Goal: Transaction & Acquisition: Purchase product/service

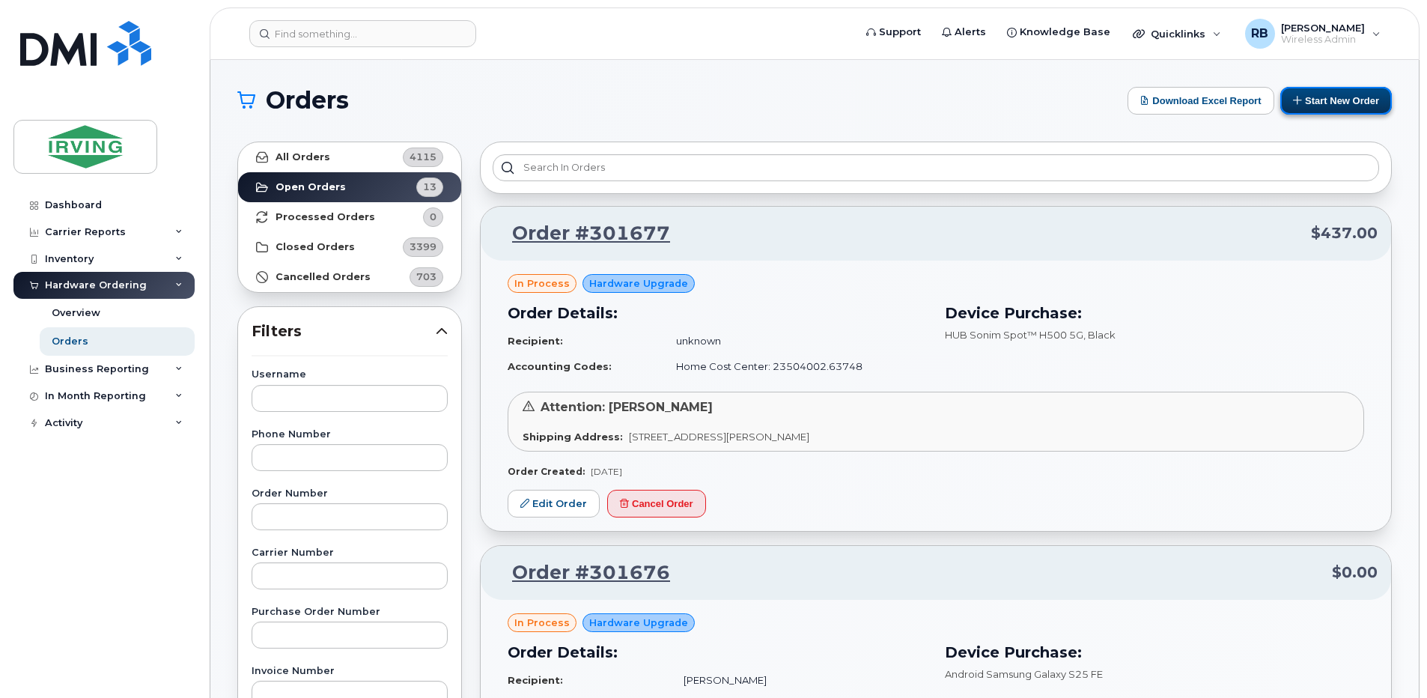
click at [1316, 109] on button "Start New Order" at bounding box center [1336, 101] width 112 height 28
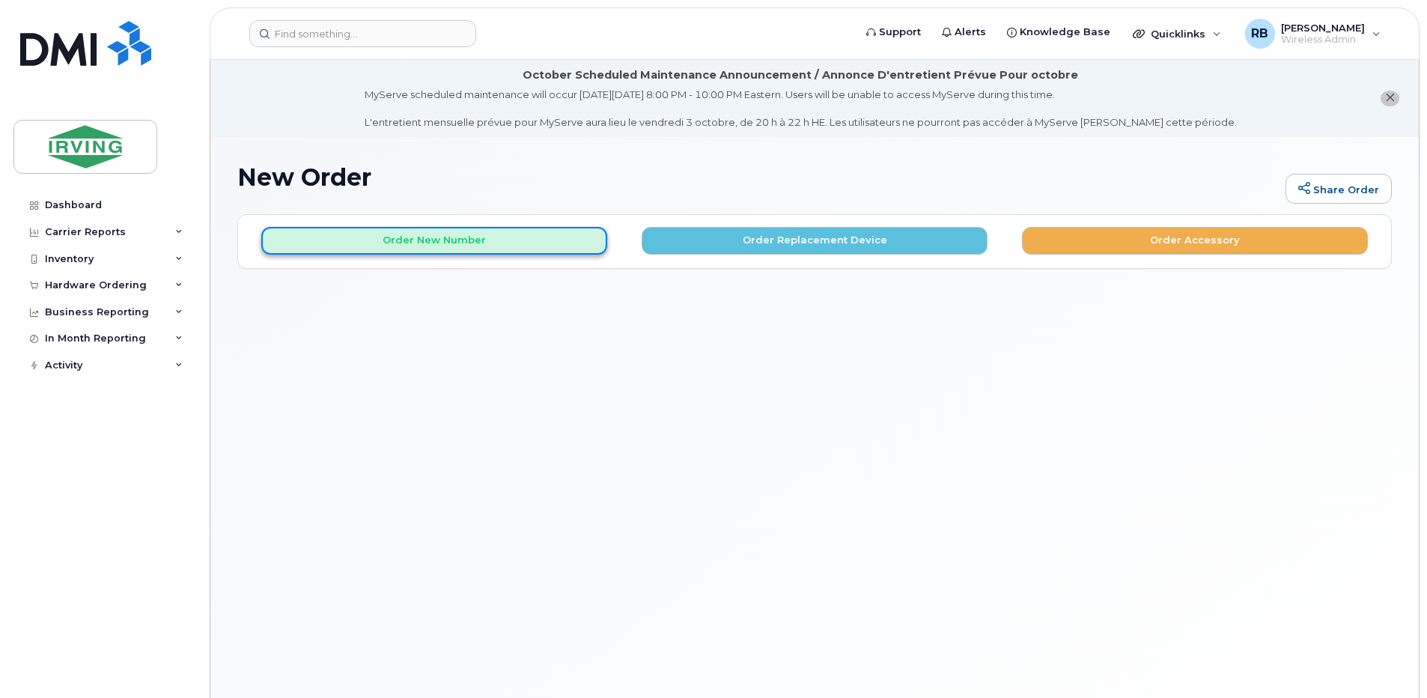
click at [510, 240] on button "Order New Number" at bounding box center [434, 241] width 346 height 28
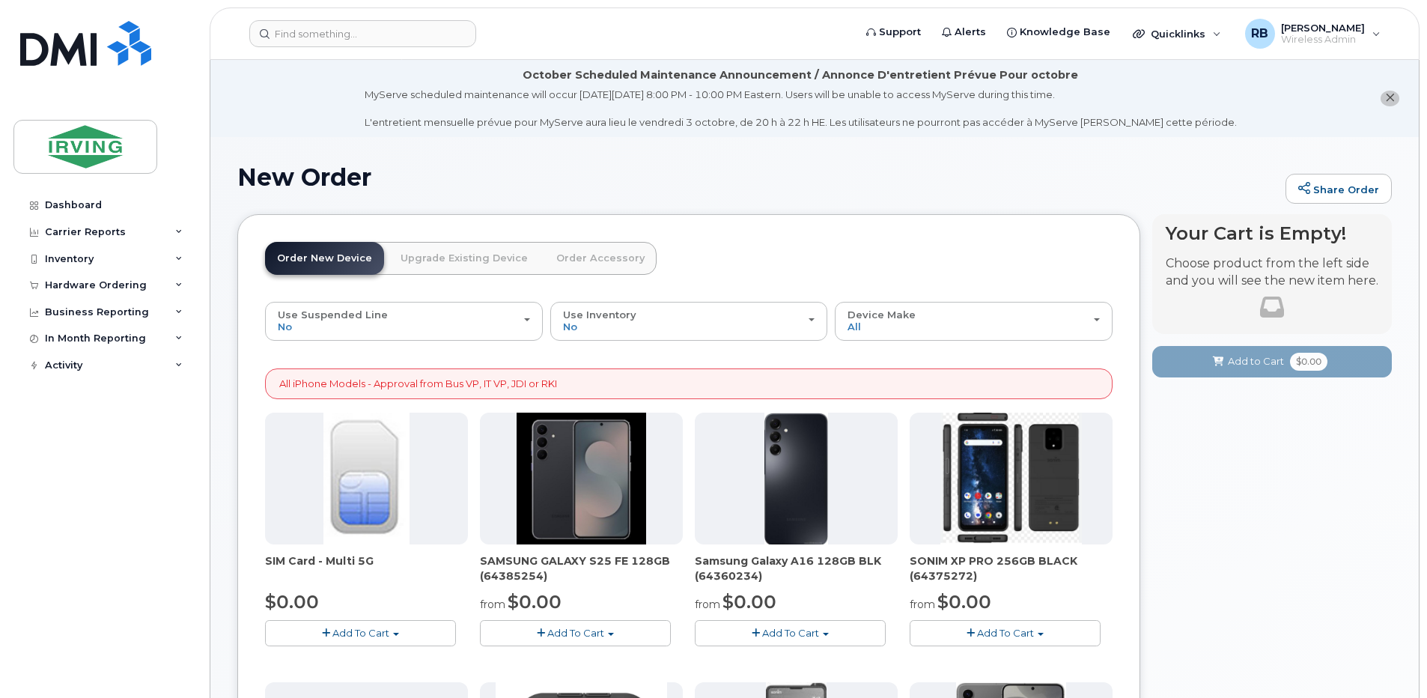
click at [576, 630] on span "Add To Cart" at bounding box center [575, 632] width 57 height 12
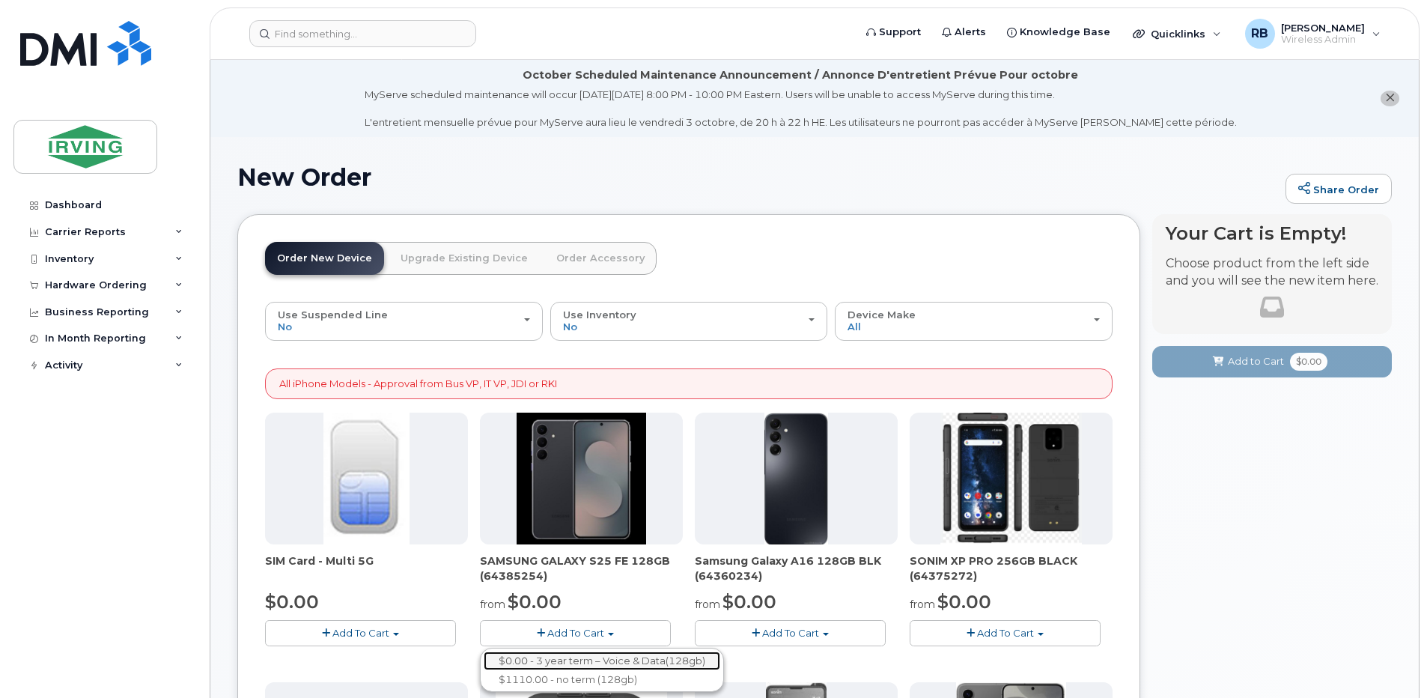
click at [573, 656] on link "$0.00 - 3 year term – Voice & Data(128gb)" at bounding box center [601, 660] width 237 height 19
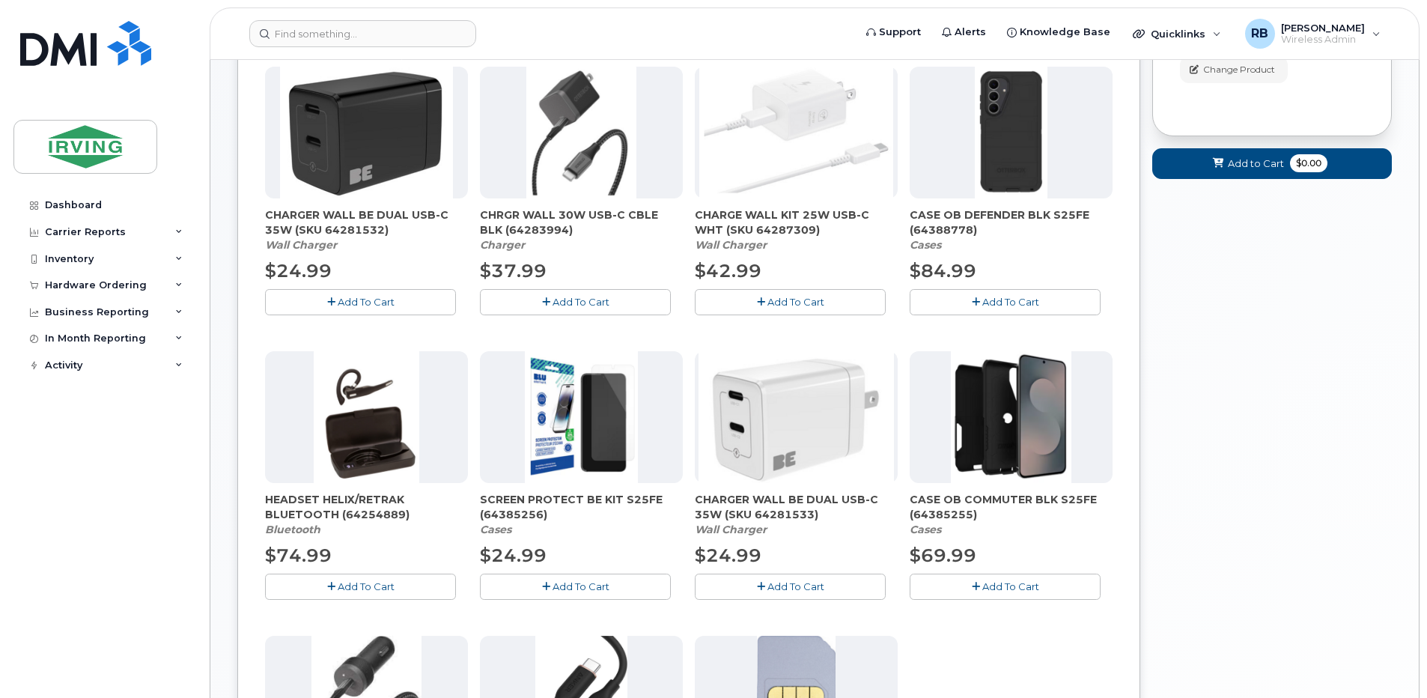
scroll to position [384, 0]
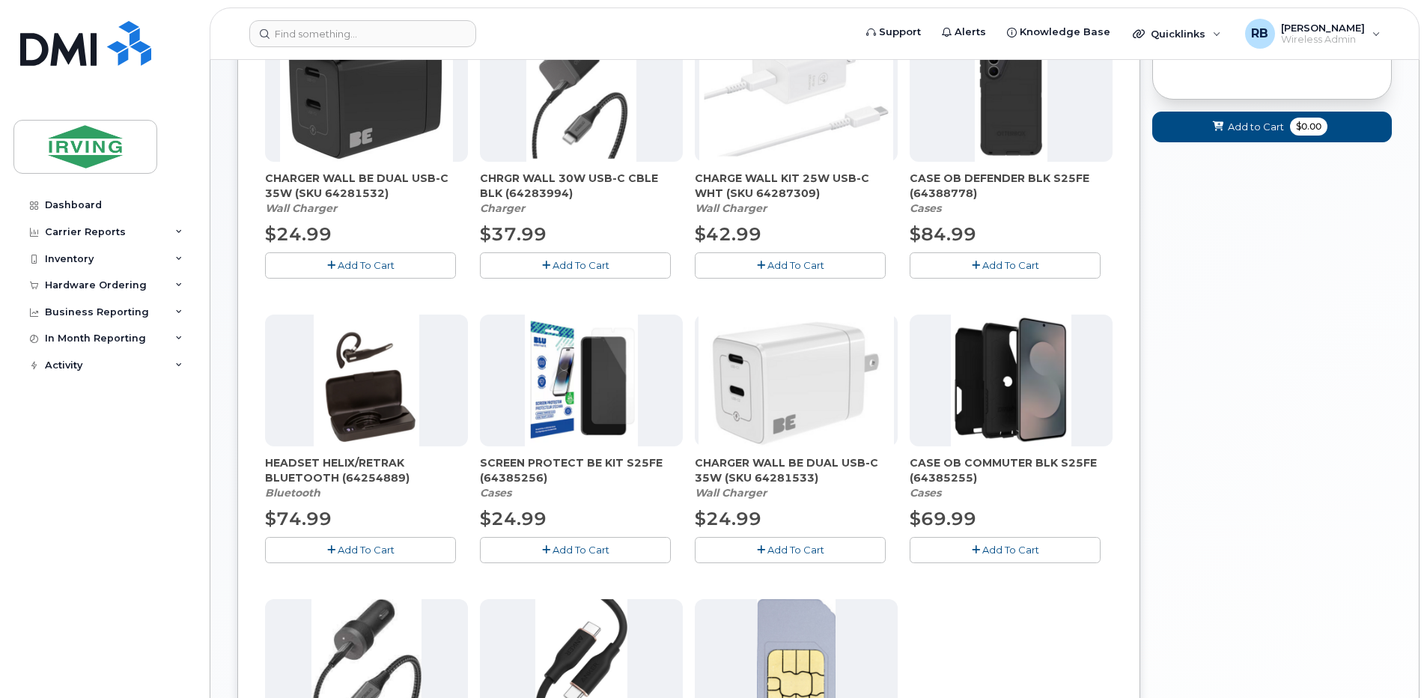
click at [515, 266] on button "Add To Cart" at bounding box center [575, 265] width 191 height 26
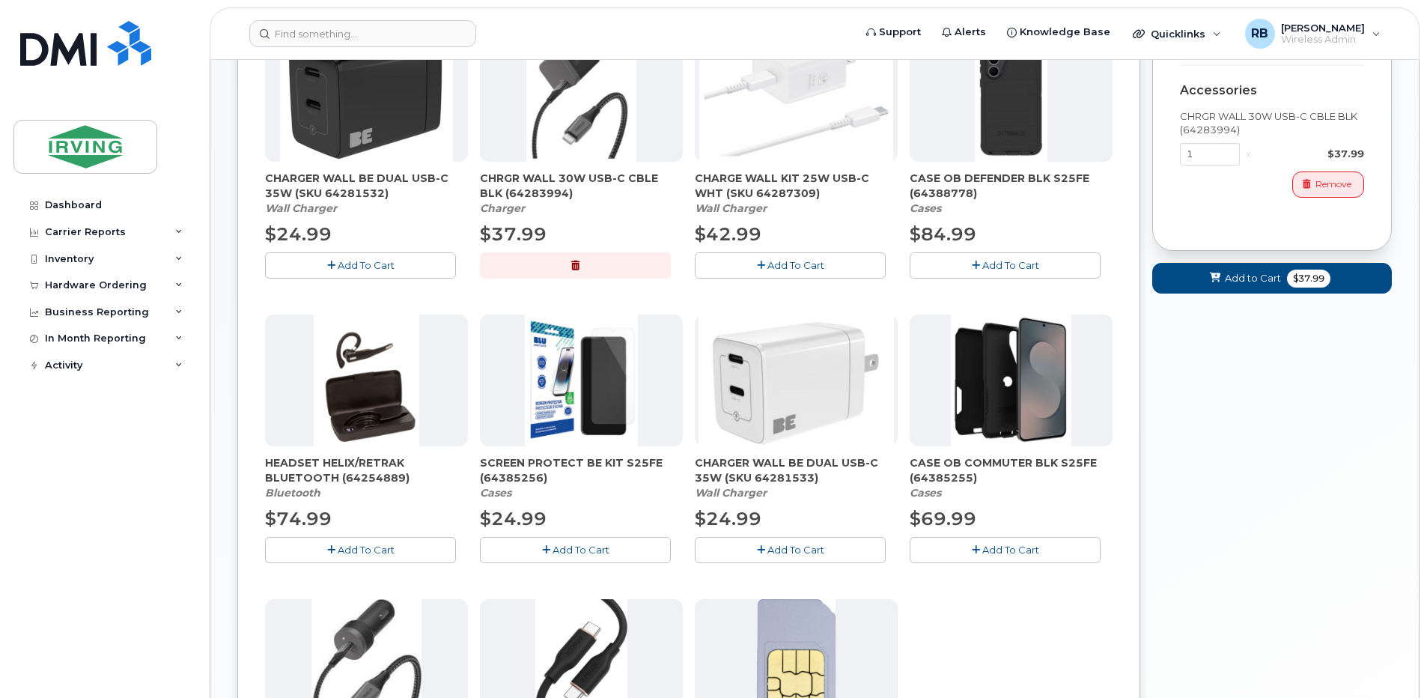
click at [980, 549] on button "Add To Cart" at bounding box center [1004, 550] width 191 height 26
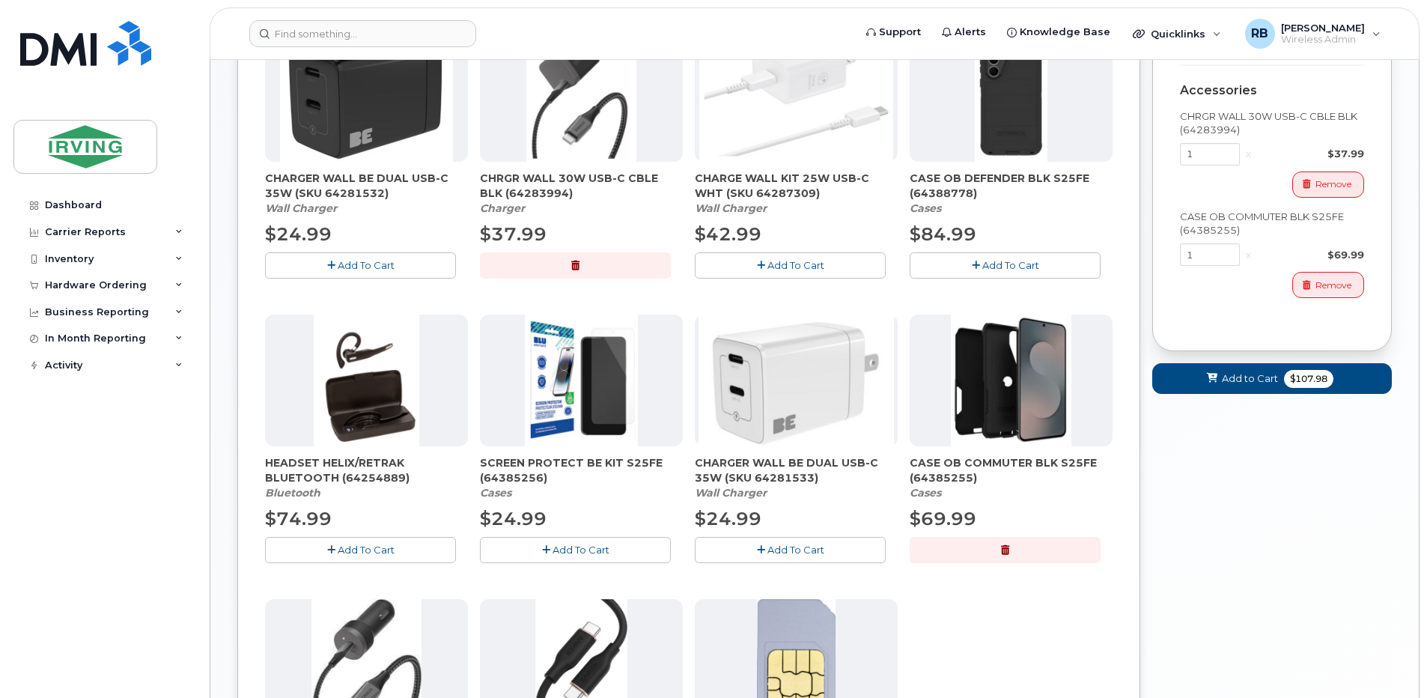
click at [569, 547] on span "Add To Cart" at bounding box center [580, 549] width 57 height 12
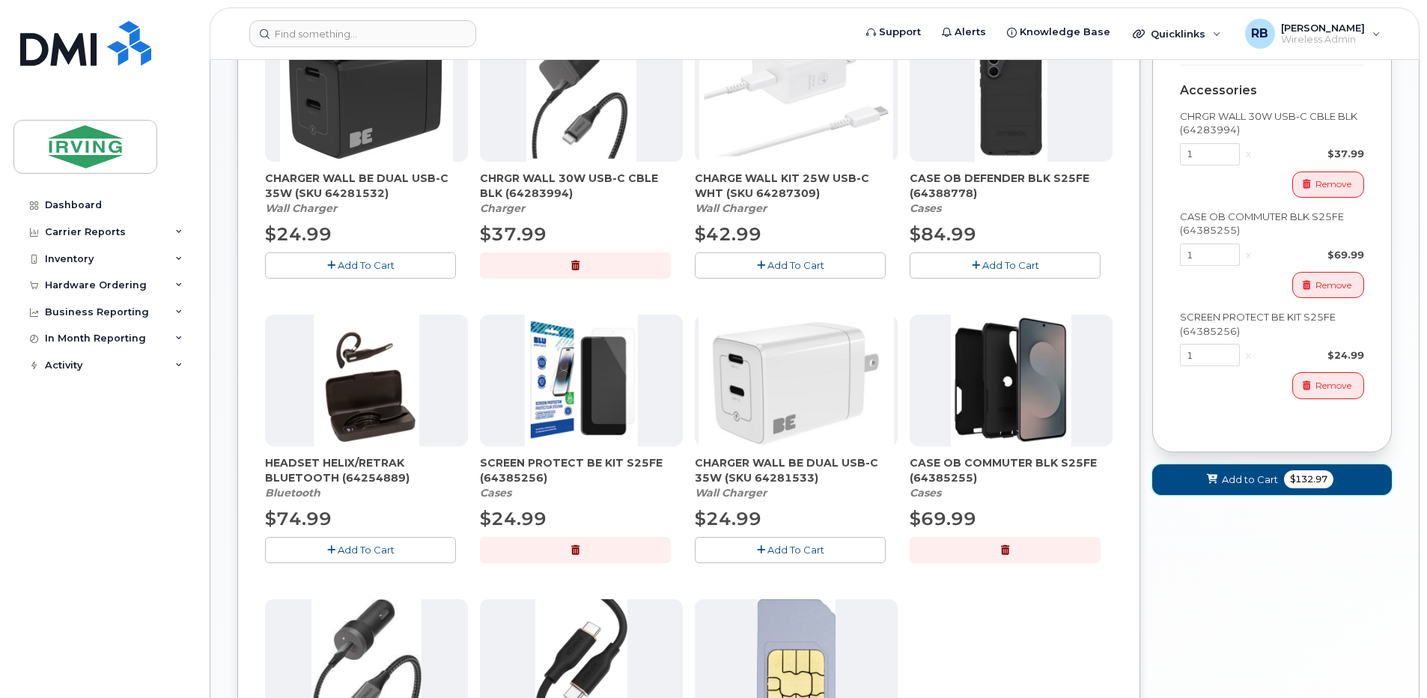
click at [1242, 482] on span "Add to Cart" at bounding box center [1249, 479] width 56 height 14
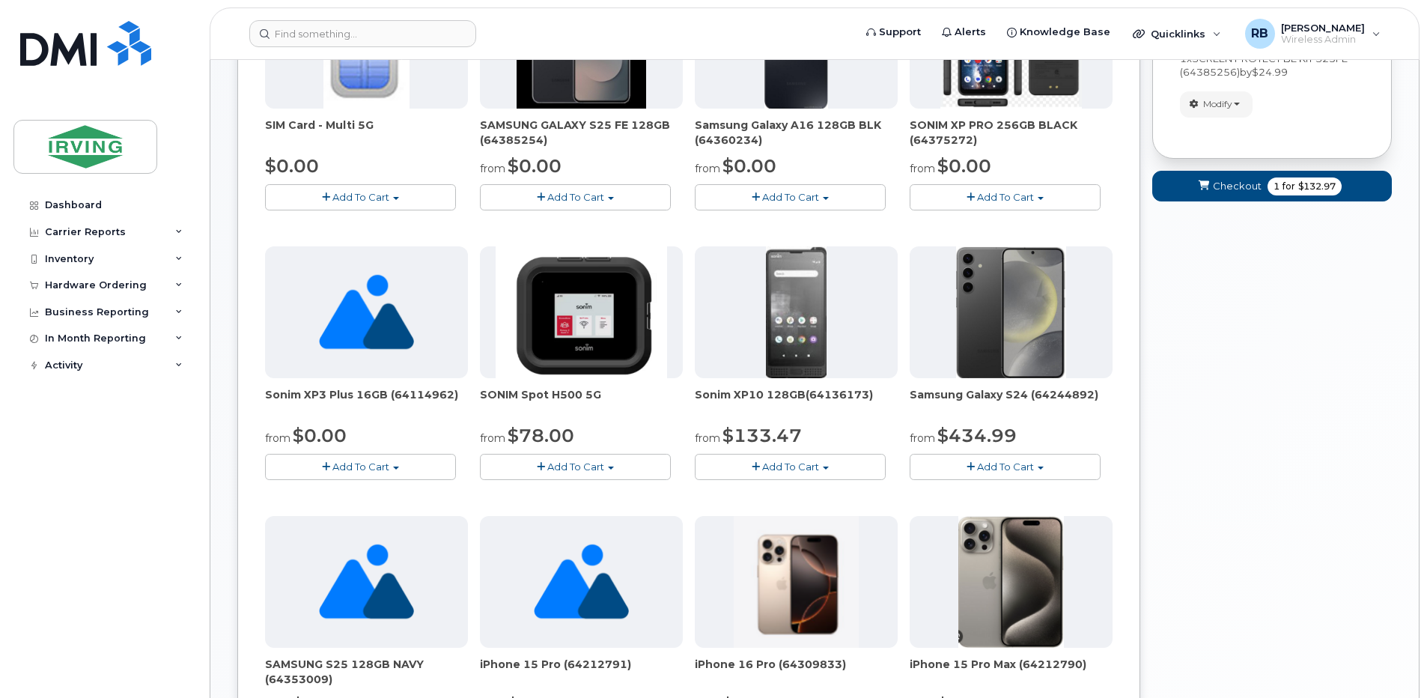
scroll to position [155, 0]
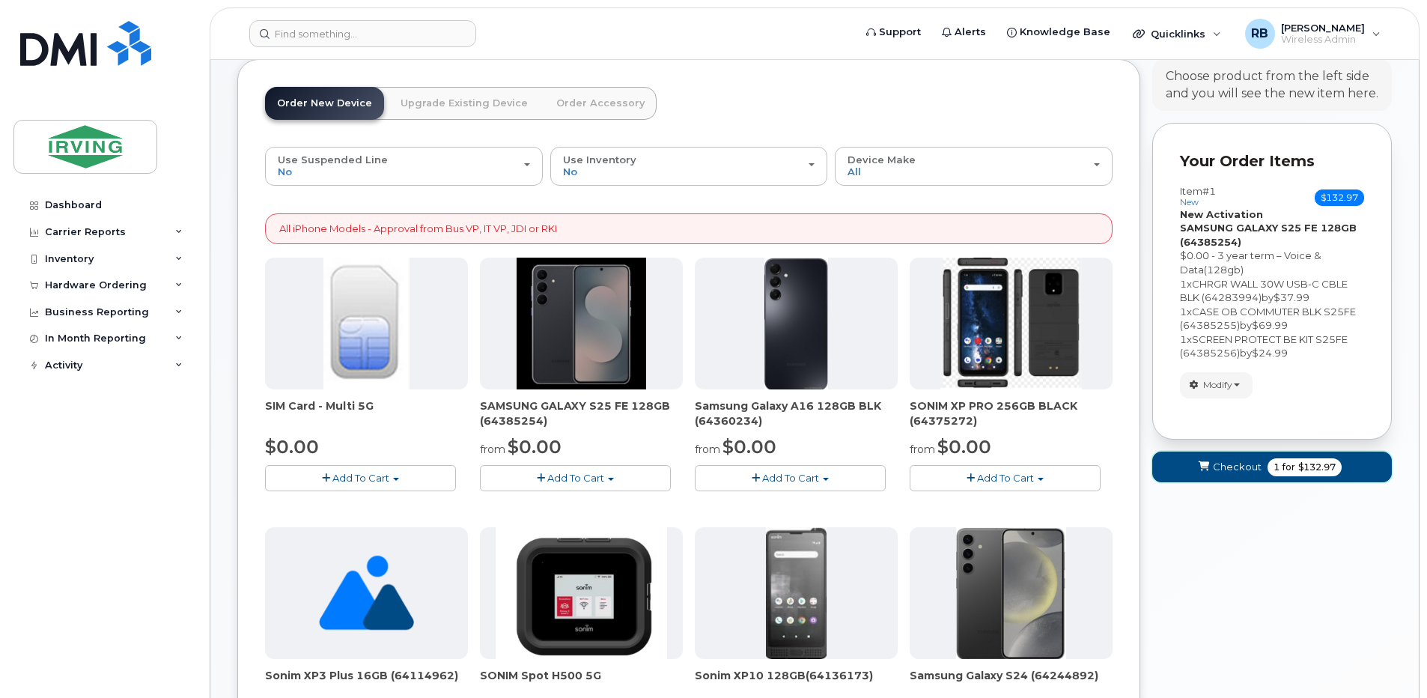
click at [1239, 468] on span "Checkout" at bounding box center [1236, 467] width 49 height 14
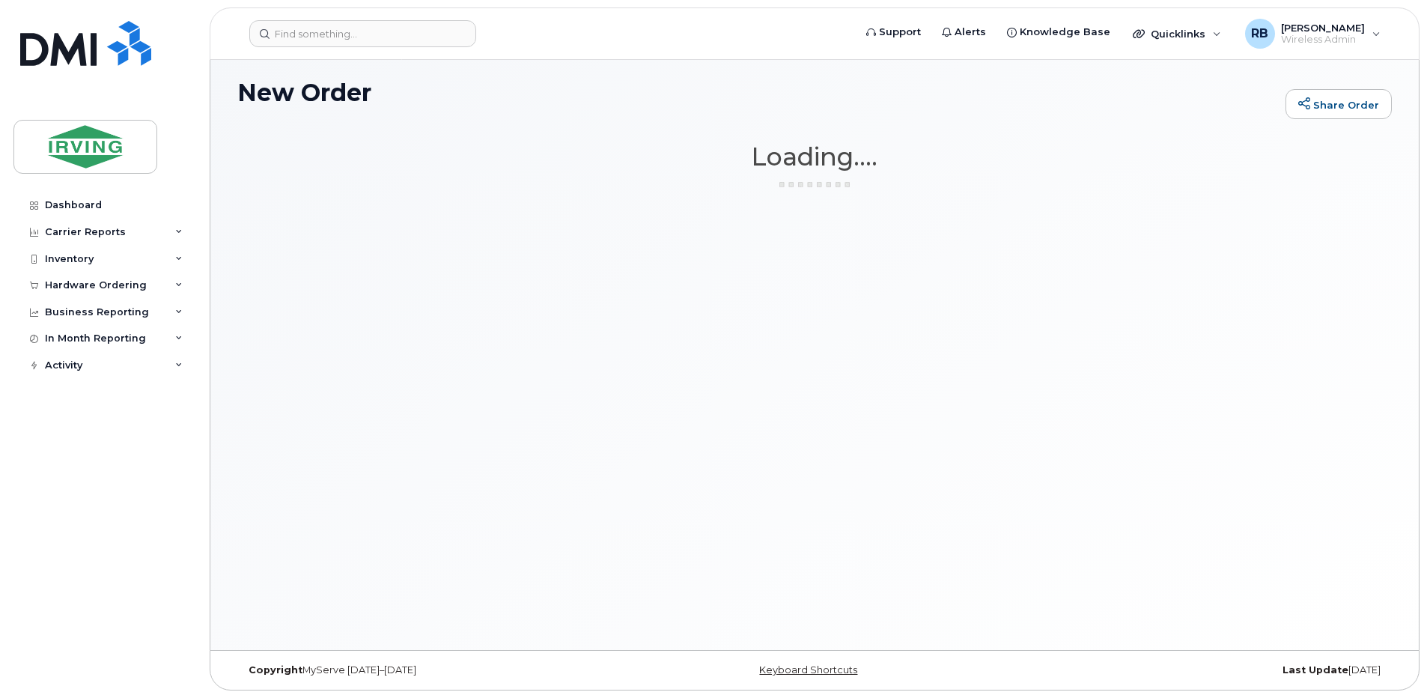
scroll to position [85, 0]
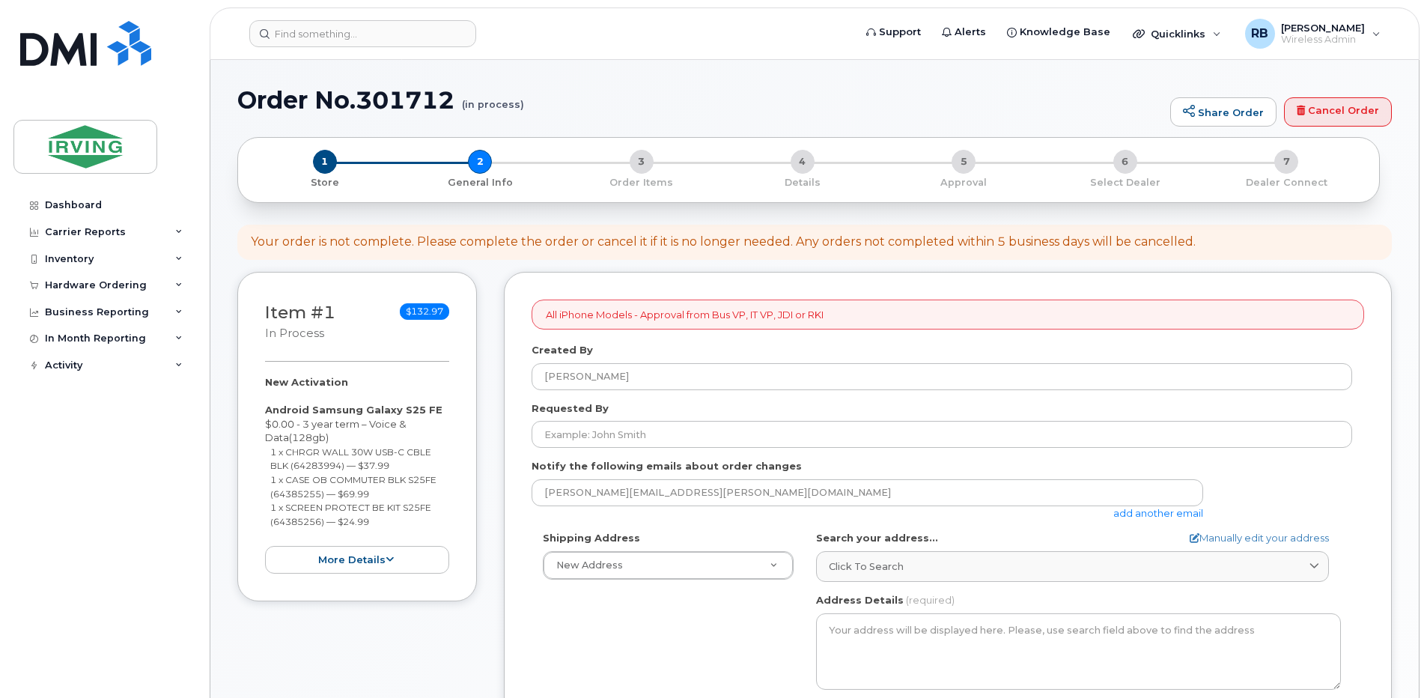
select select
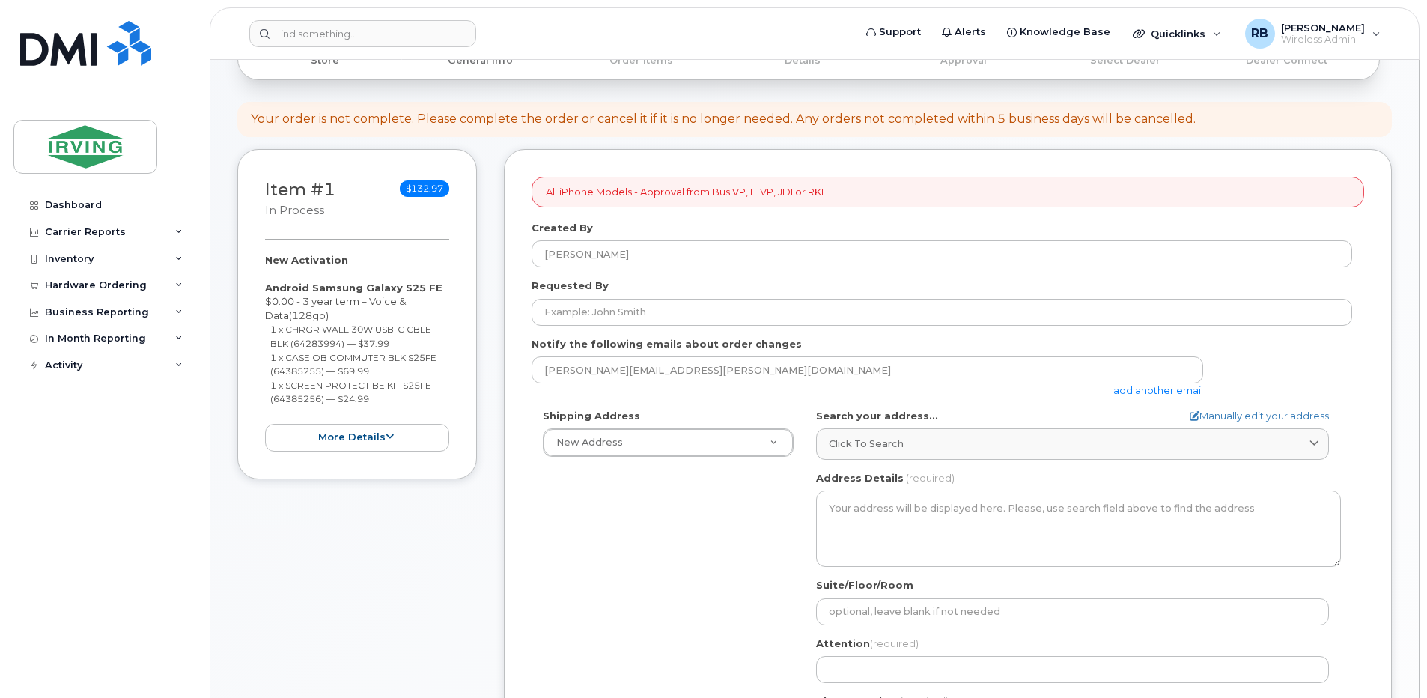
scroll to position [200, 0]
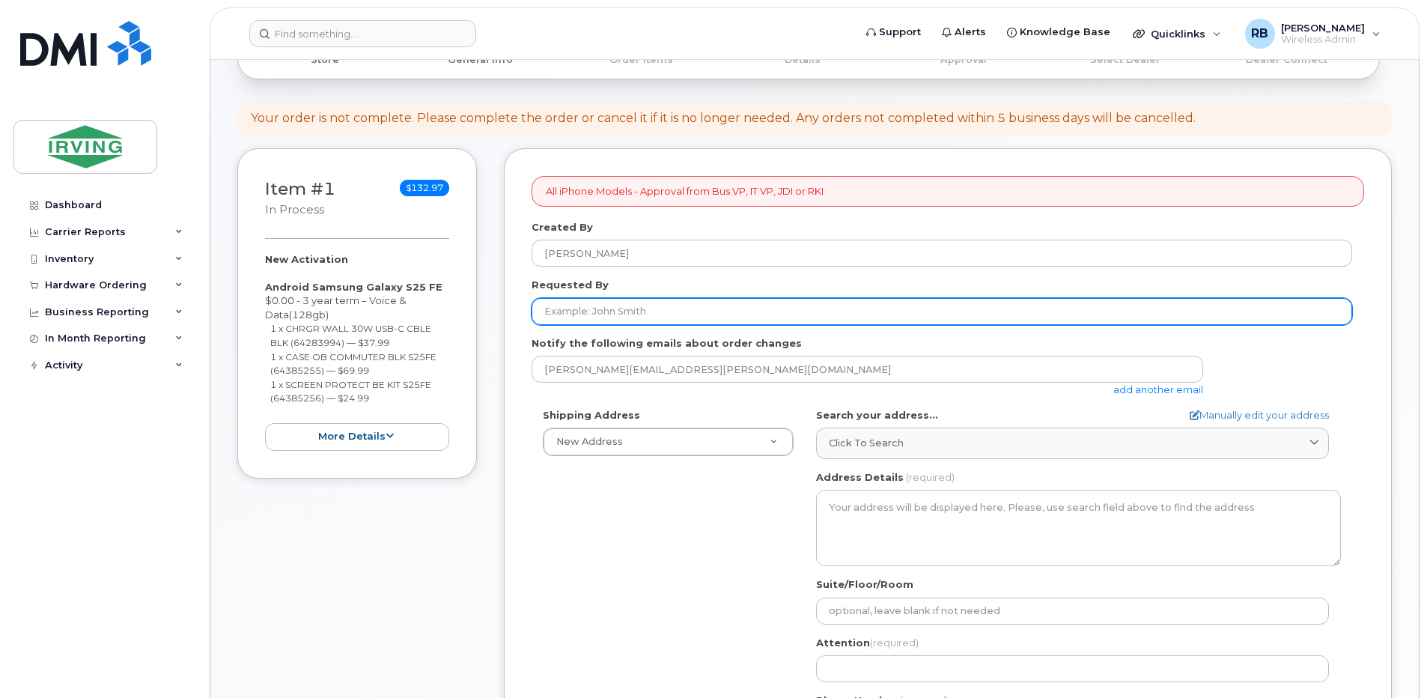
click at [591, 305] on input "Requested By" at bounding box center [941, 311] width 820 height 27
type input "David Dumaresq"
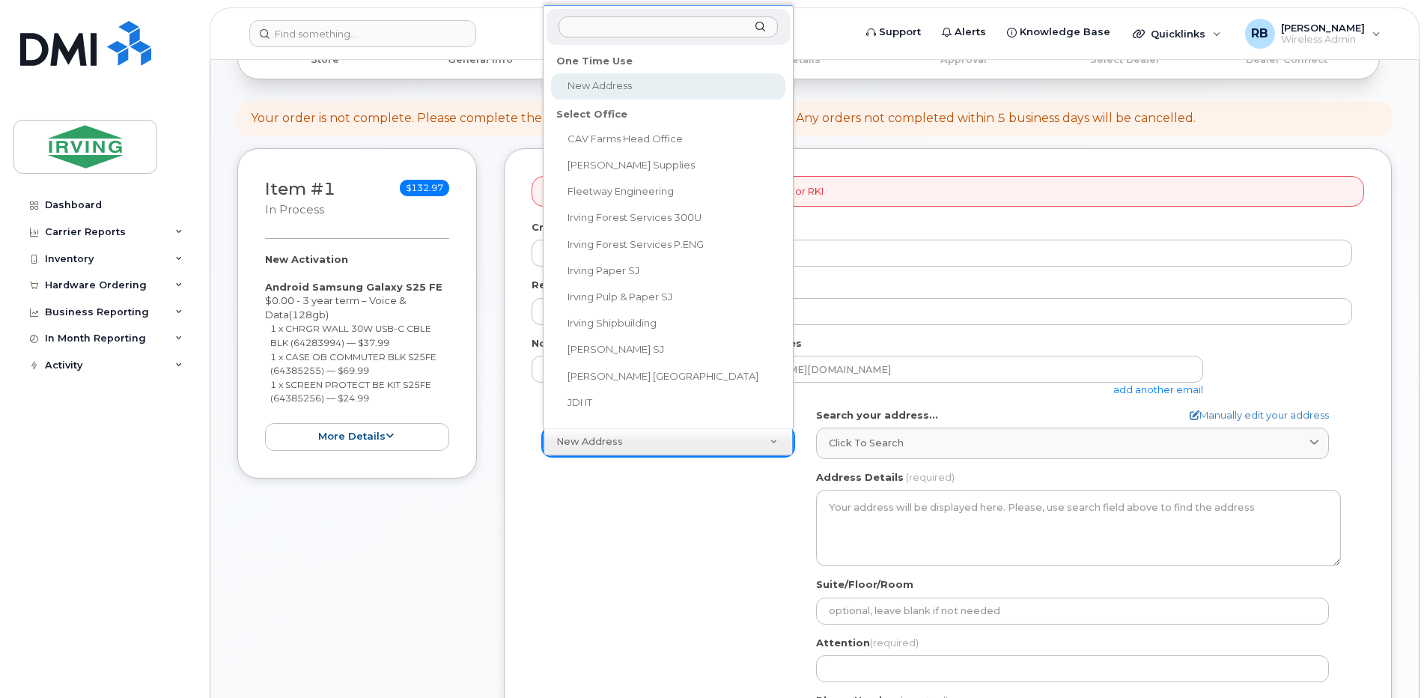
scroll to position [12, 0]
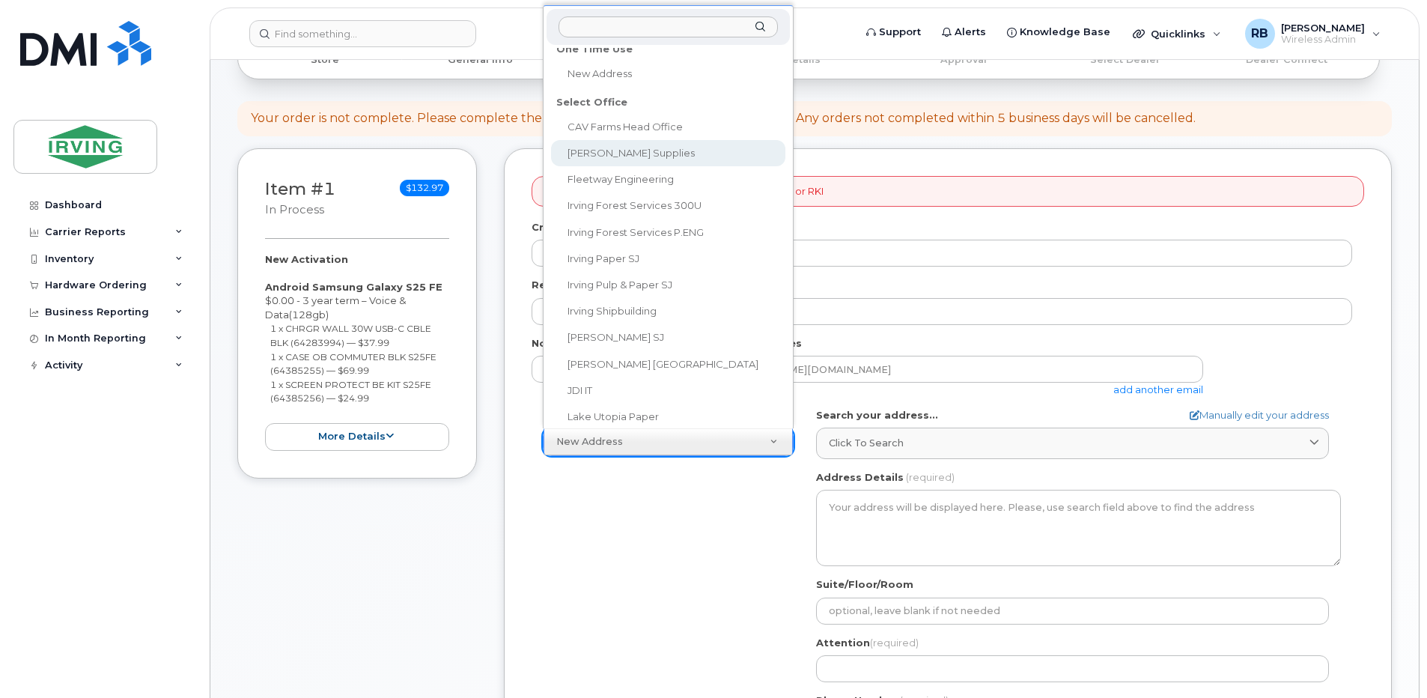
select select
type textarea "Chandler Sales 225 Thorne Avenue Saint John New Brunswick E2L4L9"
type input "Nathalii Perez"
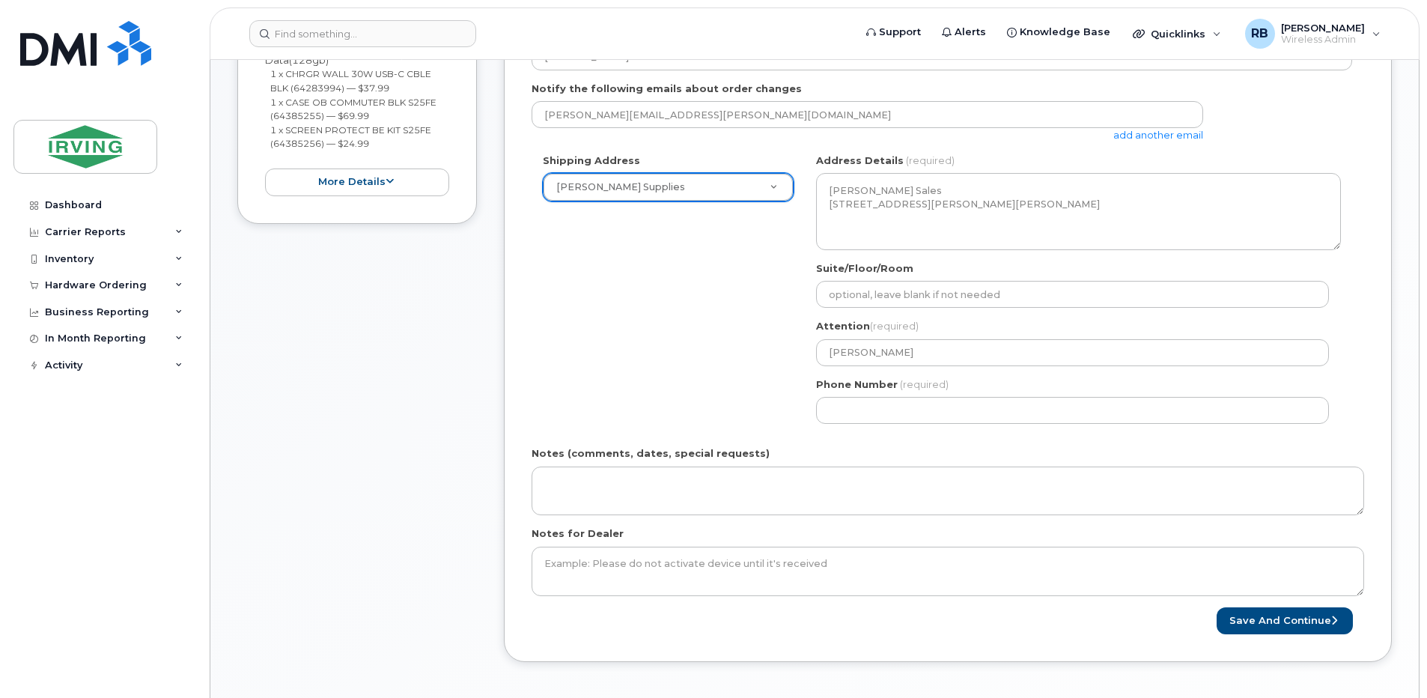
scroll to position [499, 0]
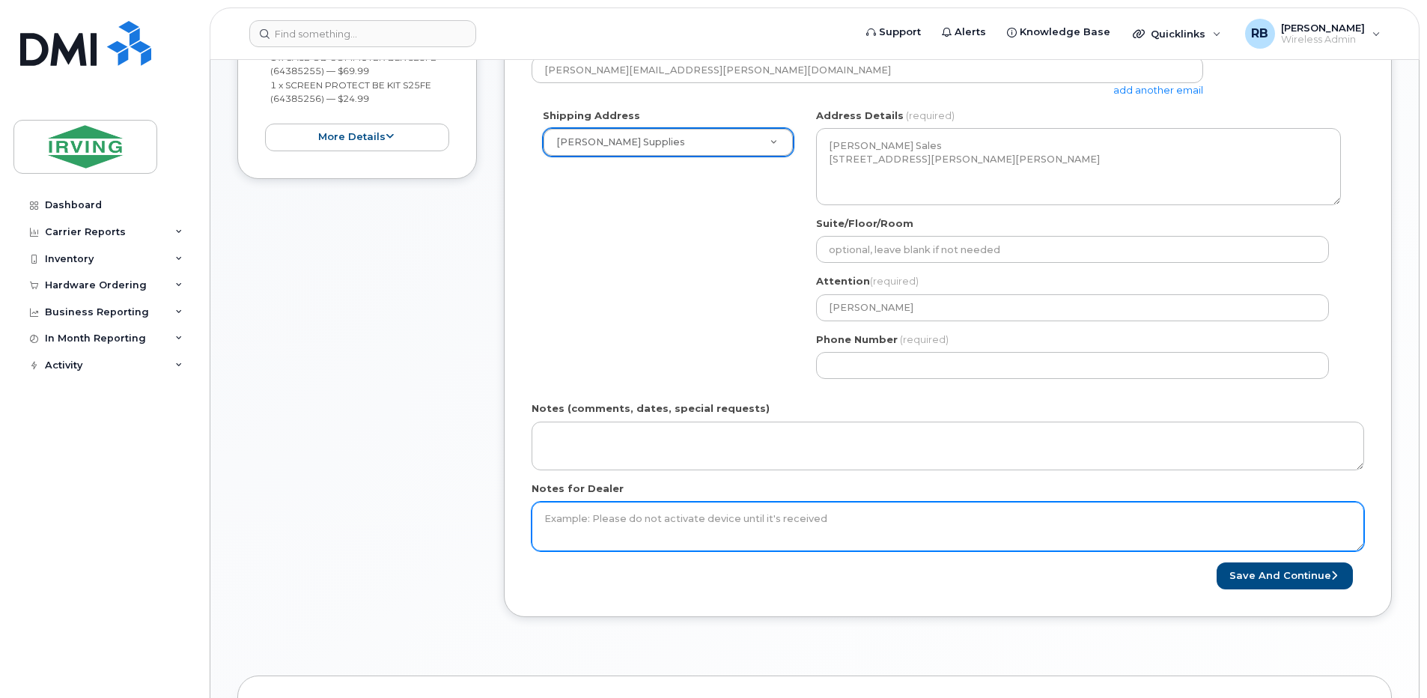
click at [683, 512] on textarea "Notes for Dealer" at bounding box center [947, 525] width 832 height 49
type textarea "n"
type textarea "NEW HIRE"
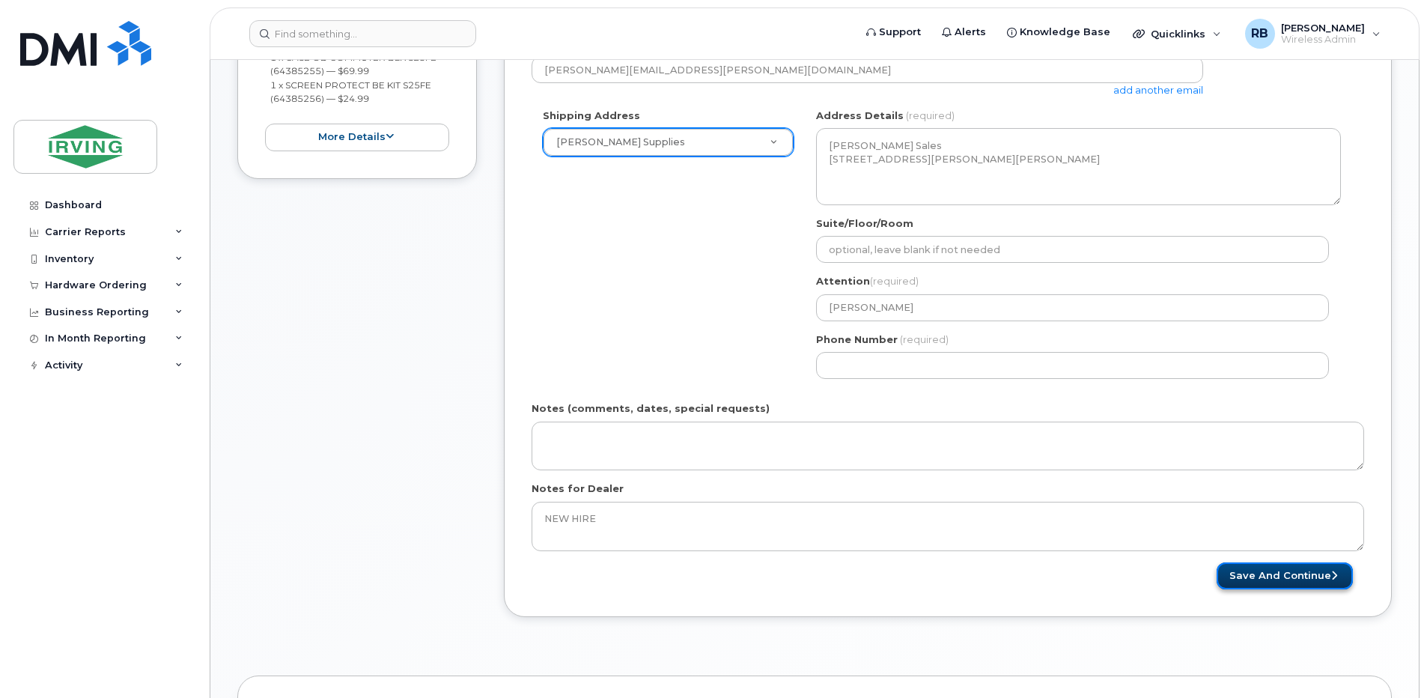
click at [1251, 574] on button "Save and Continue" at bounding box center [1284, 576] width 136 height 28
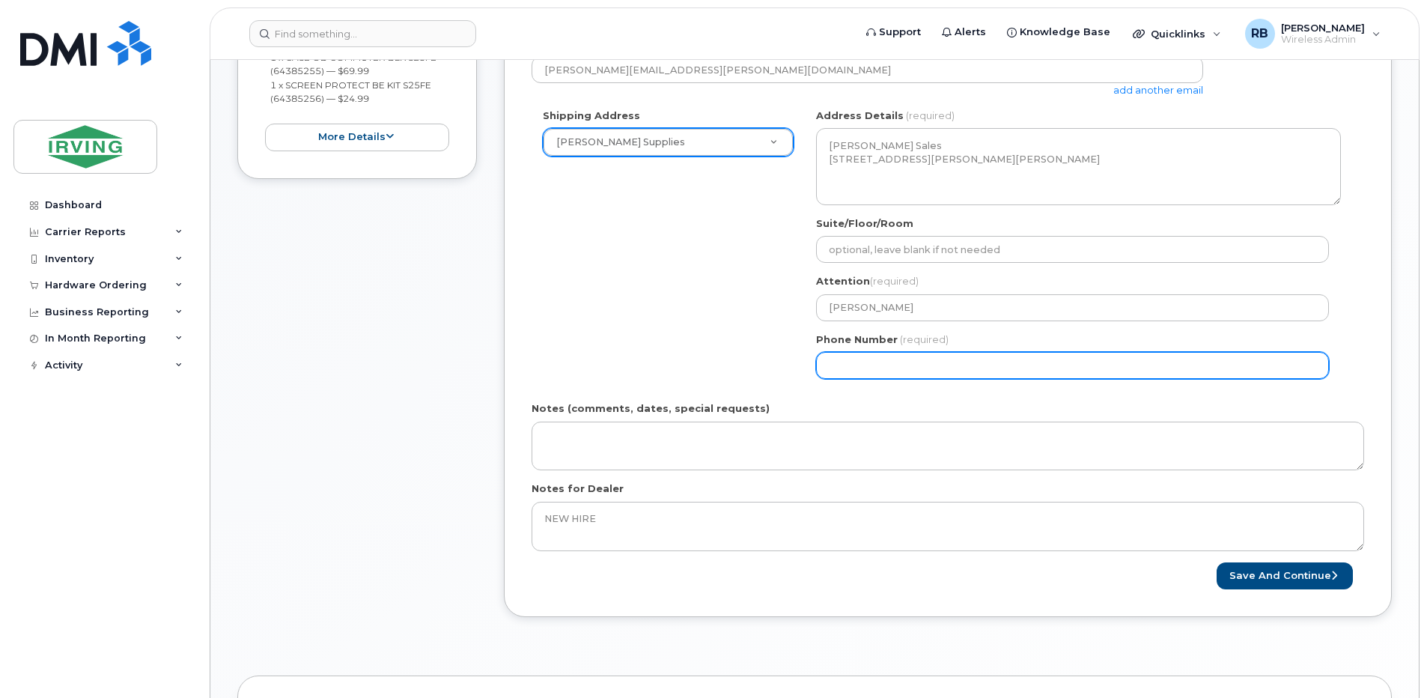
click at [898, 363] on input "Phone Number" at bounding box center [1072, 365] width 513 height 27
select select
type input "506"
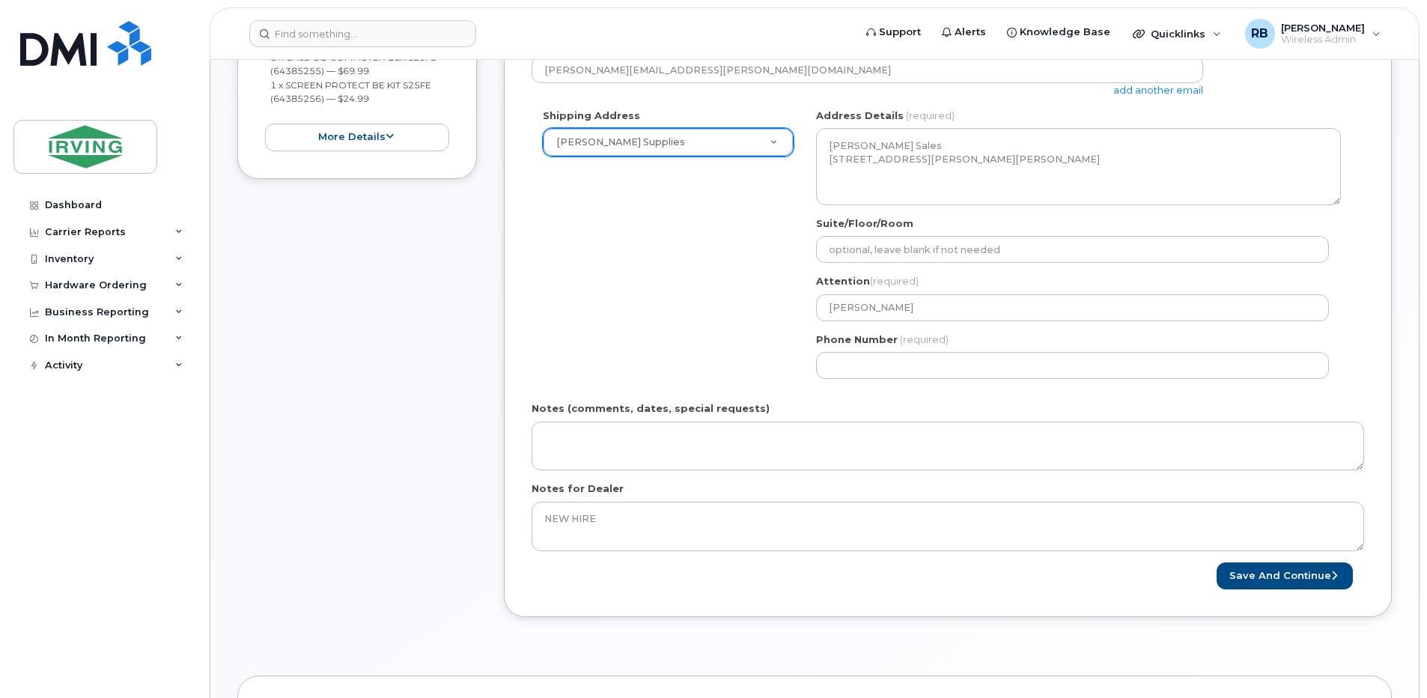
click at [811, 399] on form "All iPhone Models - Approval from Bus VP, IT VP, JDI or RKI Created By Roberts,…" at bounding box center [947, 233] width 832 height 713
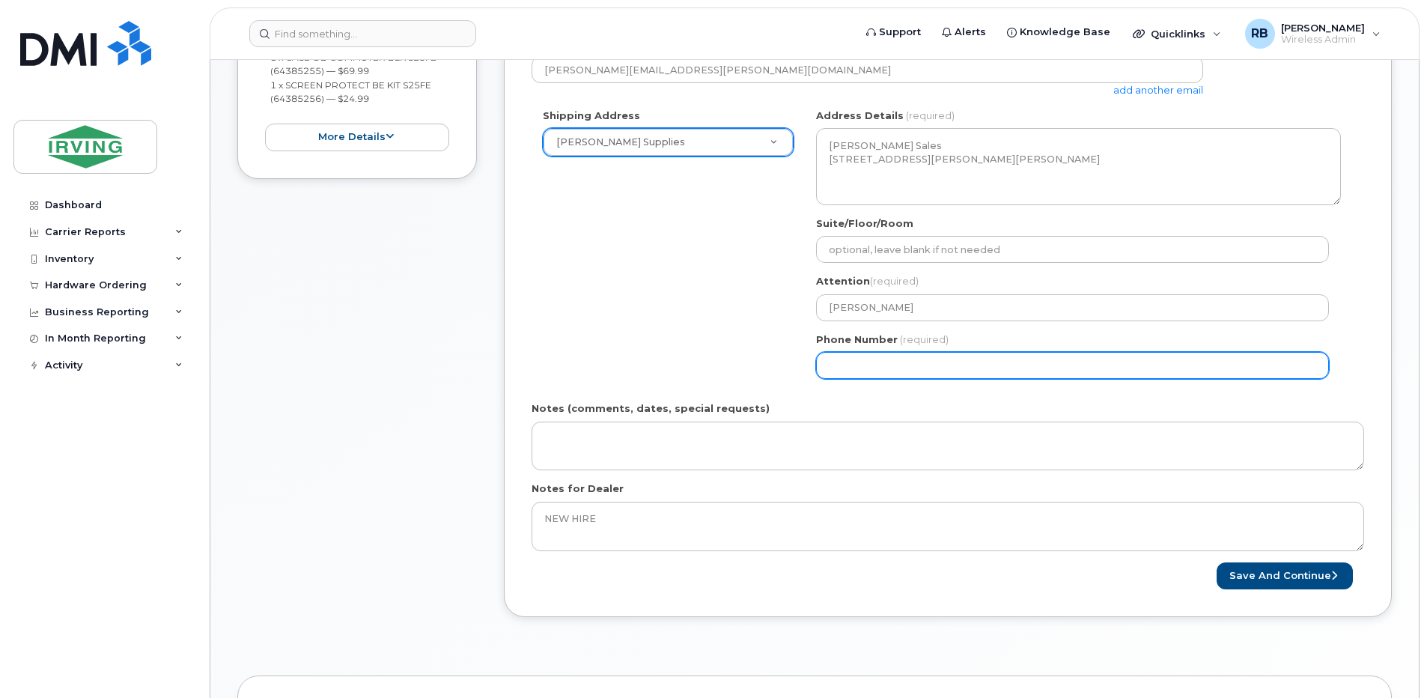
click at [830, 367] on input "Phone Number" at bounding box center [1072, 365] width 513 height 27
type input "506"
click at [924, 367] on input "Phone Number" at bounding box center [1072, 365] width 513 height 27
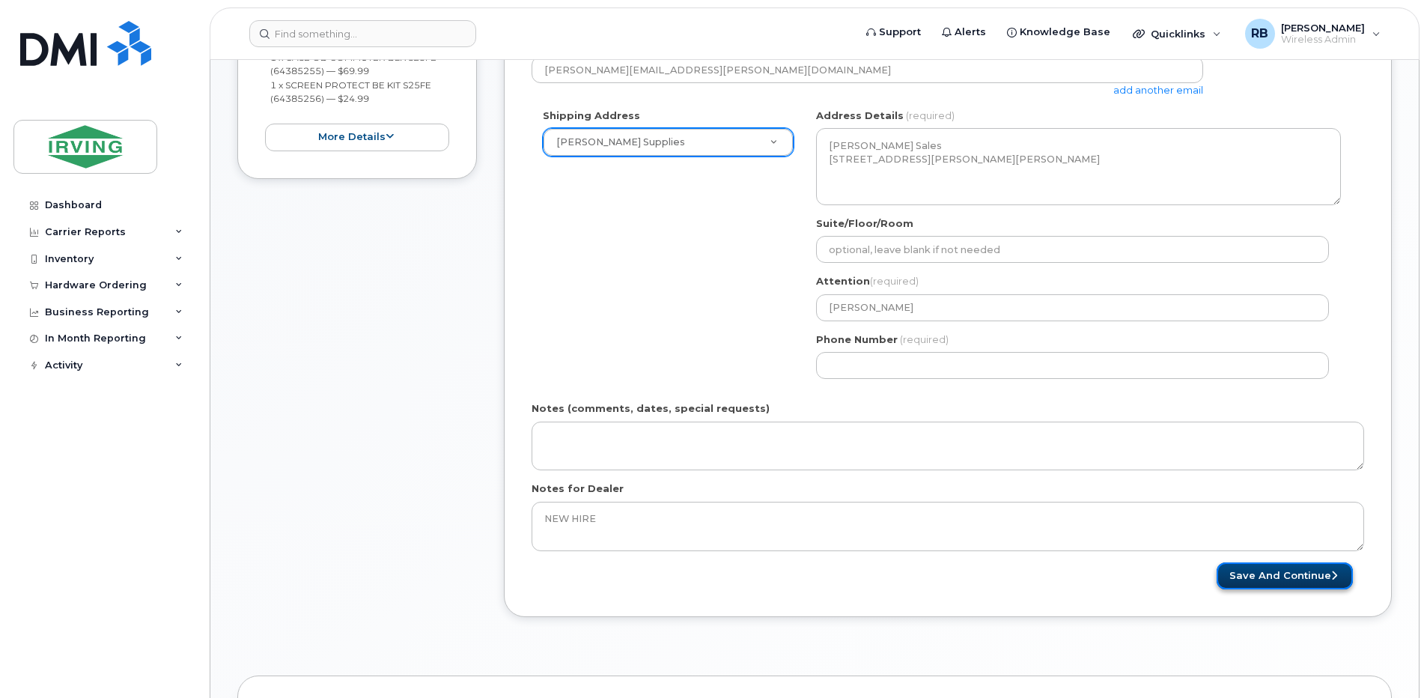
click at [1263, 573] on button "Save and Continue" at bounding box center [1284, 576] width 136 height 28
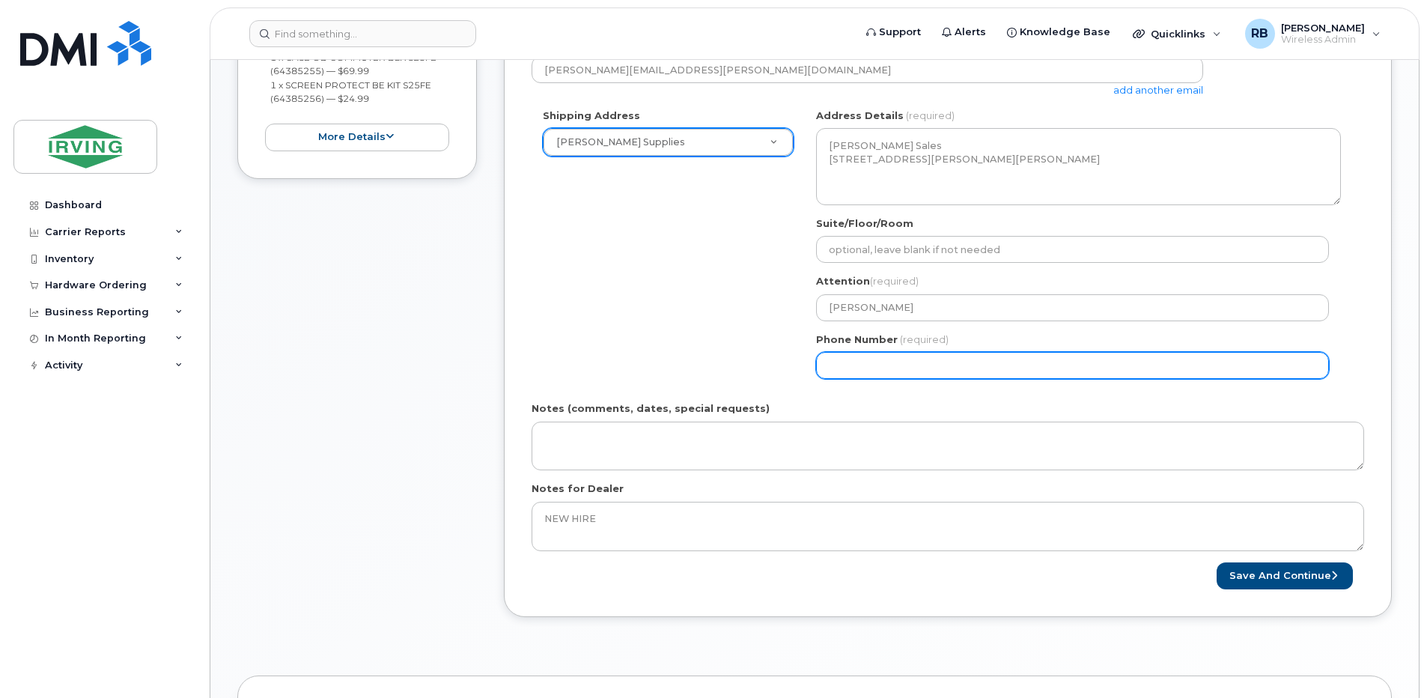
click at [849, 370] on input "Phone Number" at bounding box center [1072, 365] width 513 height 27
click at [867, 367] on input "Phone Number" at bounding box center [1072, 365] width 513 height 27
select select
type input "5066324799"
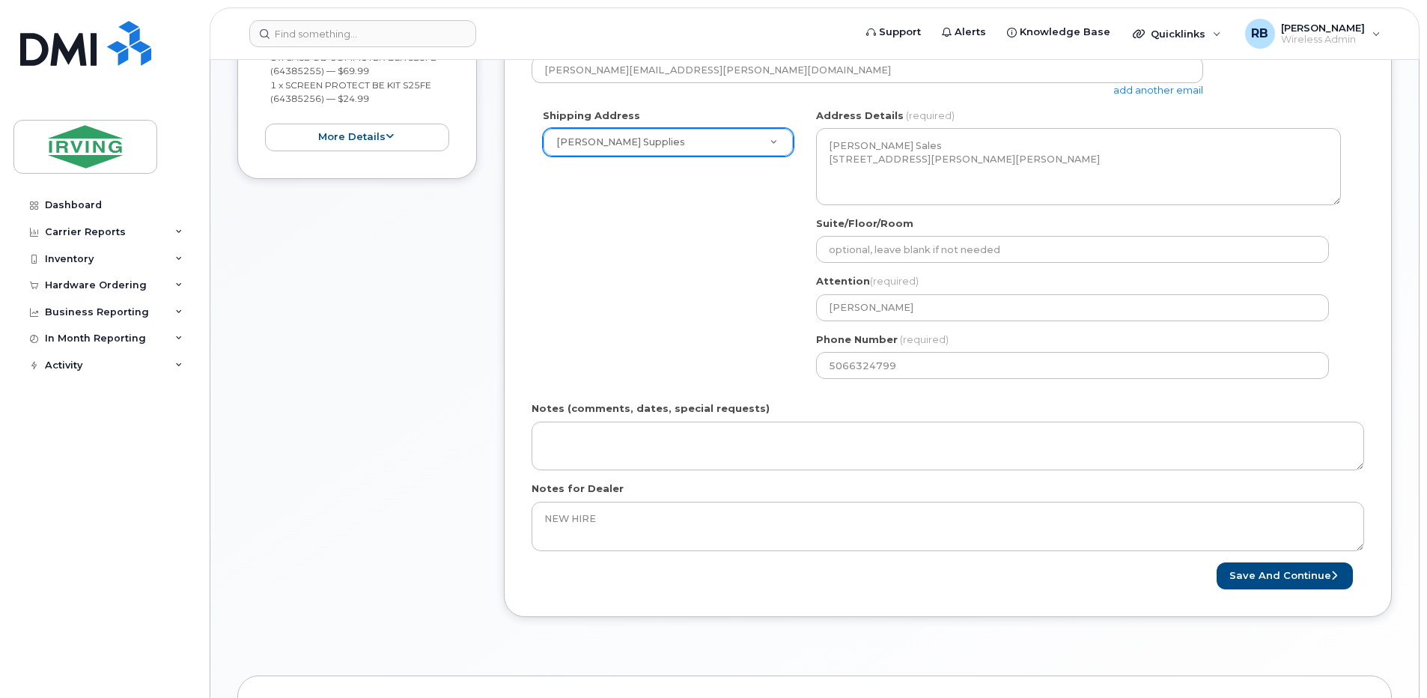
click at [689, 359] on div "Shipping Address Chandler Supplies New Address CAV Farms Head Office Chandler S…" at bounding box center [941, 249] width 820 height 281
click at [1257, 573] on button "Save and Continue" at bounding box center [1284, 576] width 136 height 28
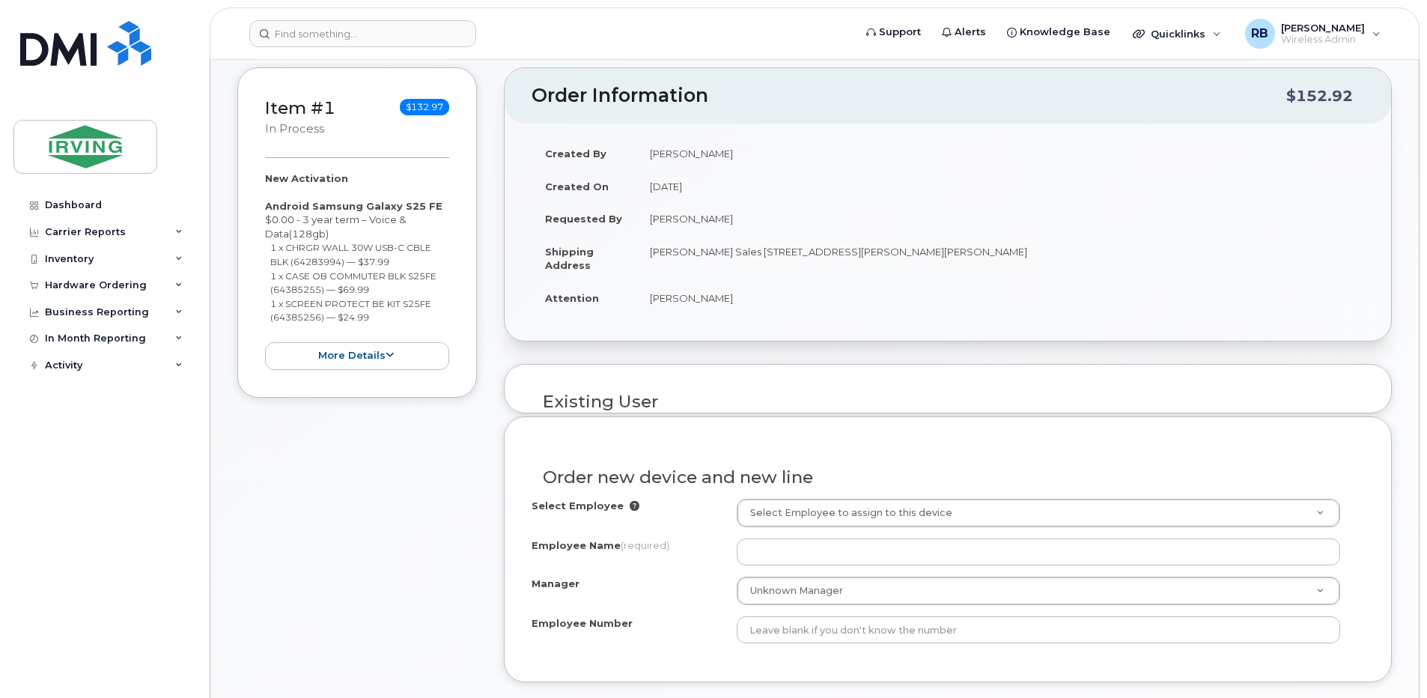
scroll to position [376, 0]
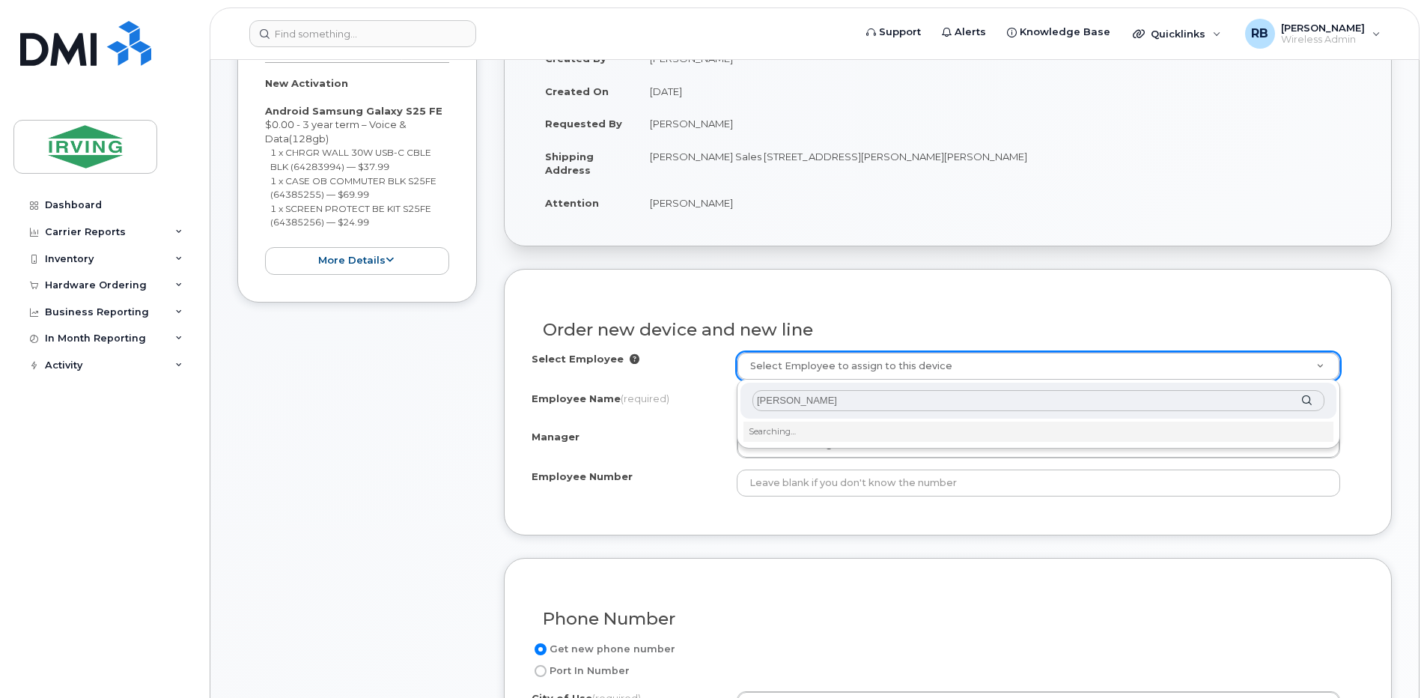
type input "STEVE KILKENNY"
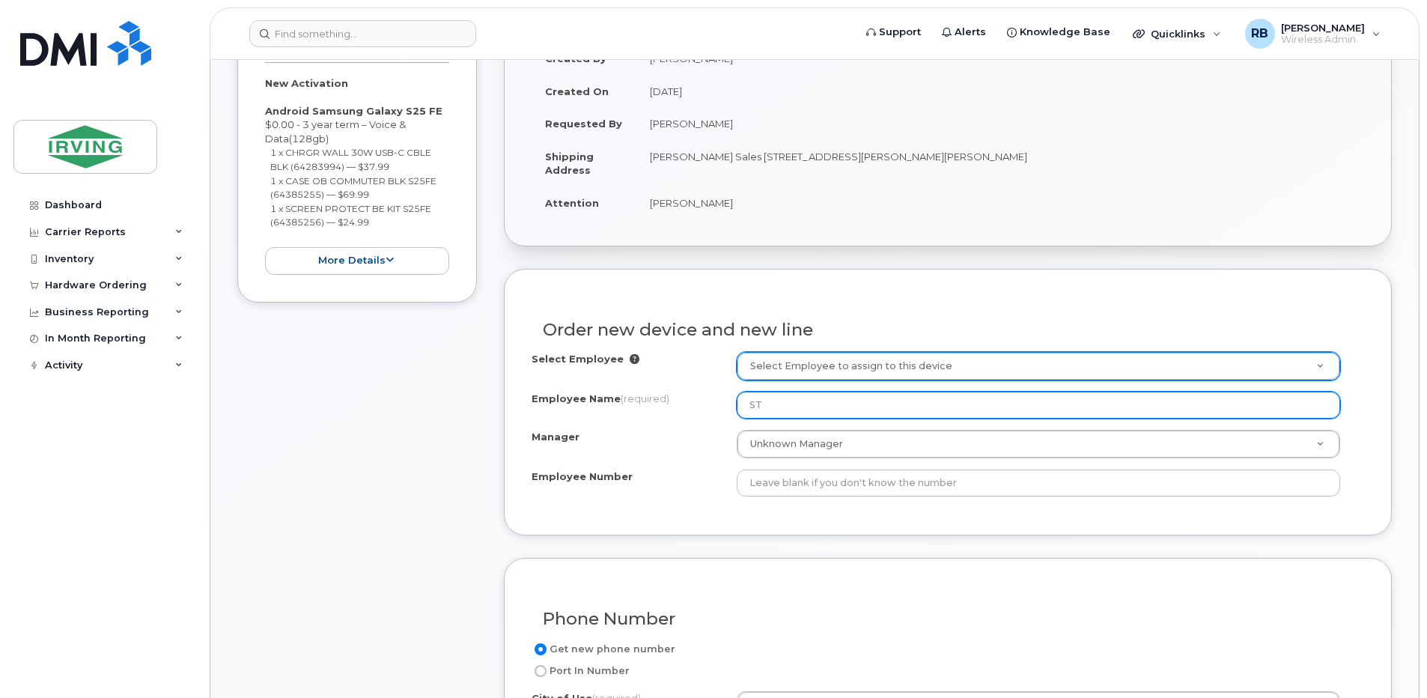
type input "S"
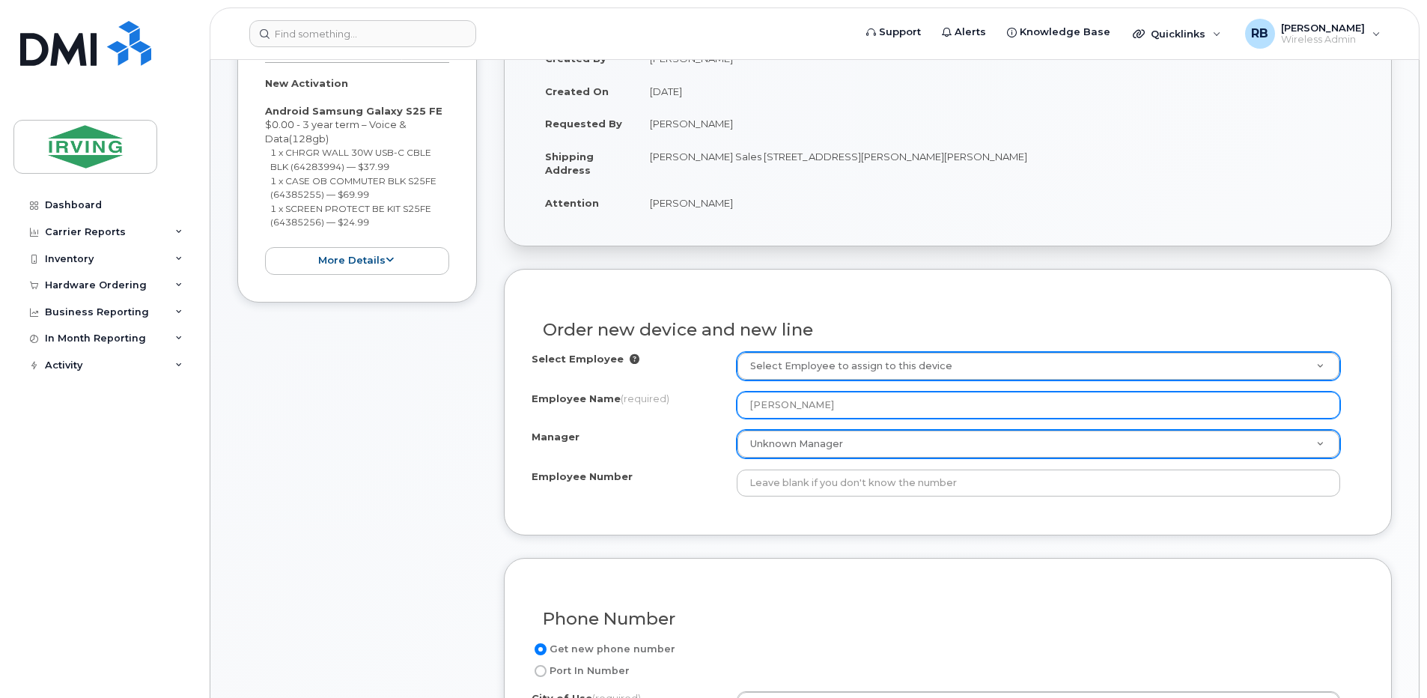
type input "[PERSON_NAME]"
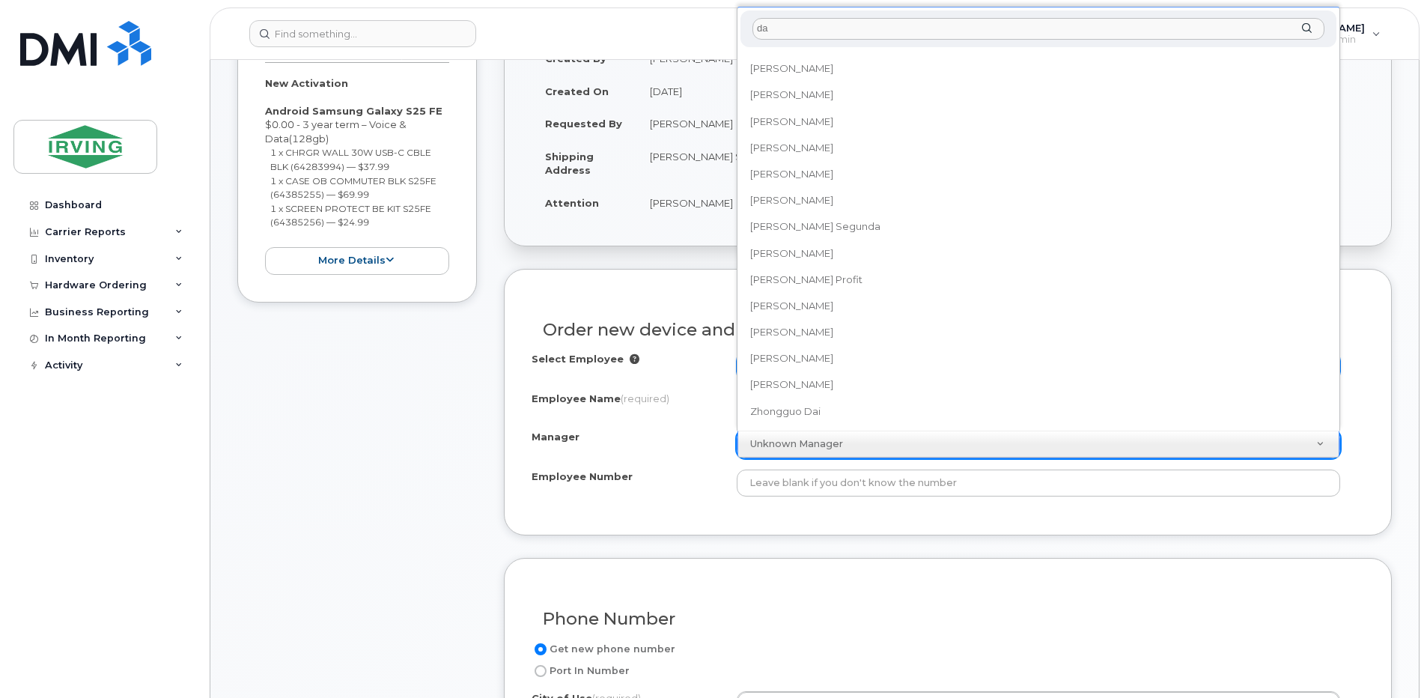
scroll to position [0, 0]
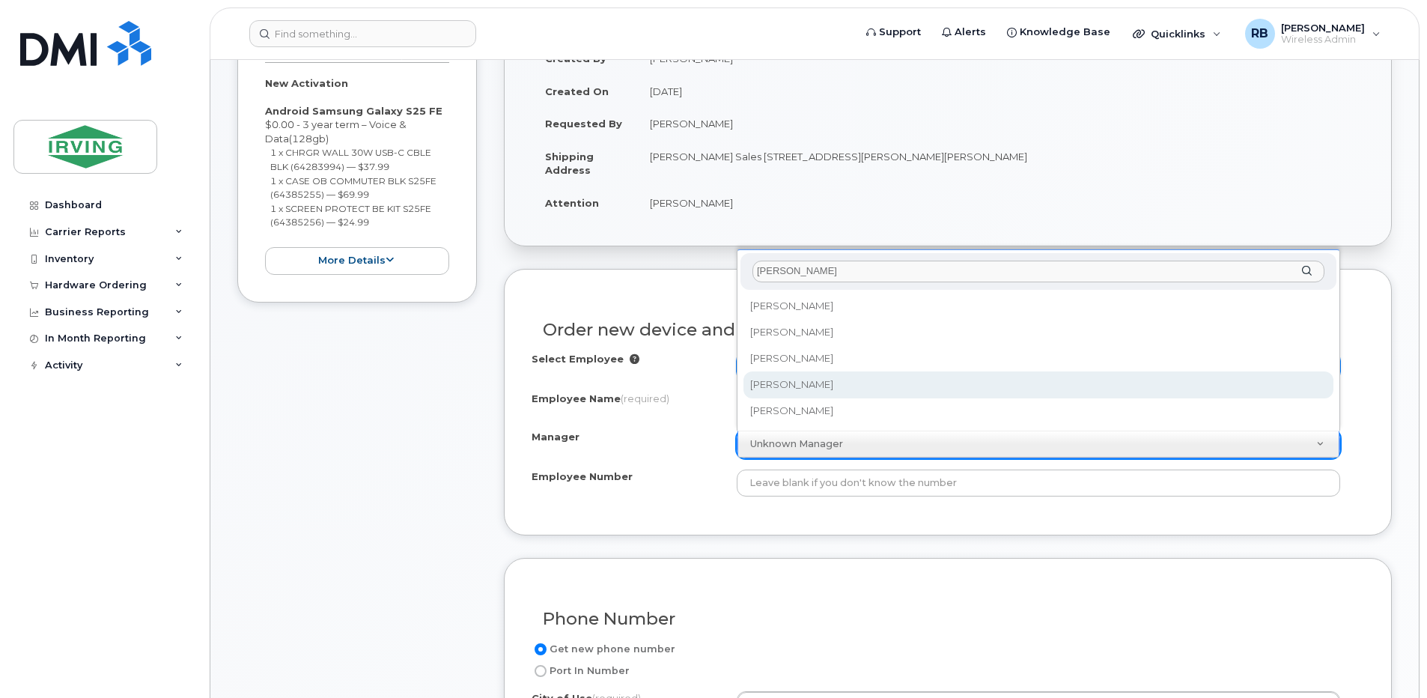
type input "david d"
select select "1508024"
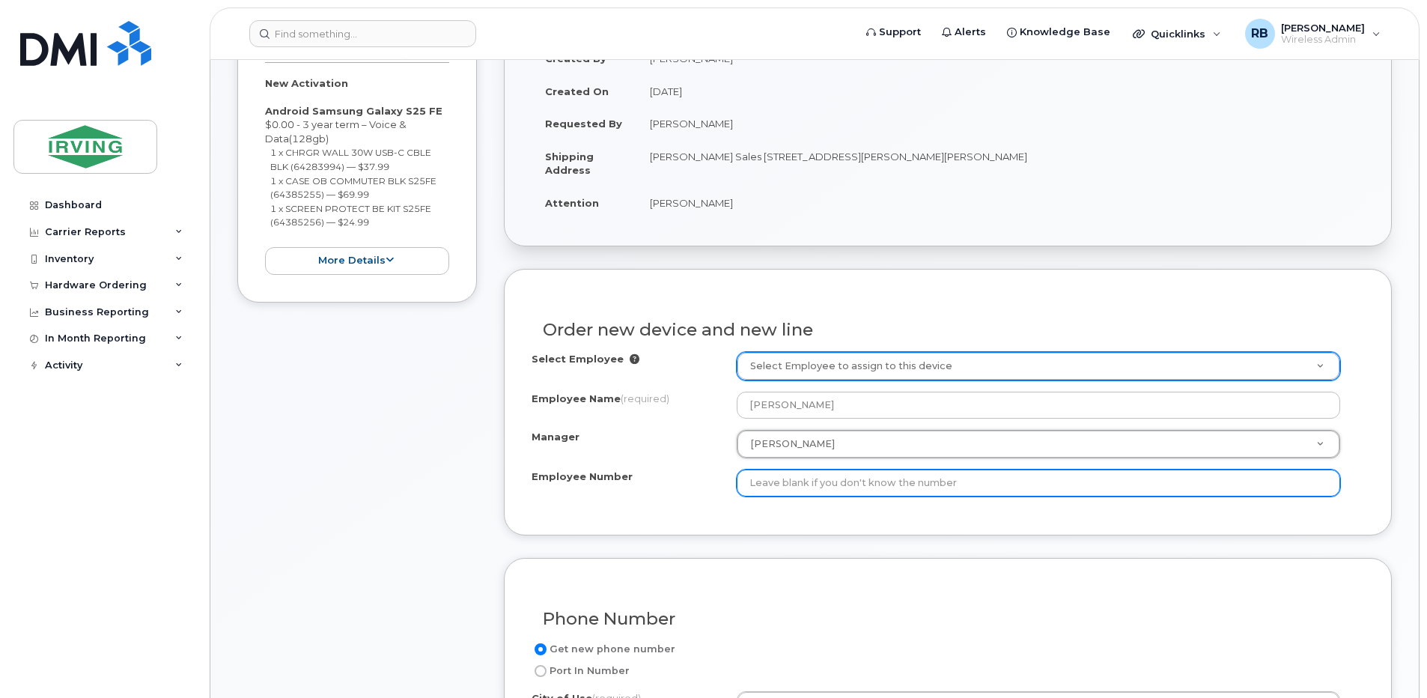
click at [763, 484] on input "Employee Number" at bounding box center [1037, 482] width 603 height 27
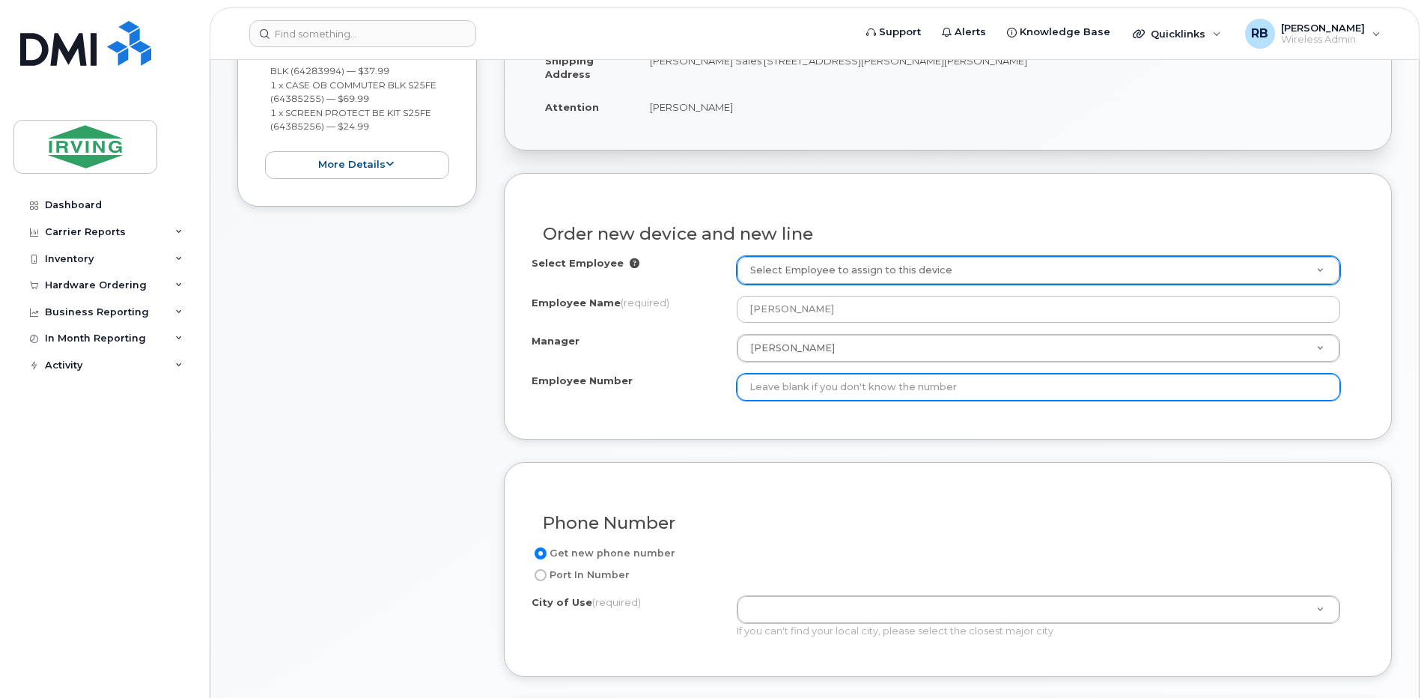
scroll to position [576, 0]
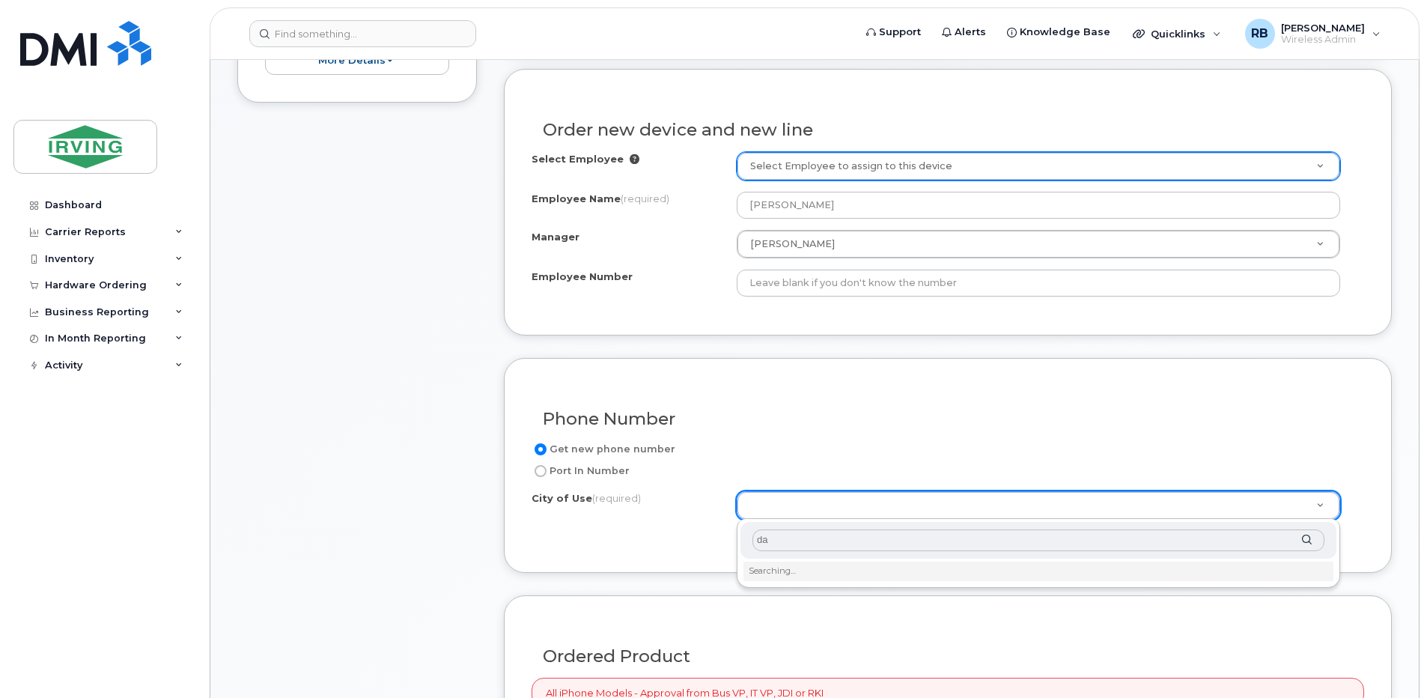
type input "d"
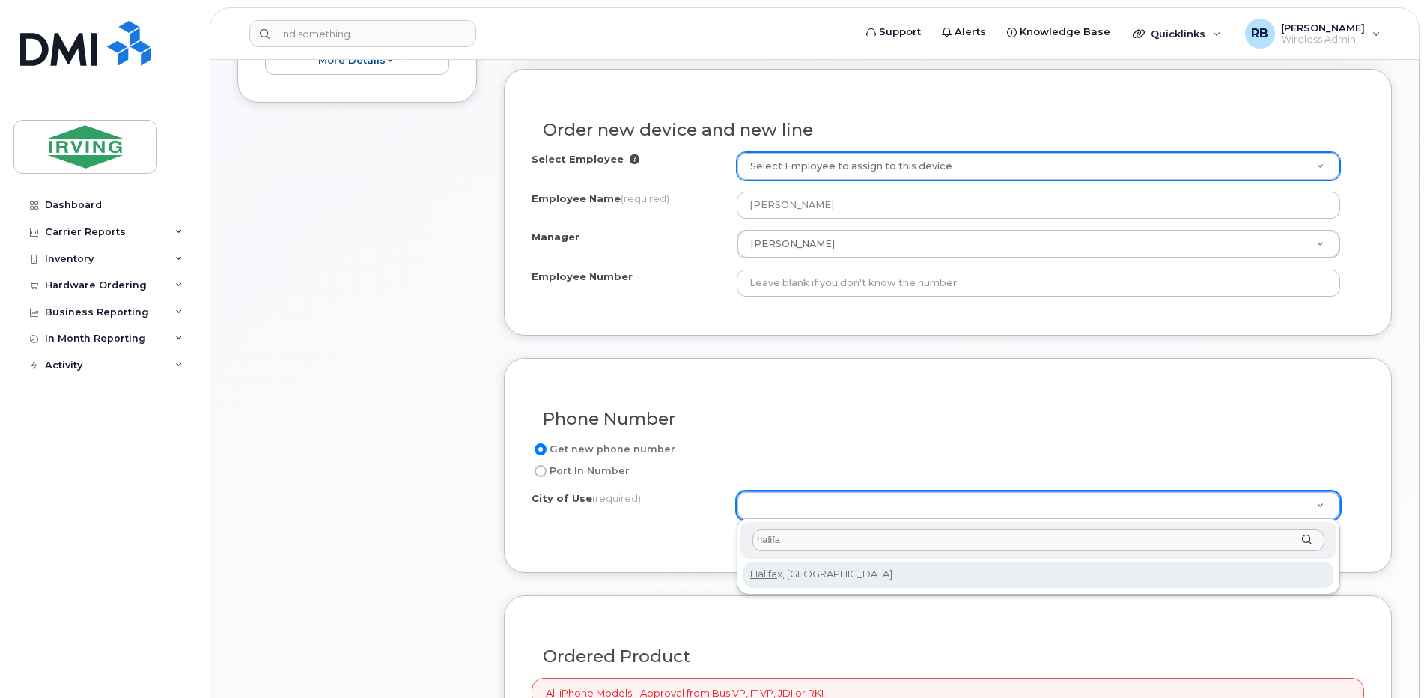
type input "halifa"
type input "3070"
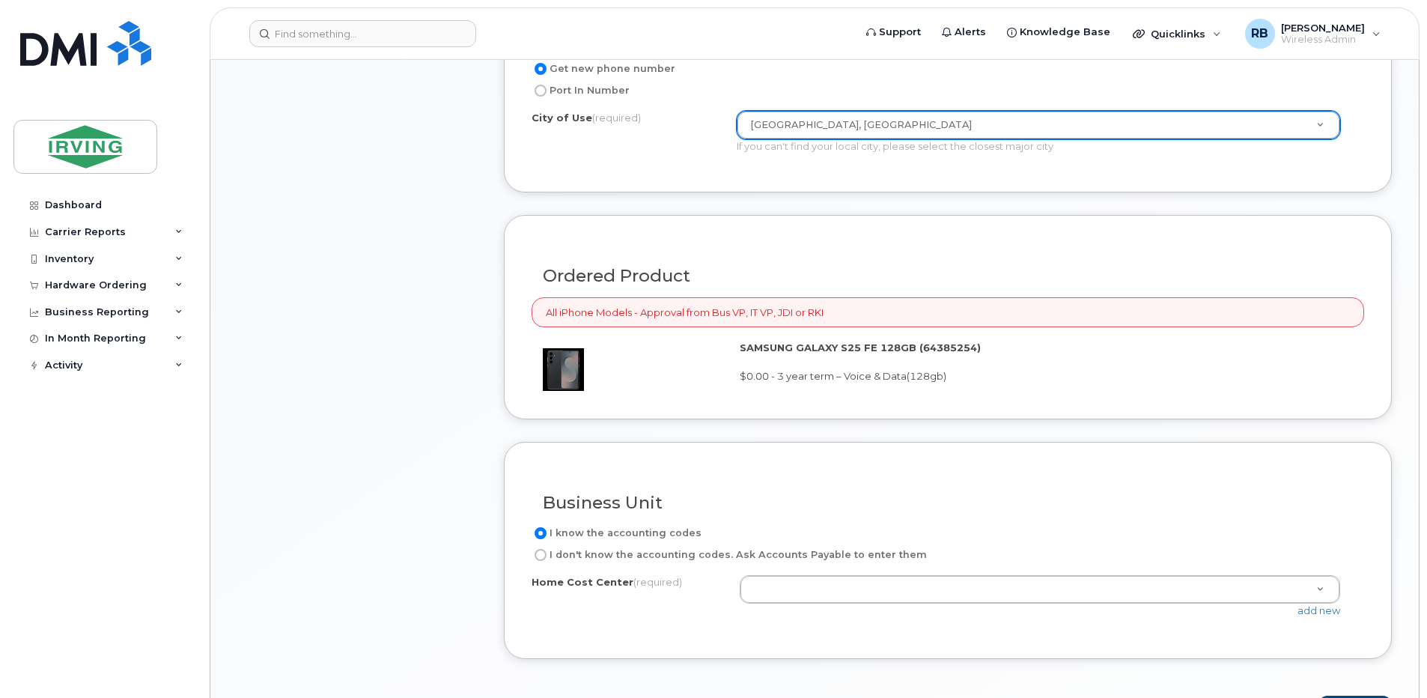
scroll to position [974, 0]
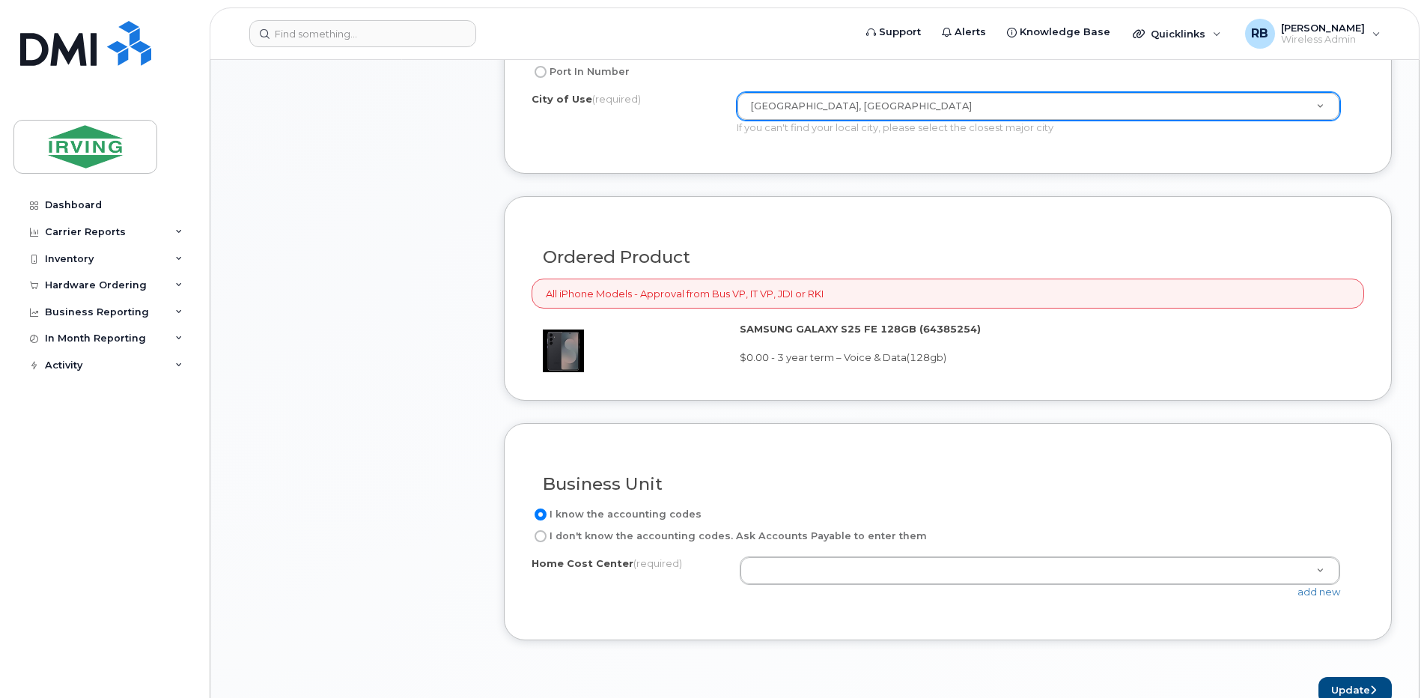
click at [543, 534] on input "I don't know the accounting codes. Ask Accounts Payable to enter them" at bounding box center [540, 536] width 12 height 12
radio input "true"
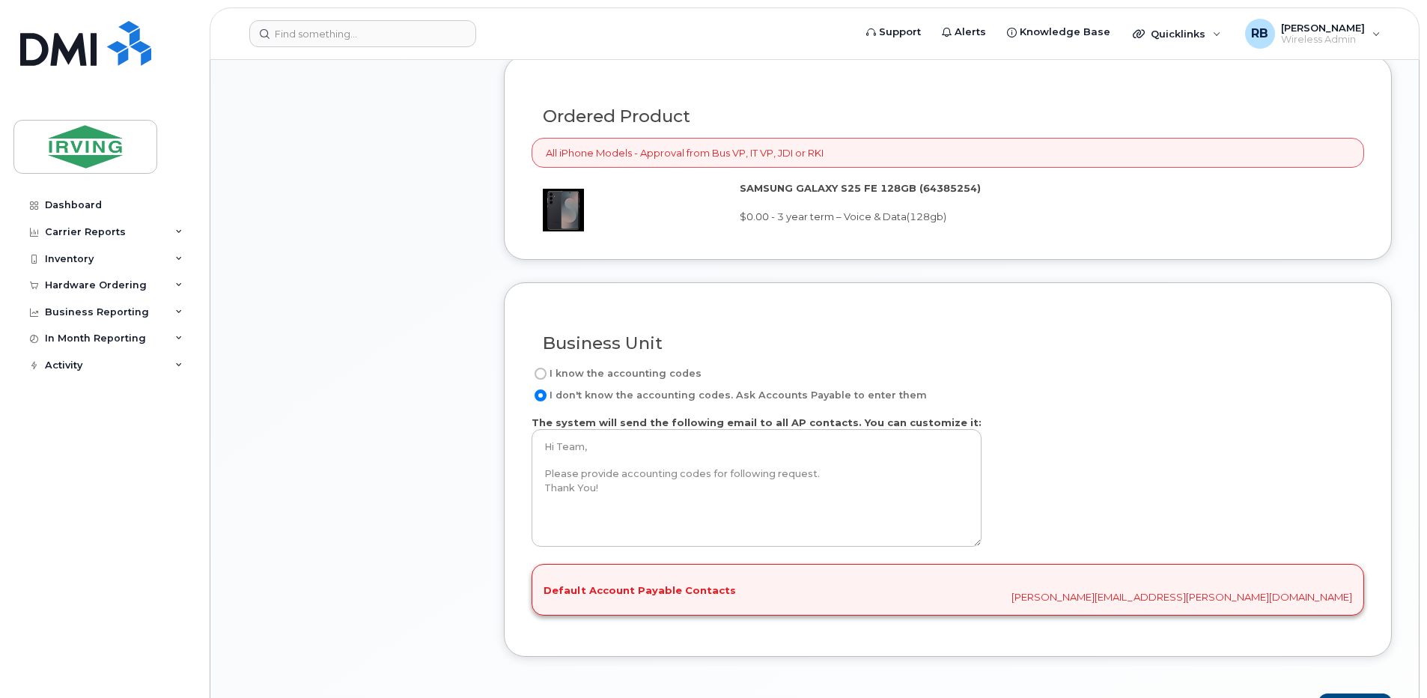
scroll to position [1174, 0]
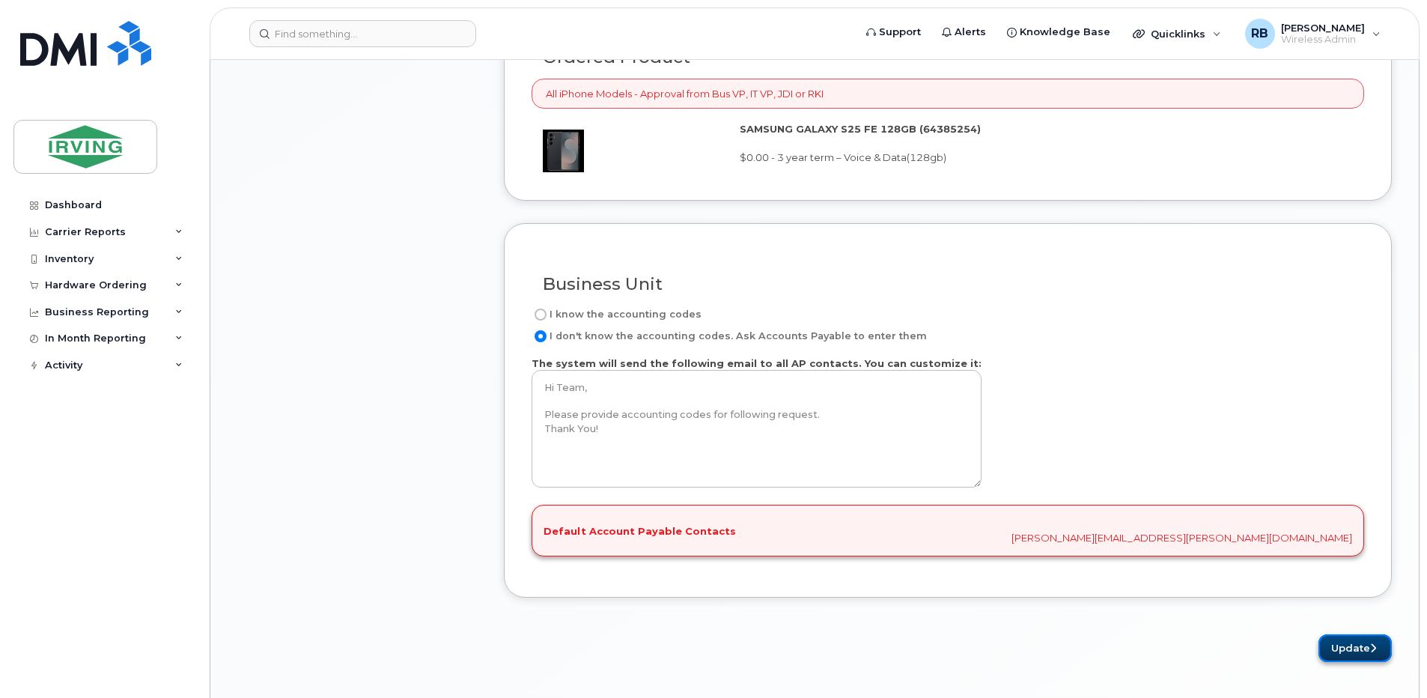
click at [1361, 646] on button "Update" at bounding box center [1354, 648] width 73 height 28
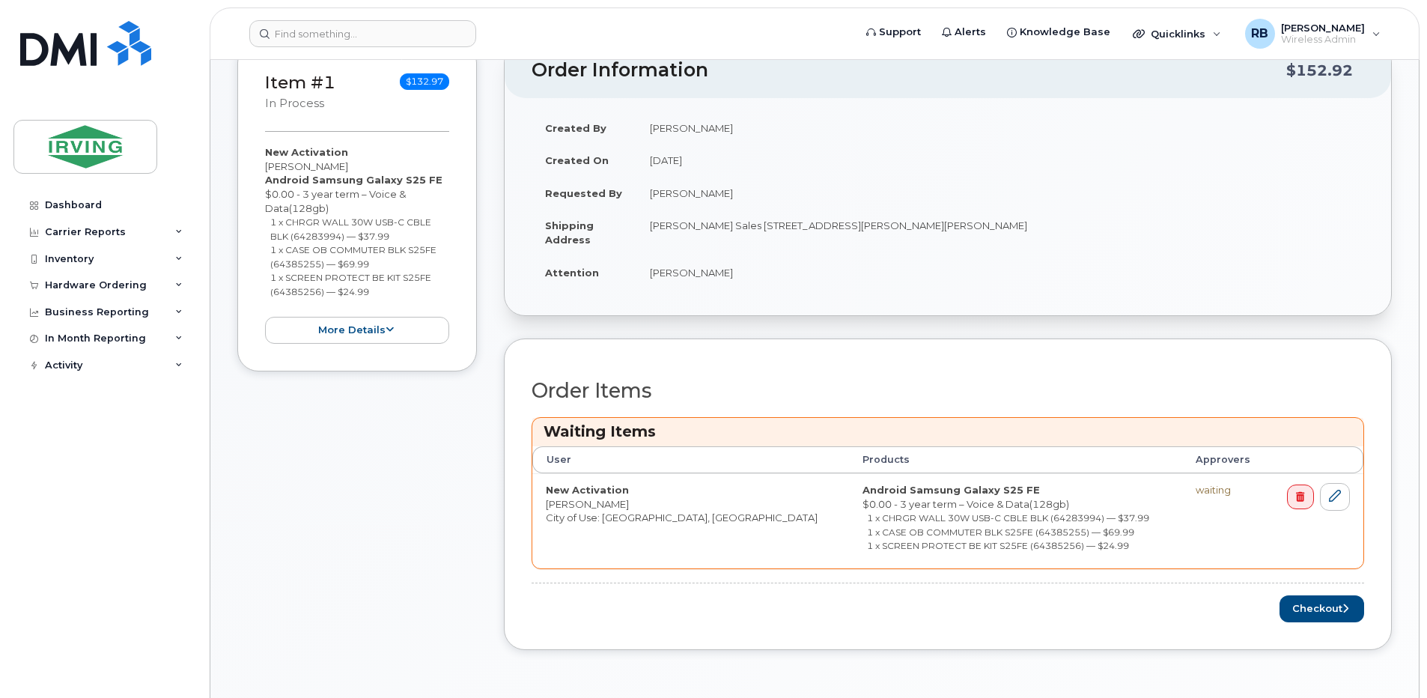
scroll to position [399, 0]
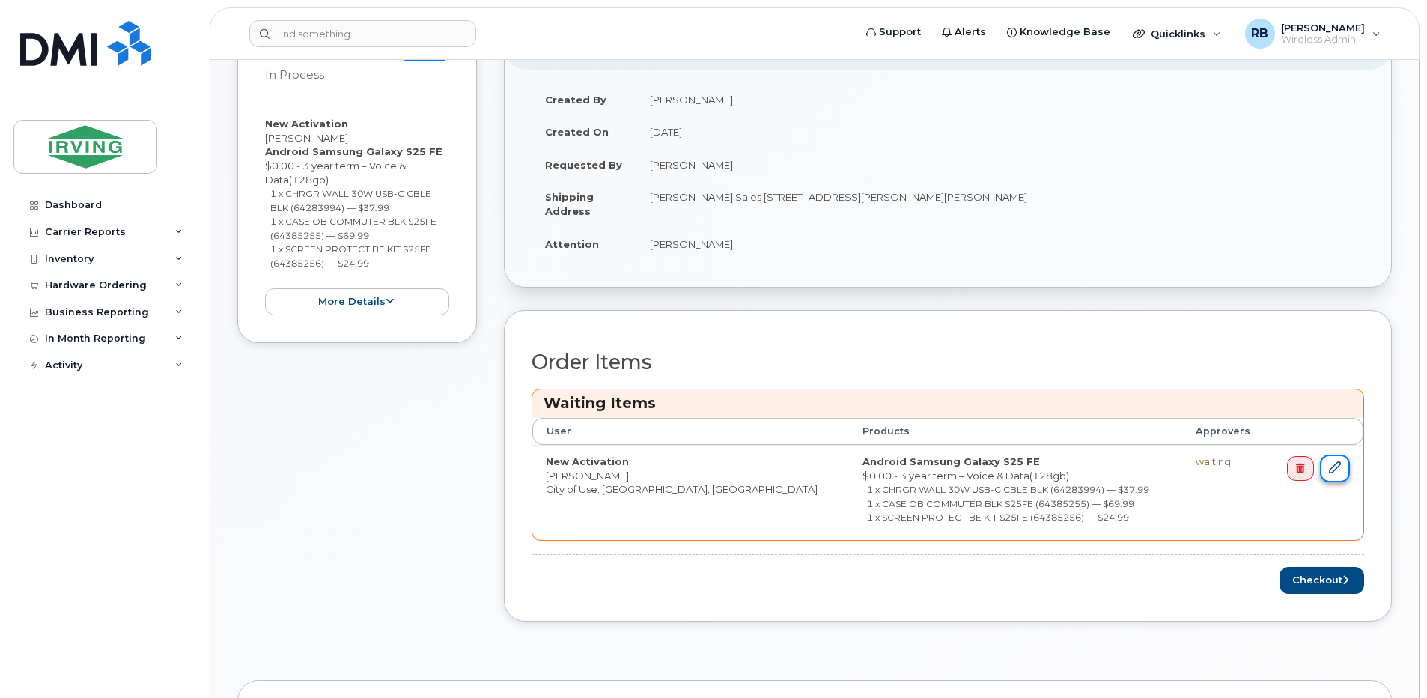
click at [1331, 468] on icon at bounding box center [1334, 467] width 12 height 12
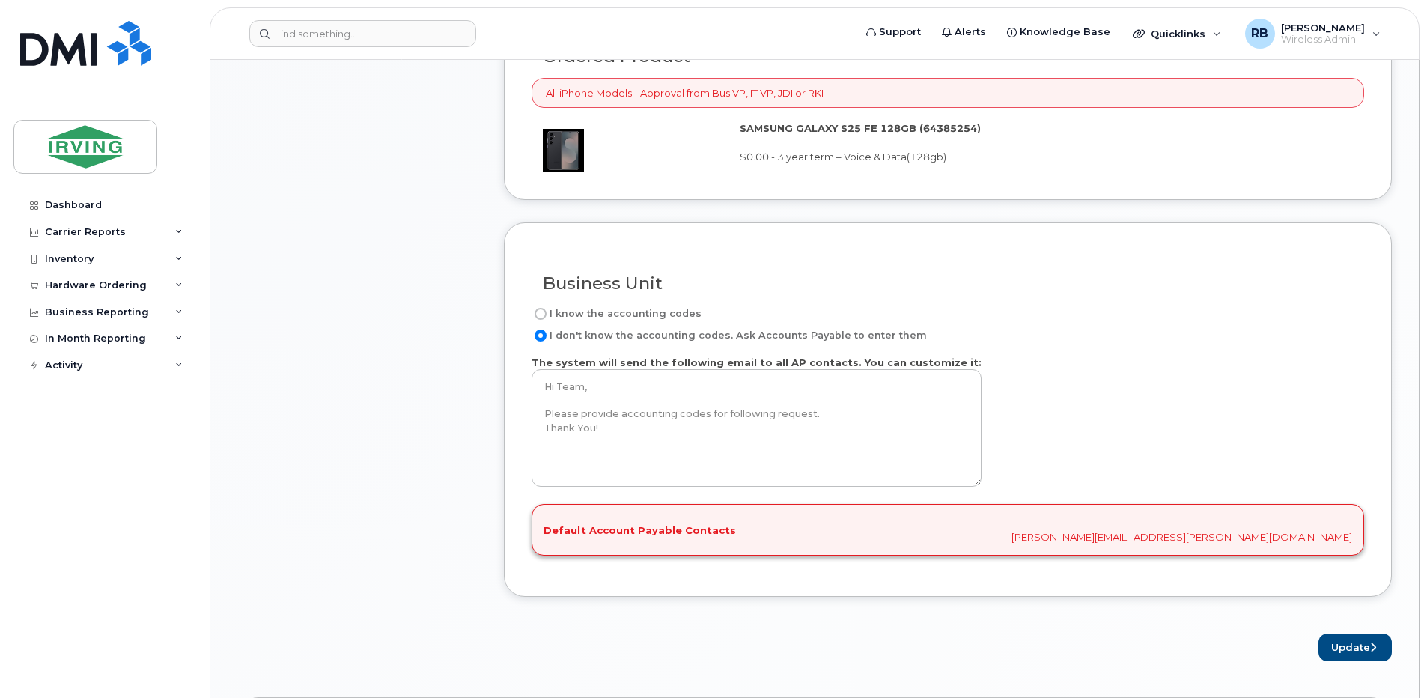
scroll to position [1275, 0]
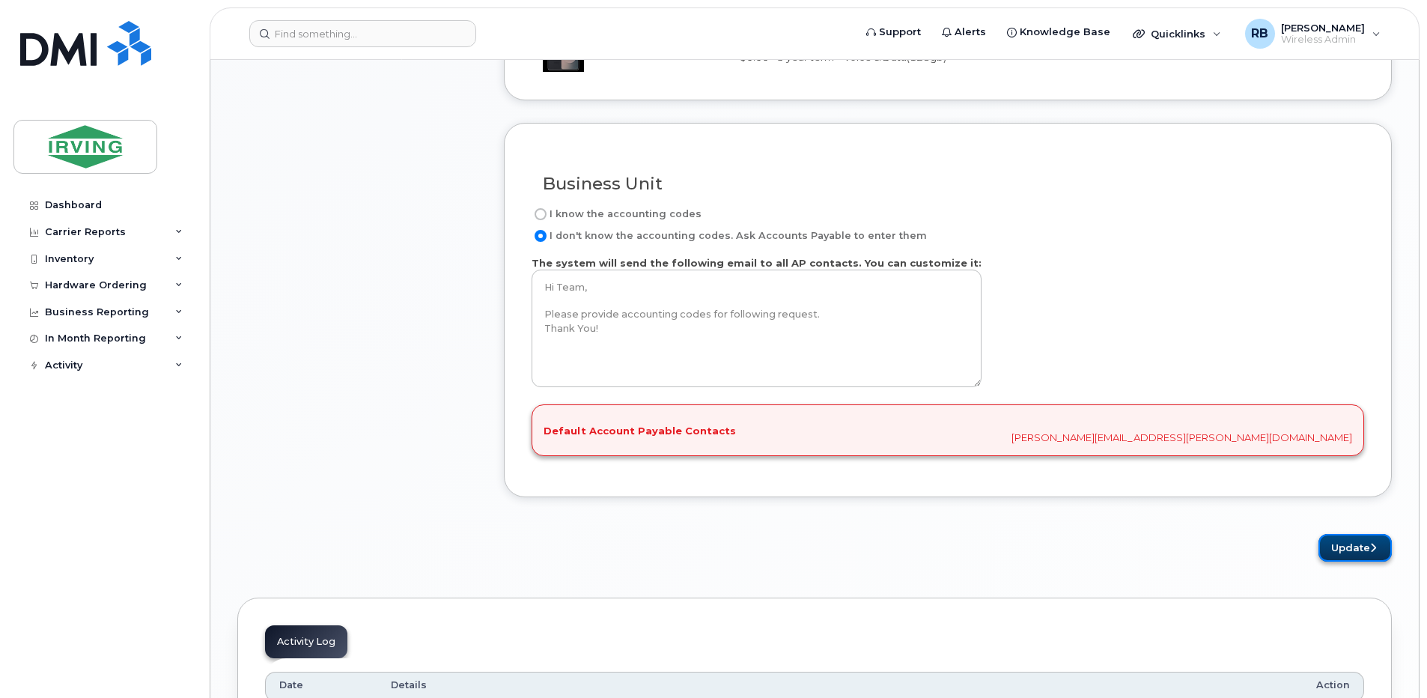
click at [1337, 549] on button "Update" at bounding box center [1354, 548] width 73 height 28
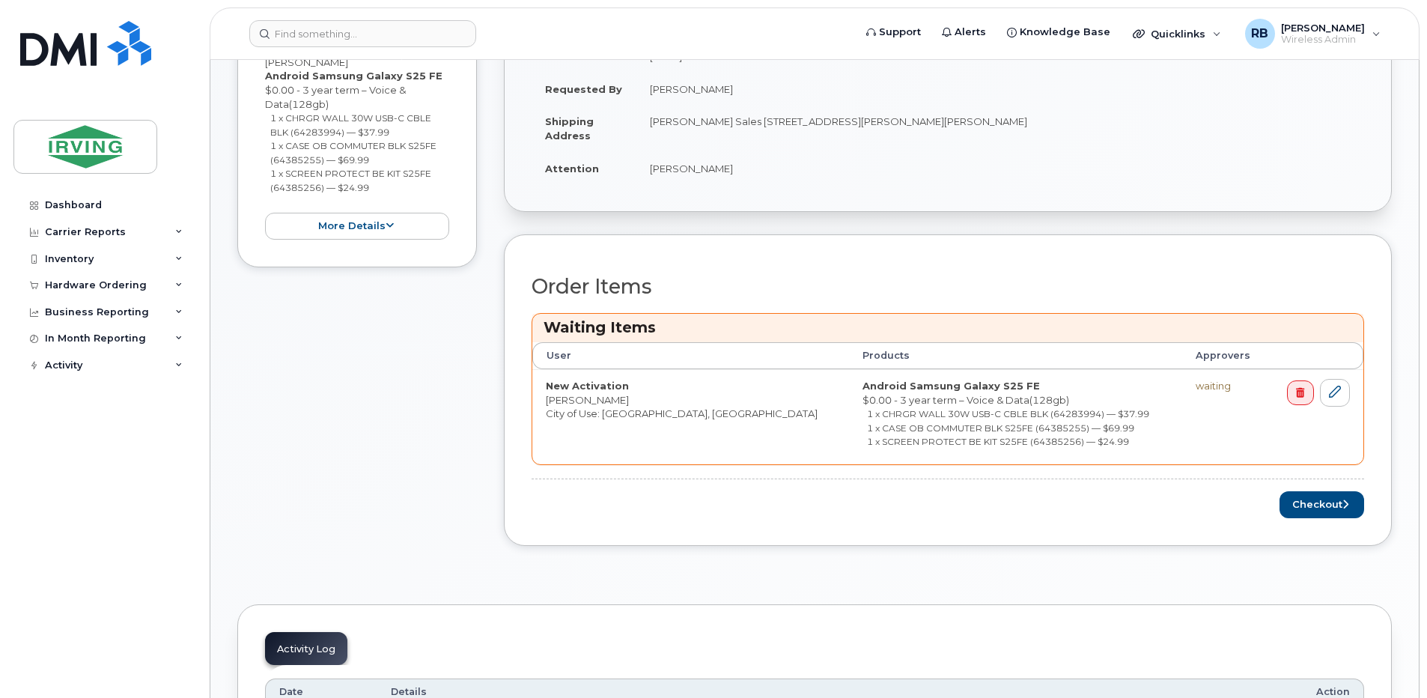
scroll to position [599, 0]
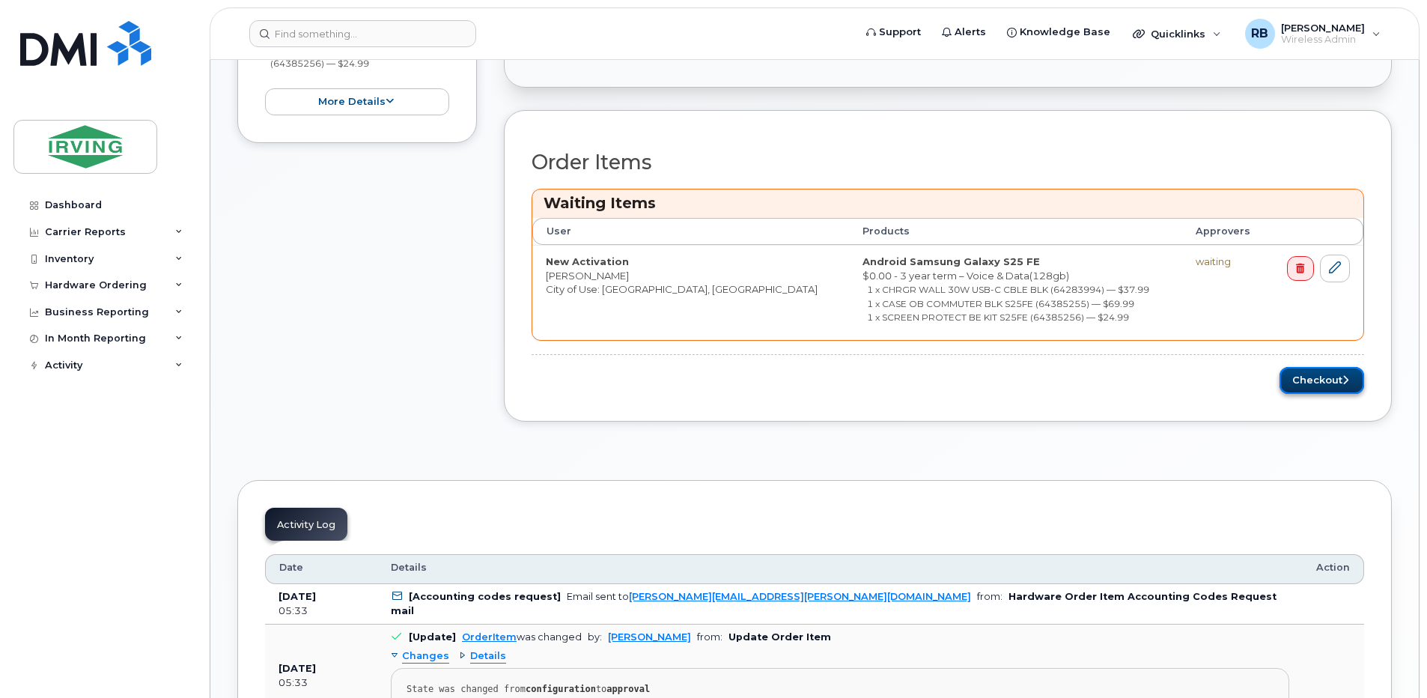
click at [1328, 389] on button "Checkout" at bounding box center [1321, 381] width 85 height 28
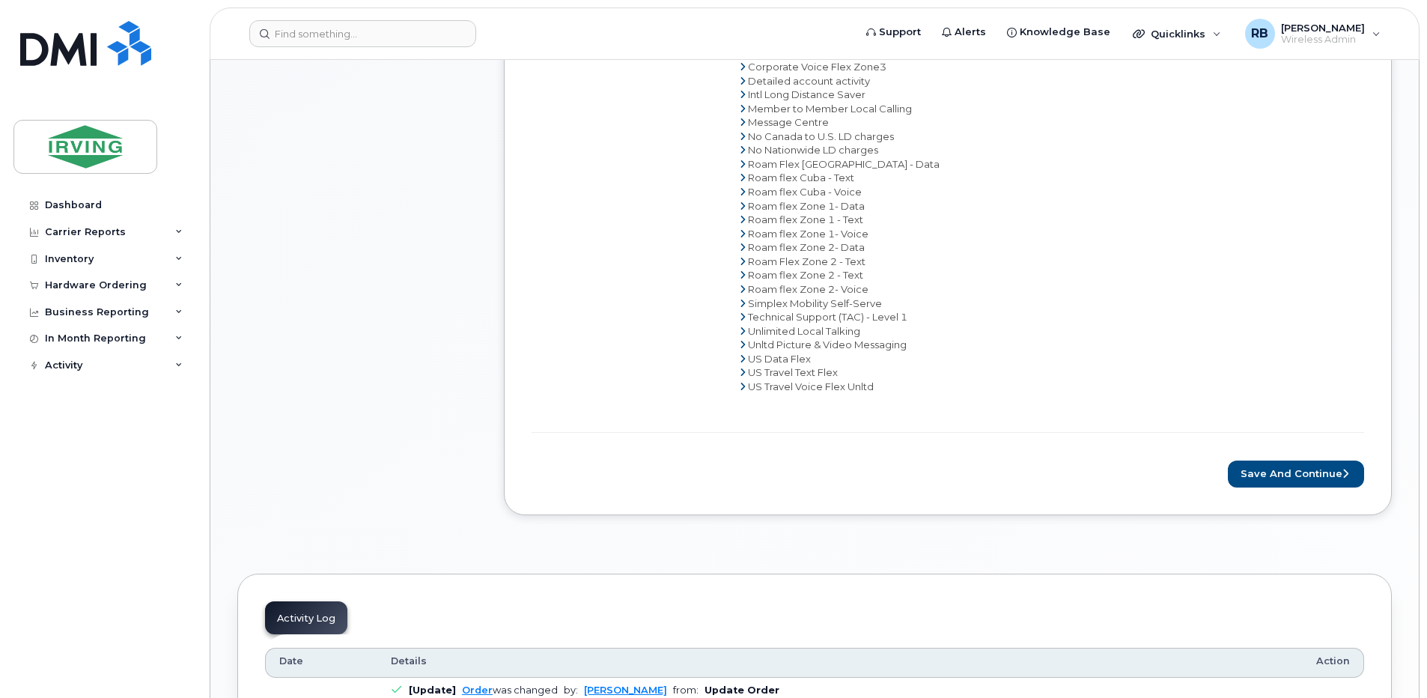
scroll to position [898, 0]
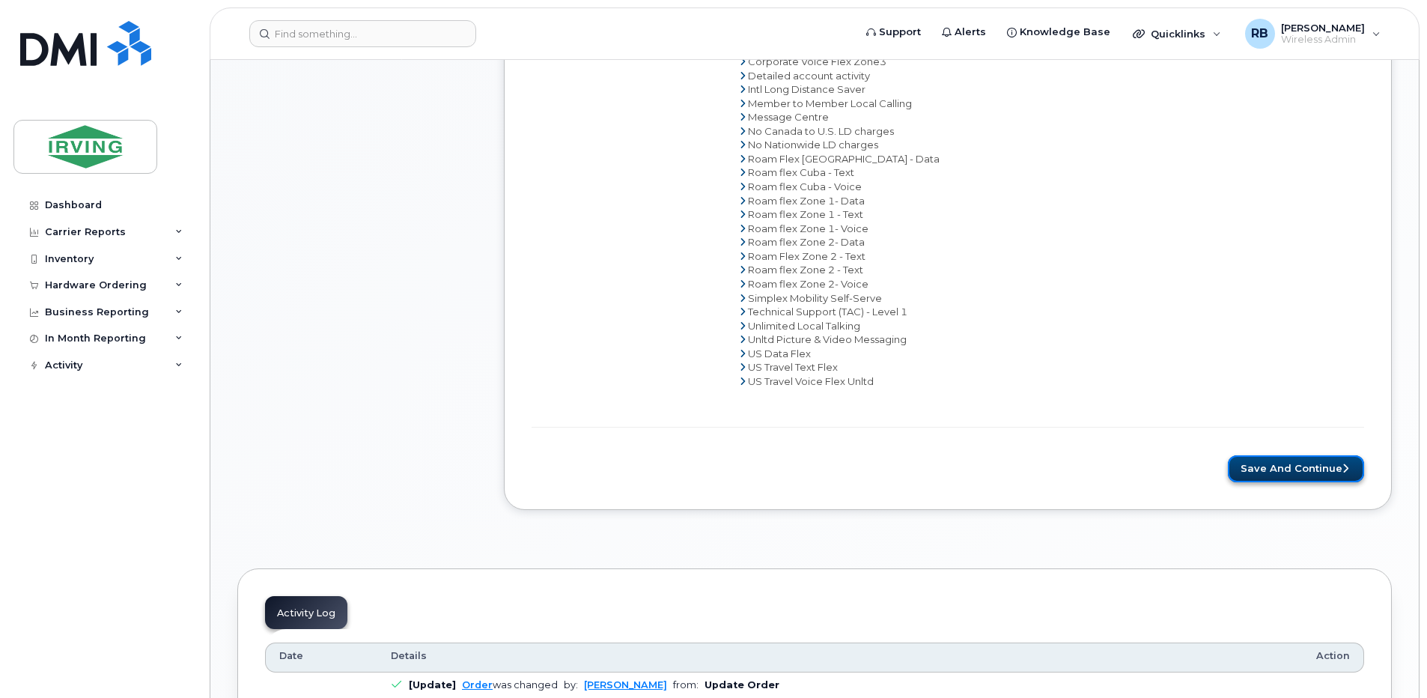
click at [1254, 467] on button "Save and Continue" at bounding box center [1295, 469] width 136 height 28
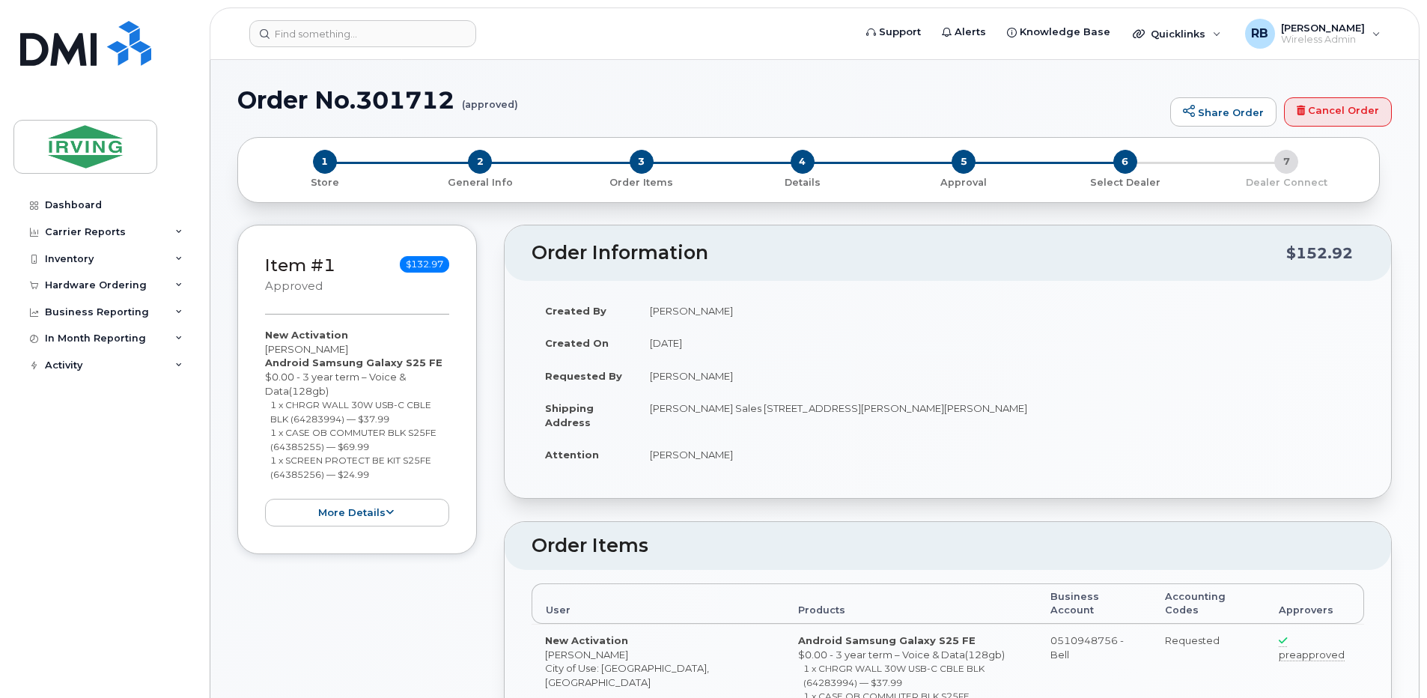
type textarea "NEW HIRE"
radio input "true"
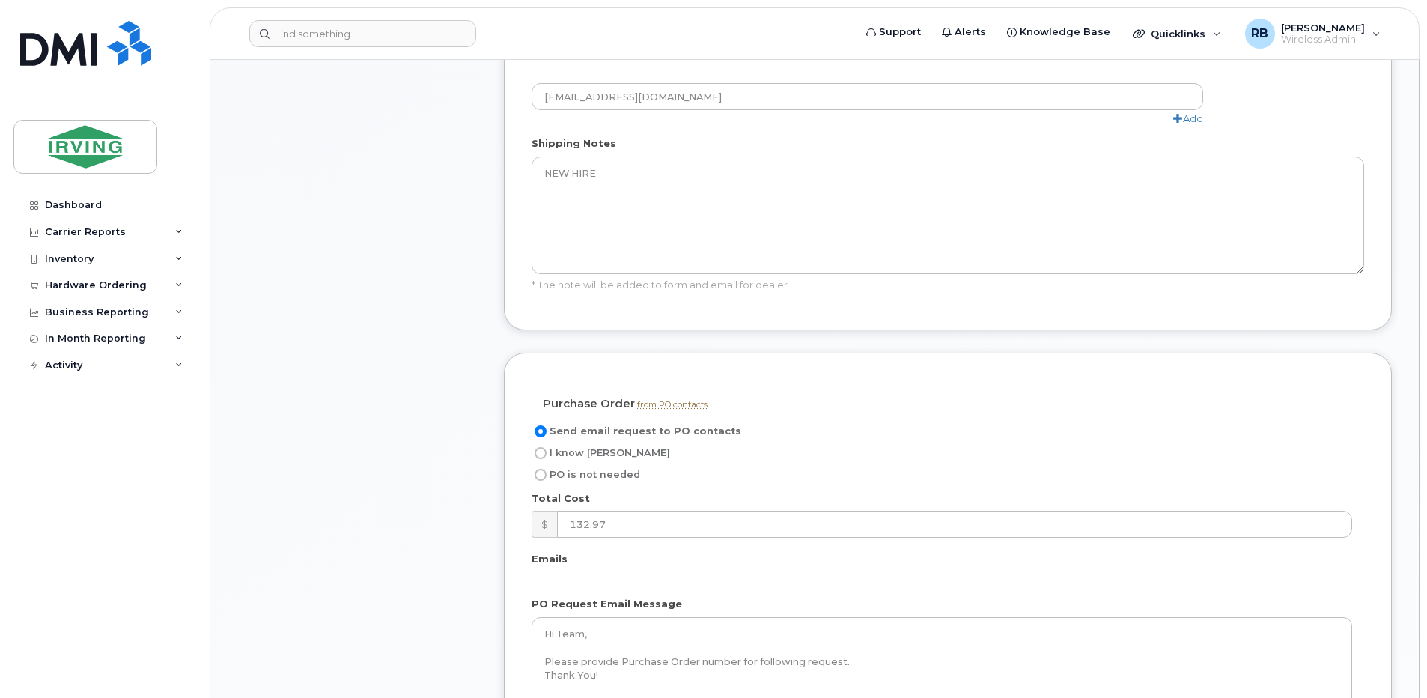
scroll to position [998, 0]
click at [540, 444] on input "I know PO" at bounding box center [540, 450] width 12 height 12
radio input "true"
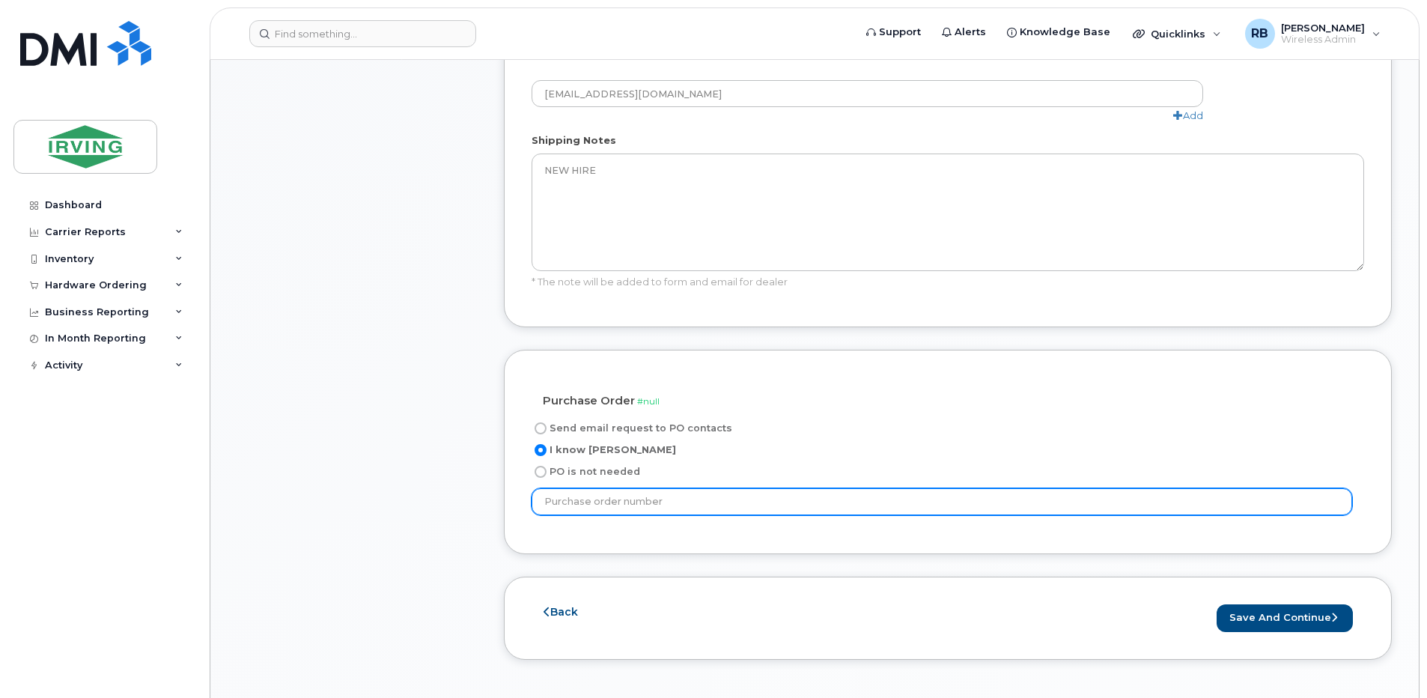
click at [629, 488] on input "text" at bounding box center [941, 501] width 820 height 27
type input "5115-080"
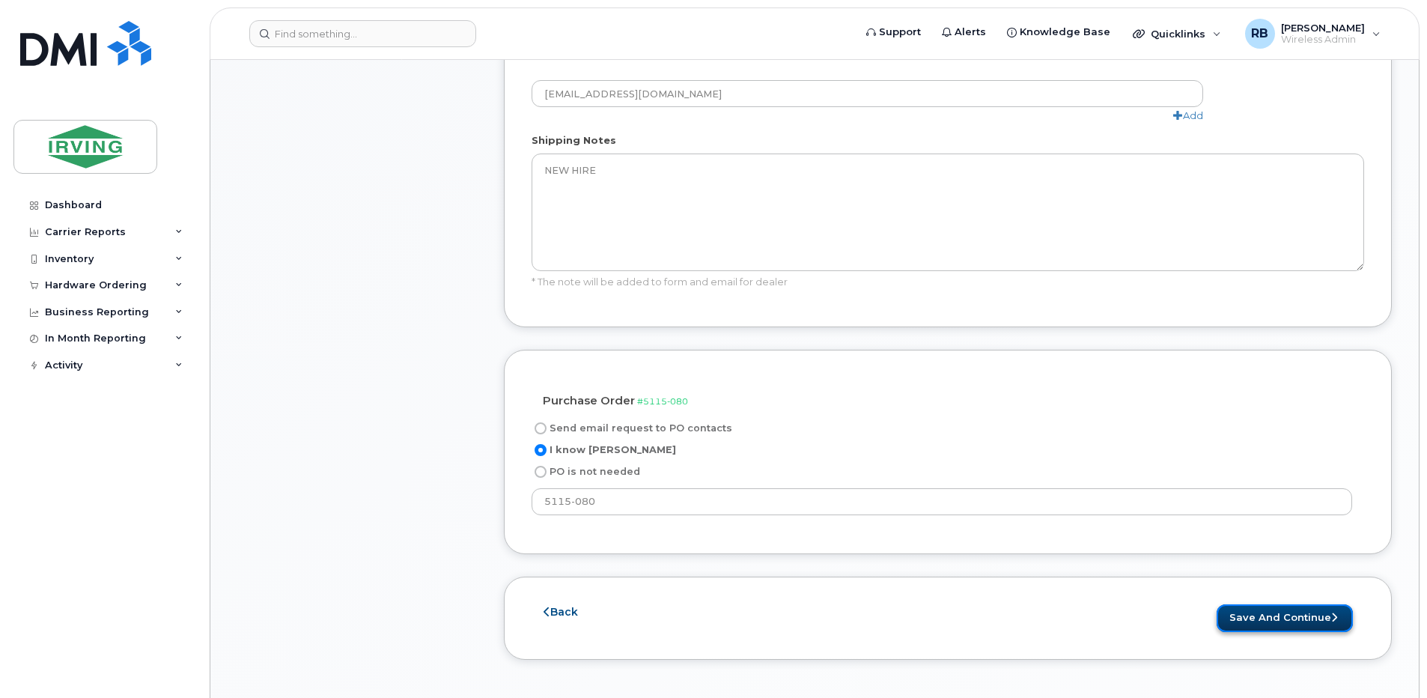
click at [1253, 604] on button "Save and Continue" at bounding box center [1284, 618] width 136 height 28
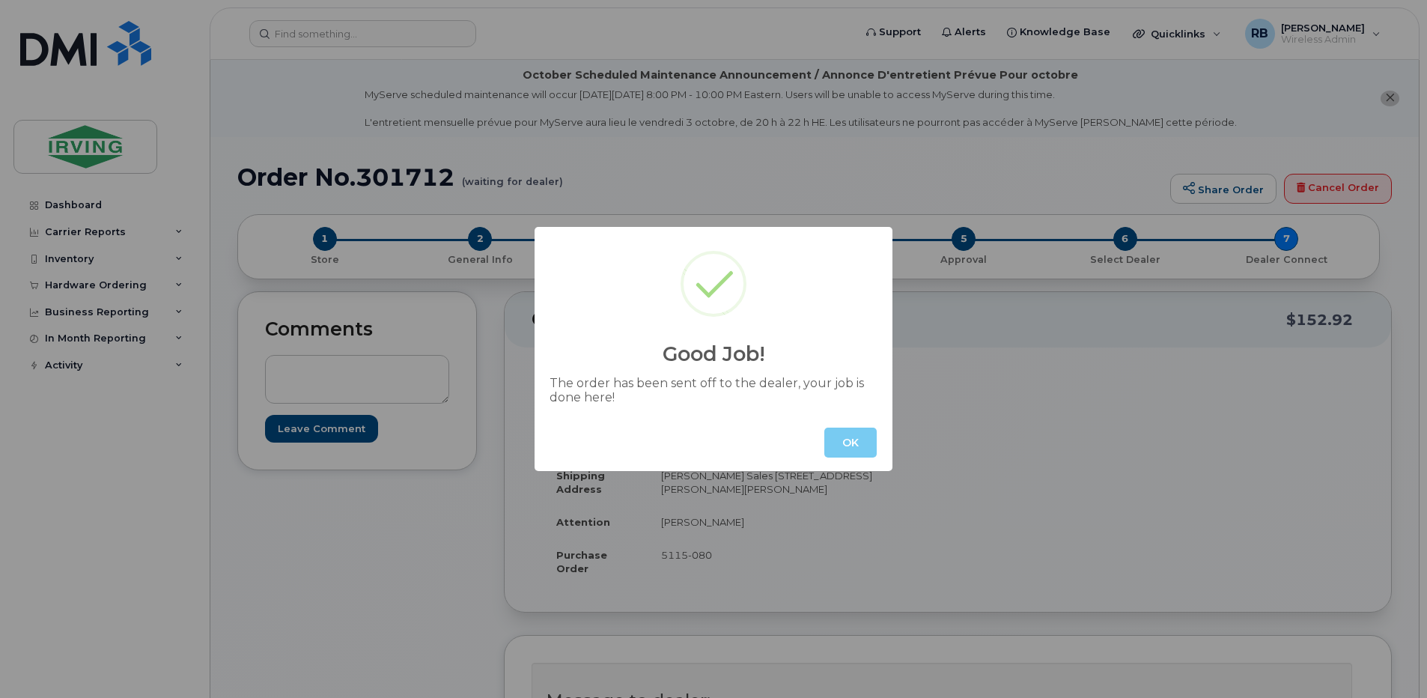
click at [841, 447] on button "OK" at bounding box center [850, 442] width 52 height 30
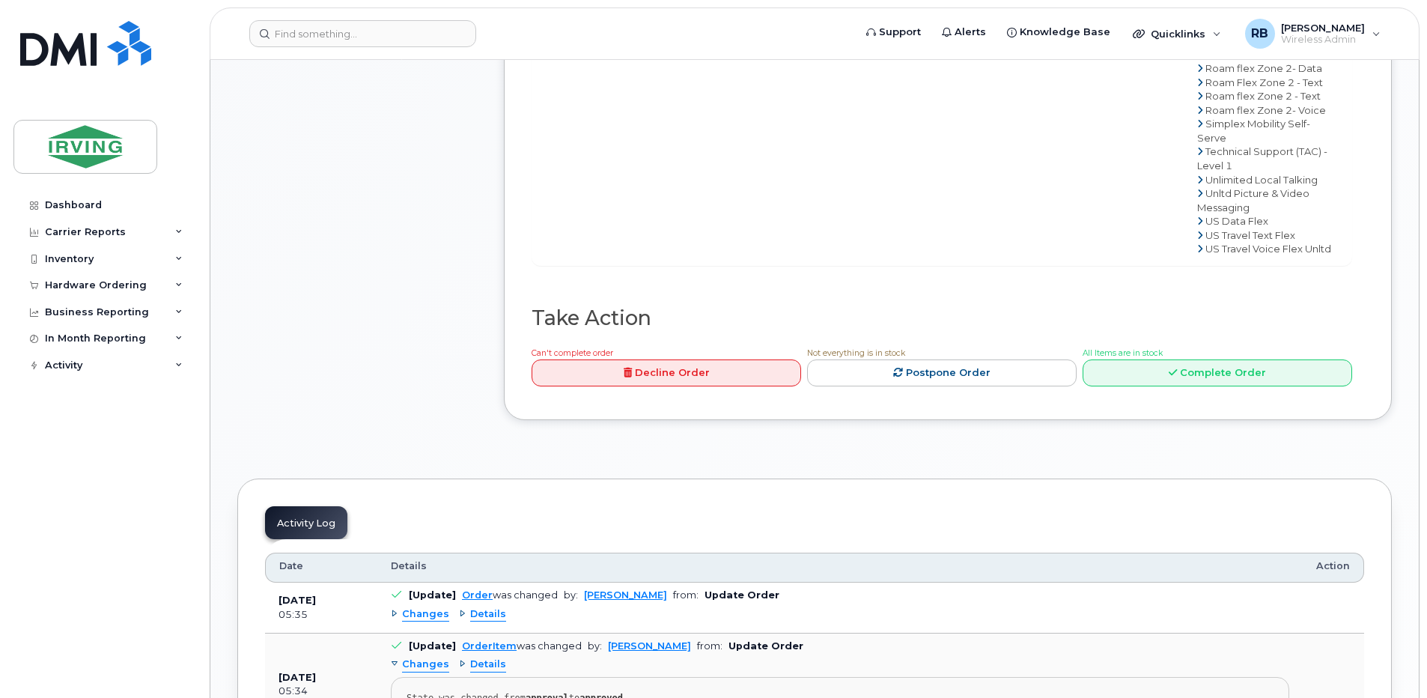
scroll to position [1198, 0]
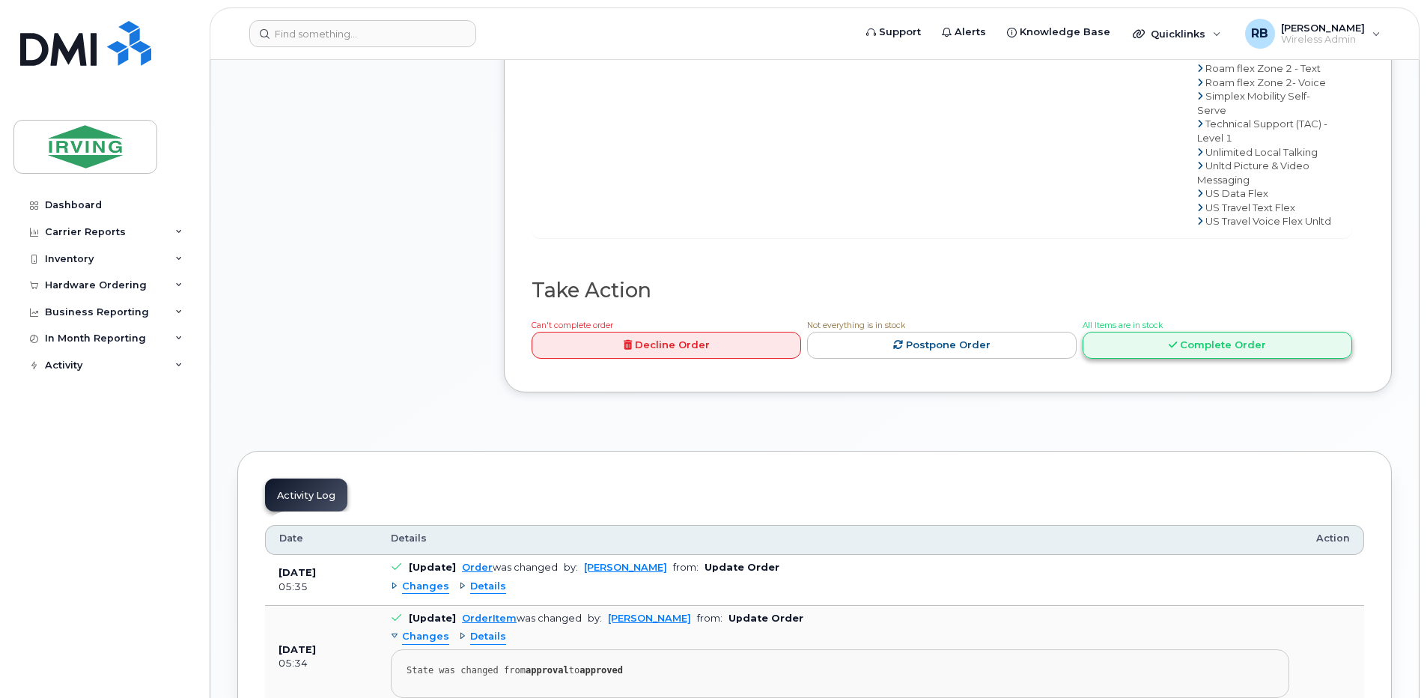
click at [1141, 359] on link "Complete Order" at bounding box center [1216, 346] width 269 height 28
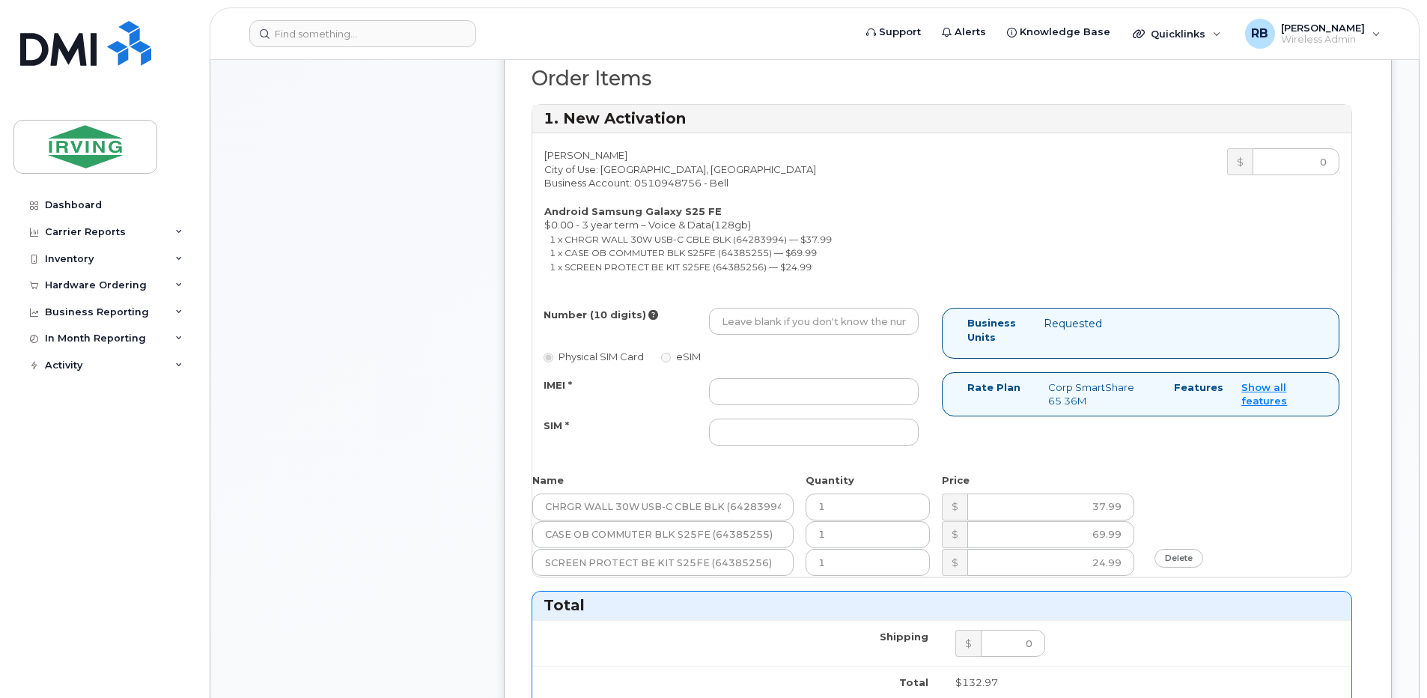
scroll to position [698, 0]
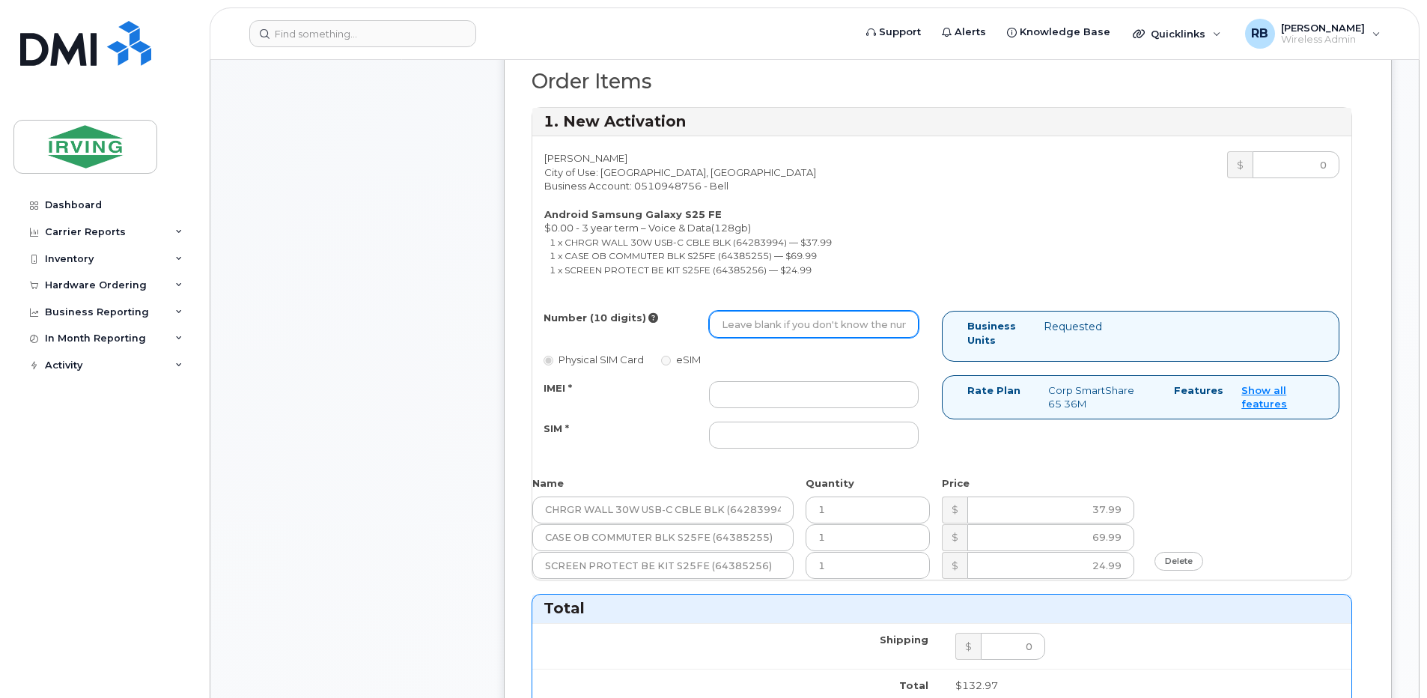
click at [805, 326] on input "Number (10 digits)" at bounding box center [814, 324] width 210 height 27
type input "7824096273"
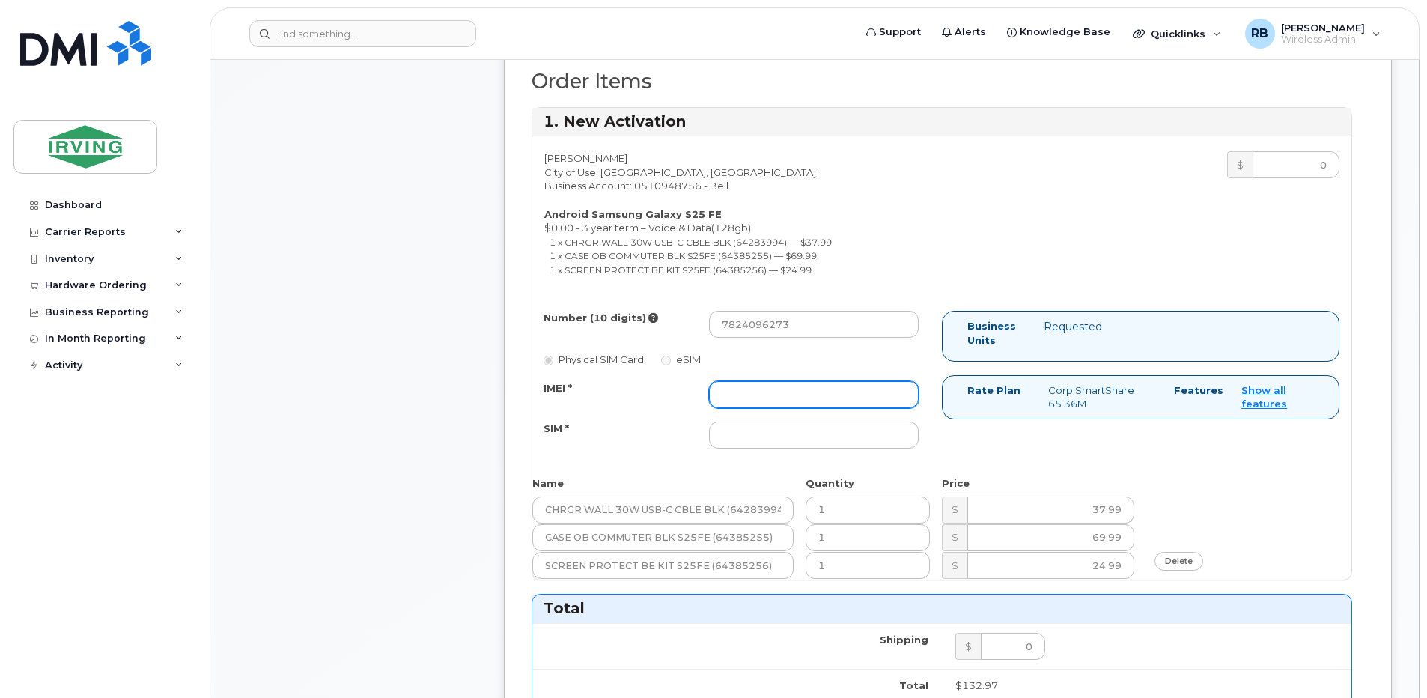
click at [777, 396] on input "IMEI *" at bounding box center [814, 394] width 210 height 27
type input "352055160547194"
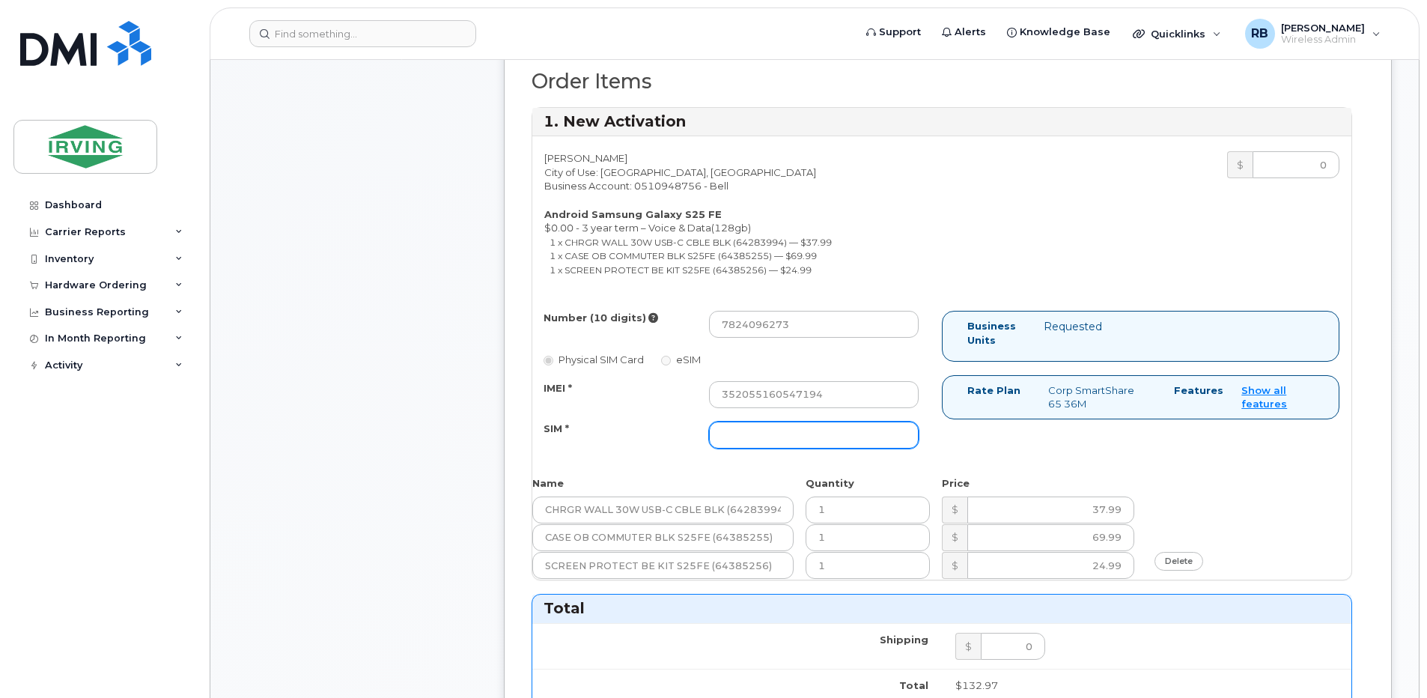
click at [763, 435] on input "SIM *" at bounding box center [814, 434] width 210 height 27
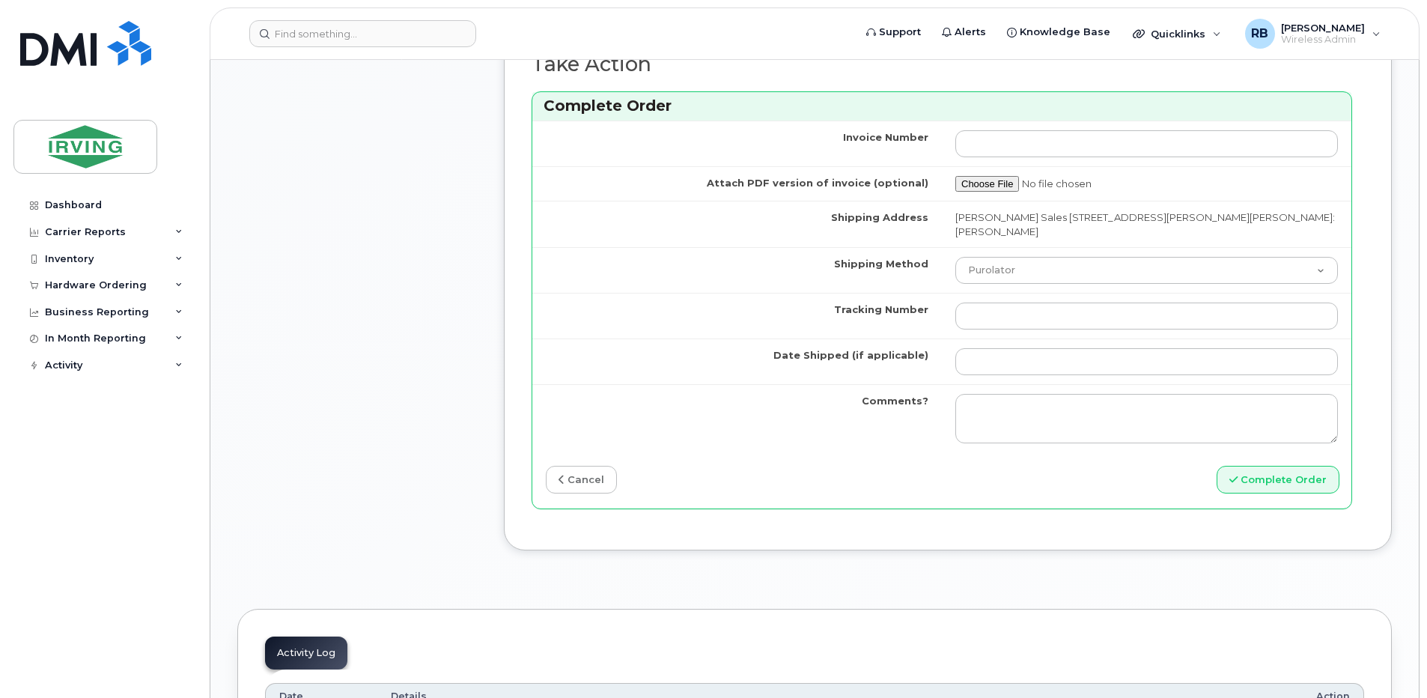
scroll to position [1497, 0]
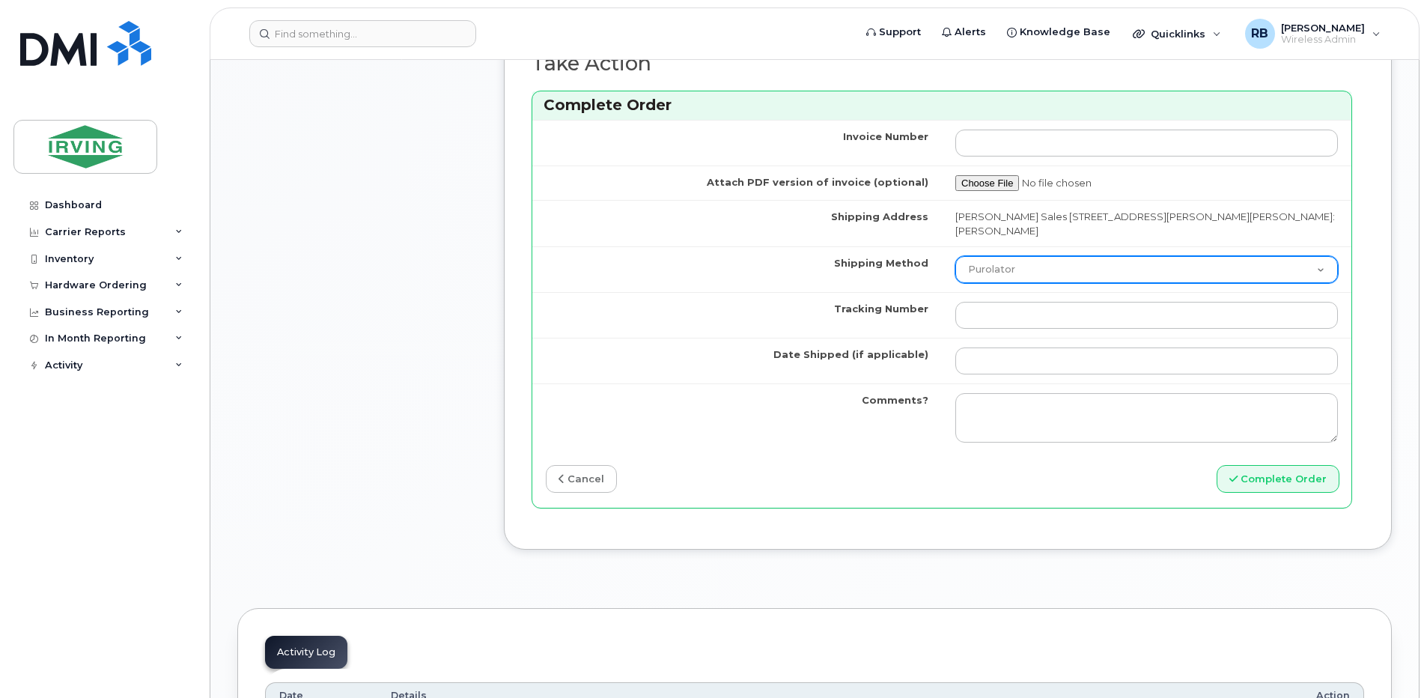
type input "89302610207415302352"
click at [983, 281] on select "Purolator UPS FedEx Canada Post Courier Other Drop Off Pick Up" at bounding box center [1146, 269] width 382 height 27
select select "Courier"
click at [955, 256] on select "Purolator UPS FedEx Canada Post Courier Other Drop Off Pick Up" at bounding box center [1146, 269] width 382 height 27
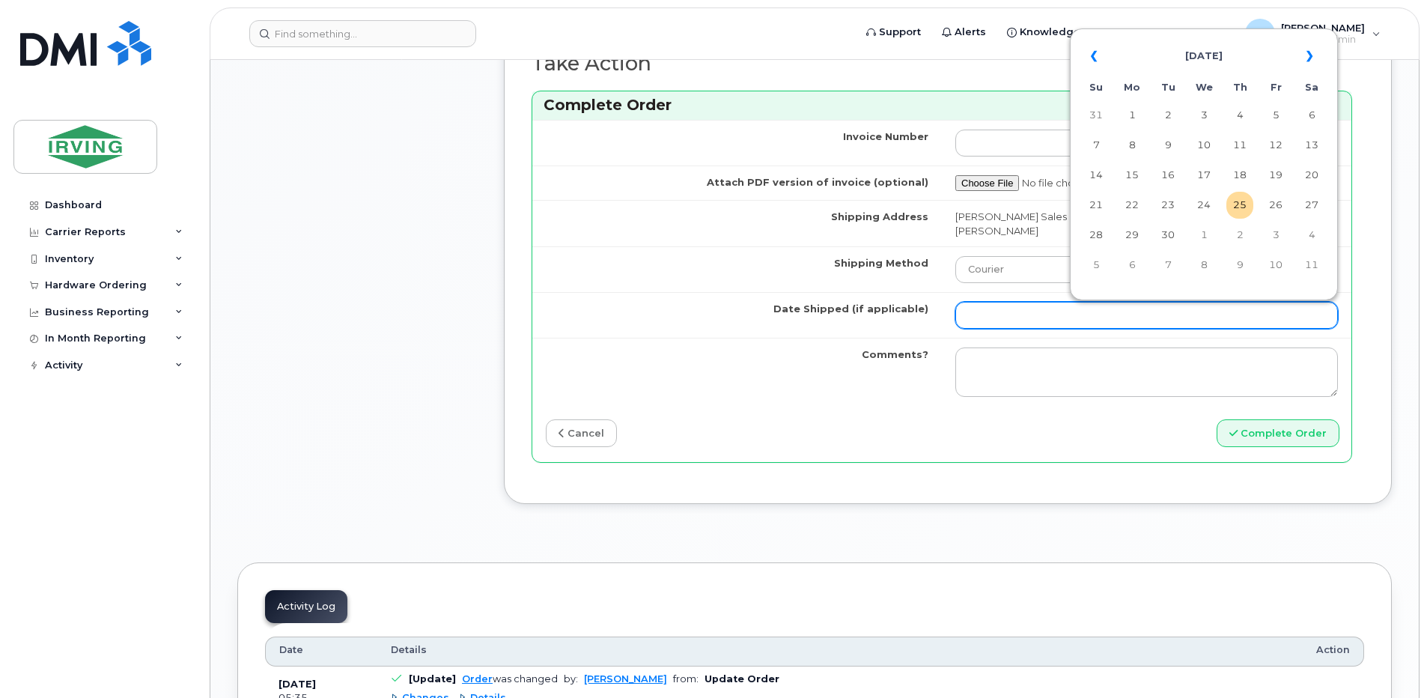
click at [1028, 321] on input "Date Shipped (if applicable)" at bounding box center [1146, 315] width 382 height 27
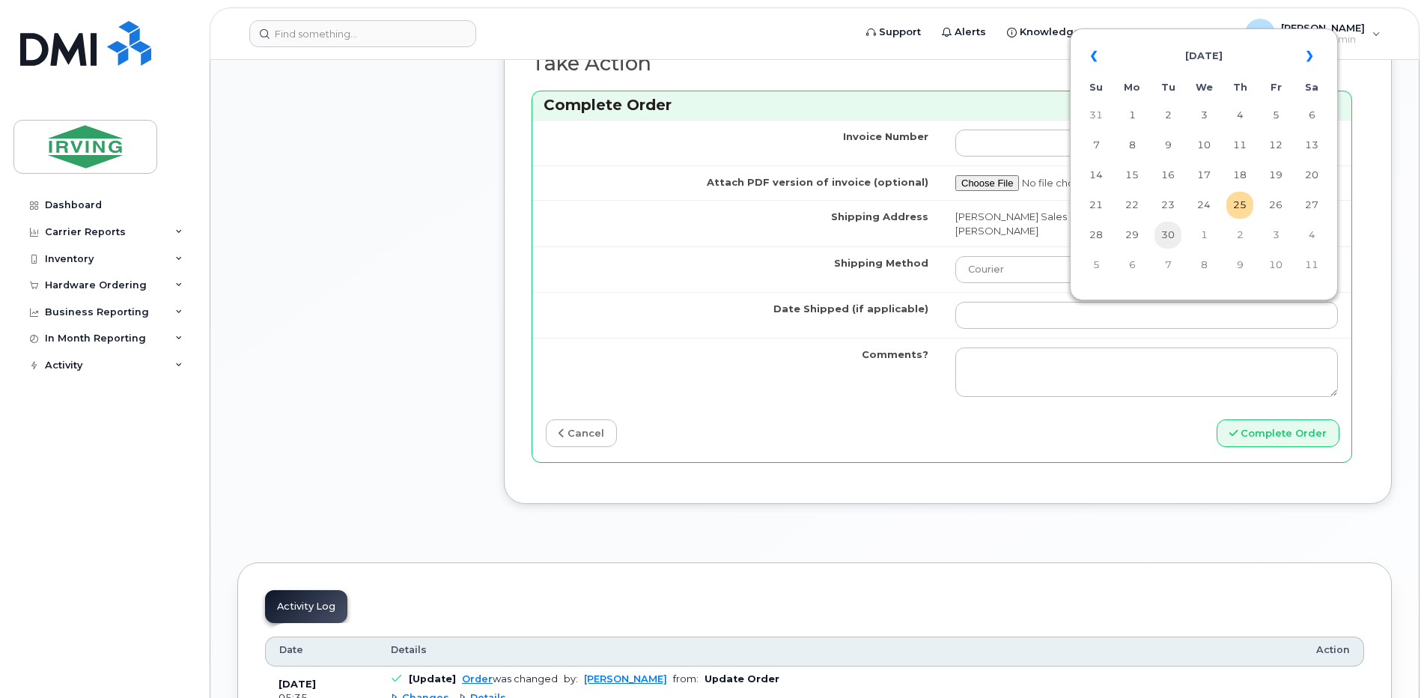
click at [1164, 234] on td "30" at bounding box center [1167, 235] width 27 height 27
type input "[DATE]"
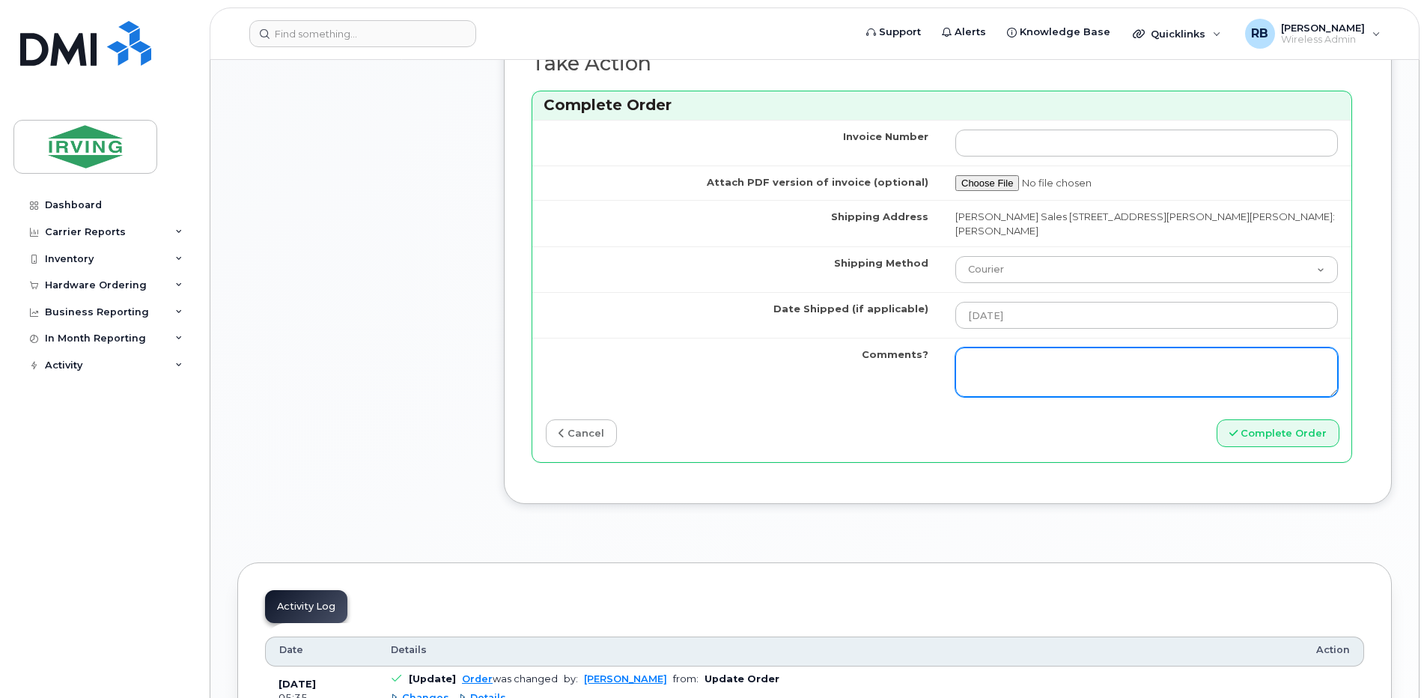
click at [1067, 363] on textarea "Comments?" at bounding box center [1146, 371] width 382 height 49
type textarea "SO#26210137. Shipping to branch 5115. Attn:David Dumaresq"
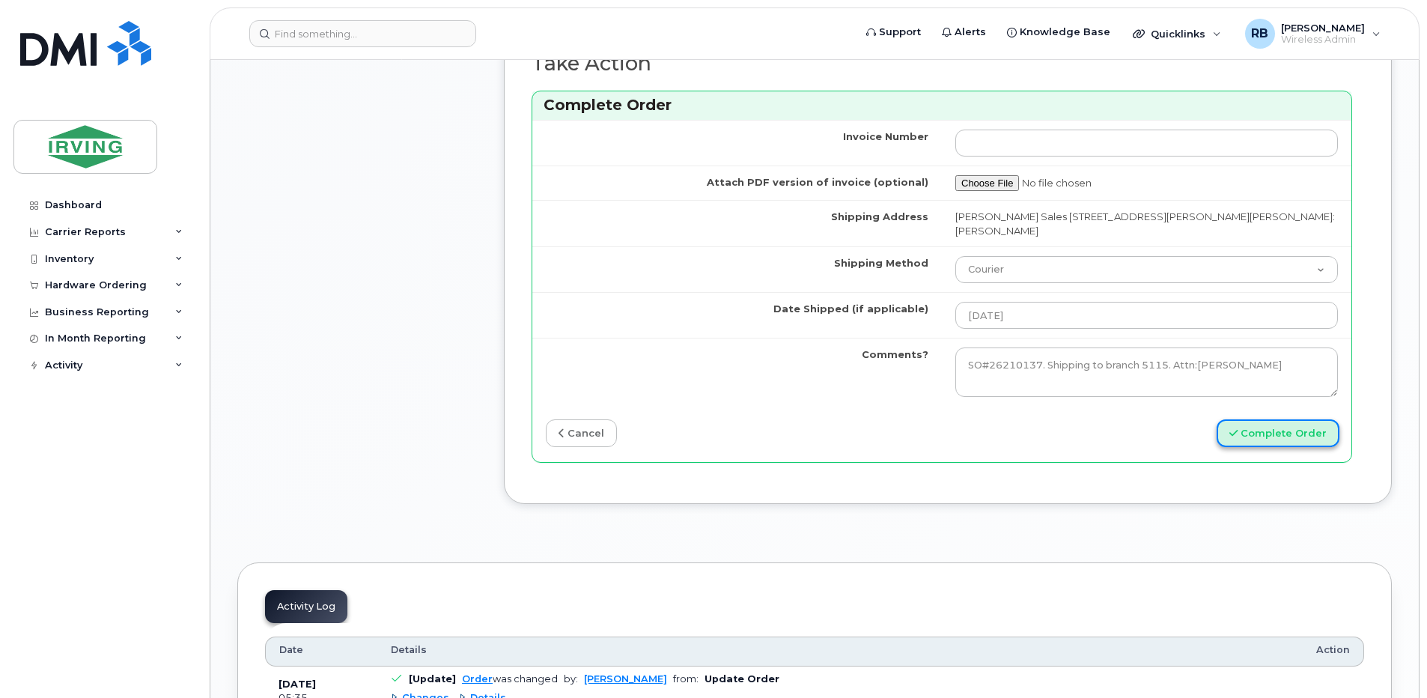
click at [1257, 438] on button "Complete Order" at bounding box center [1277, 433] width 123 height 28
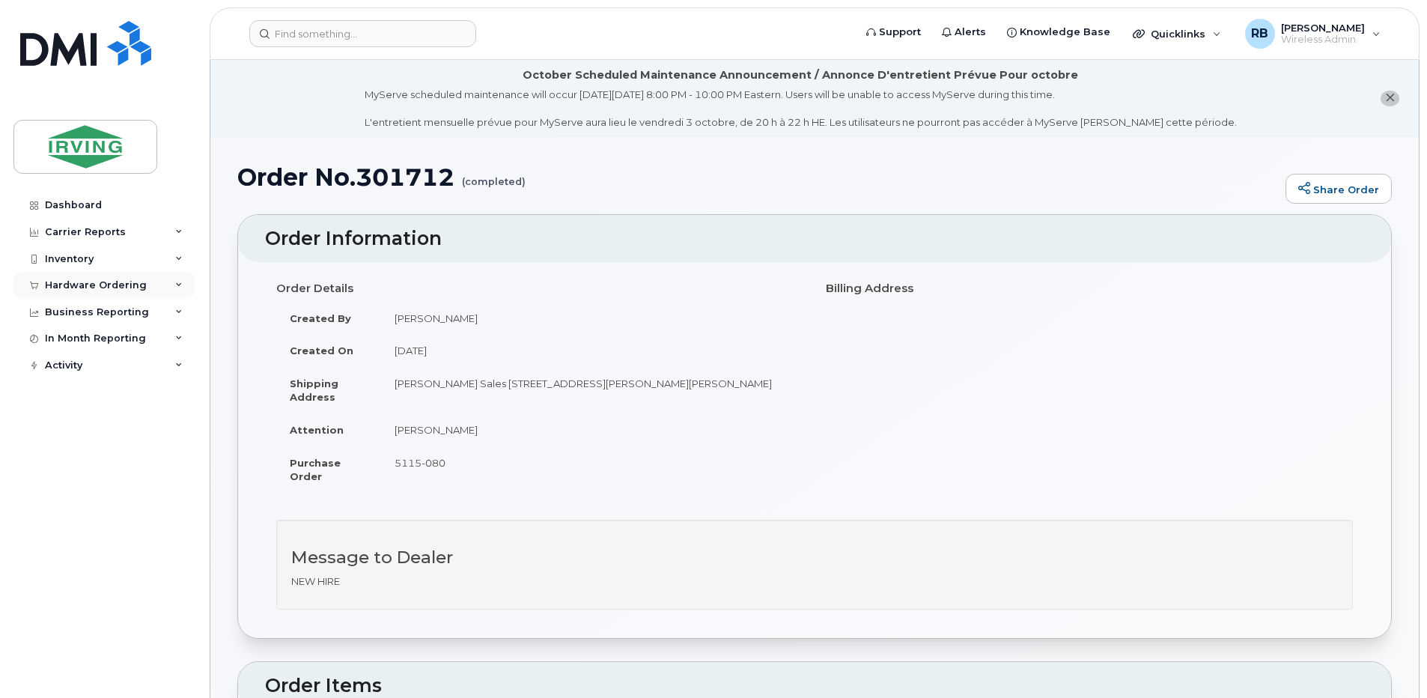
click at [98, 284] on div "Hardware Ordering" at bounding box center [96, 285] width 102 height 12
click at [73, 319] on div "Overview" at bounding box center [76, 312] width 49 height 13
click at [83, 291] on div "Hardware Ordering" at bounding box center [103, 285] width 181 height 27
click at [94, 279] on div "Hardware Ordering" at bounding box center [96, 285] width 102 height 12
click at [71, 347] on div "Orders" at bounding box center [70, 341] width 37 height 13
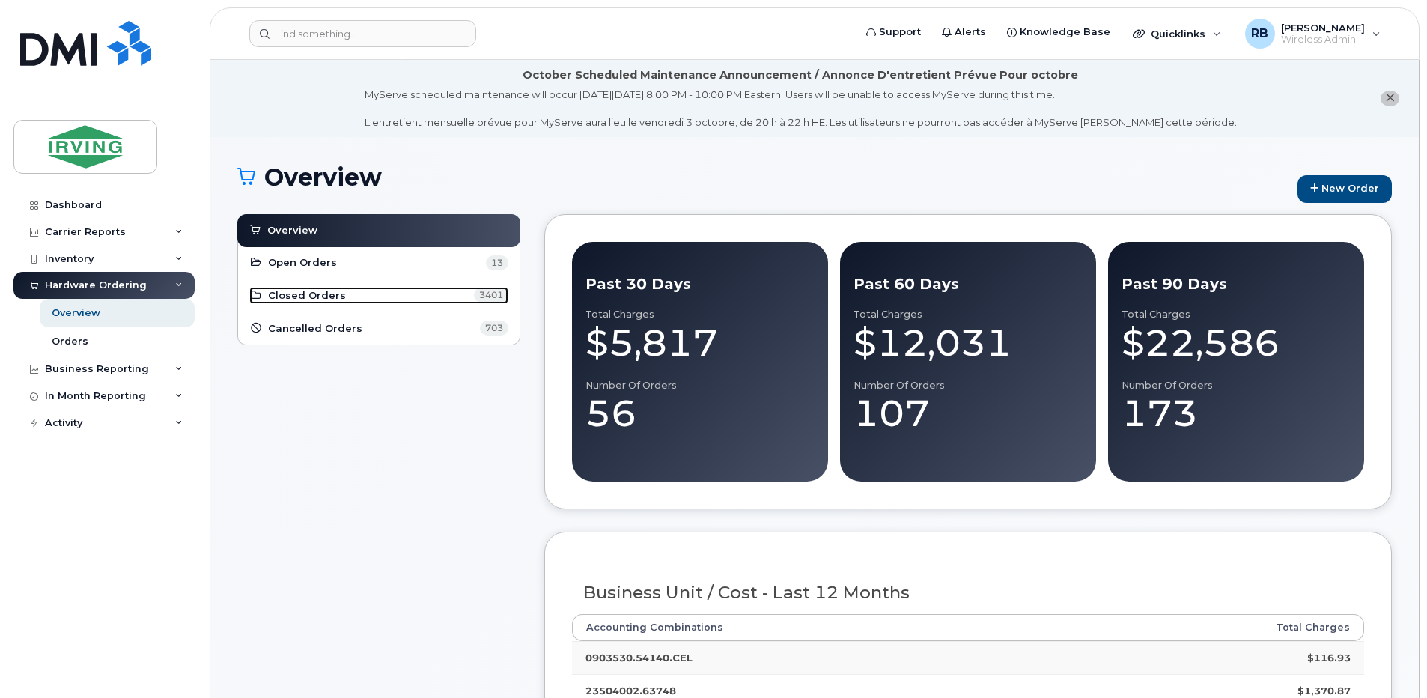
click at [279, 299] on span "Closed Orders" at bounding box center [307, 295] width 78 height 14
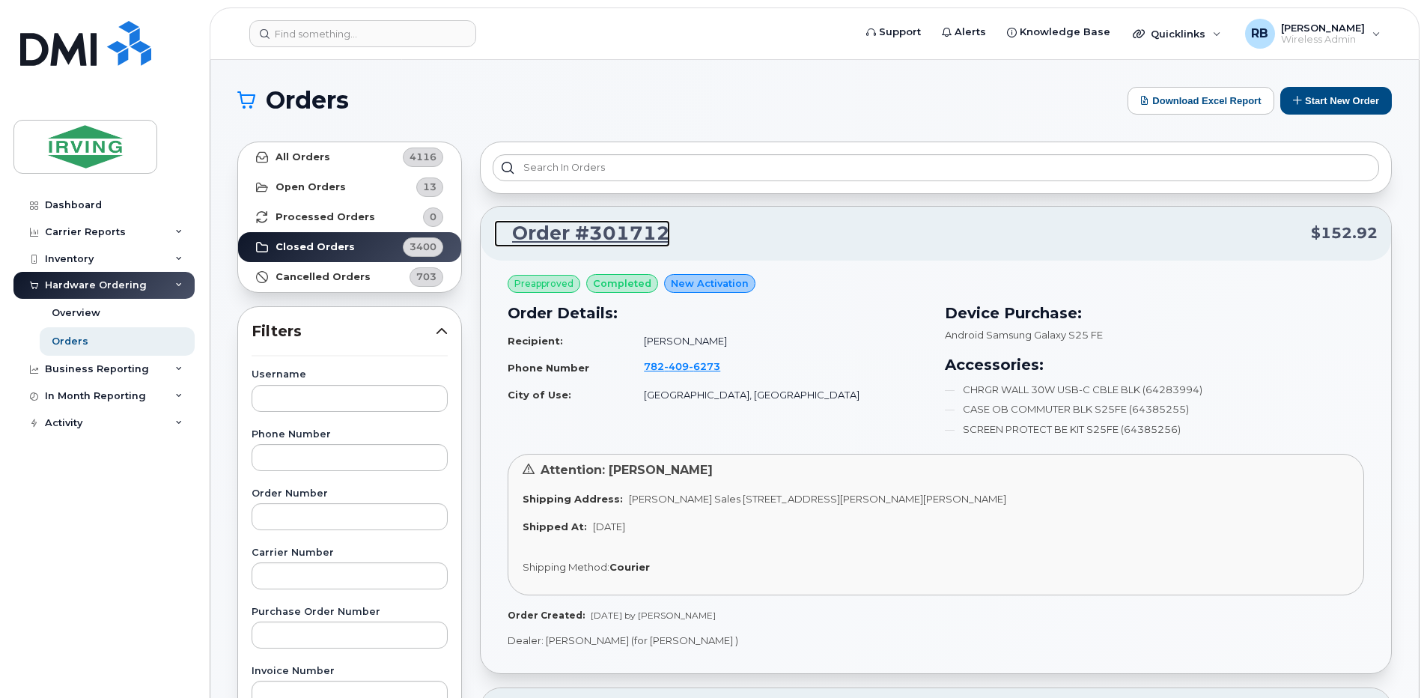
click at [530, 234] on link "Order #301712" at bounding box center [582, 233] width 176 height 27
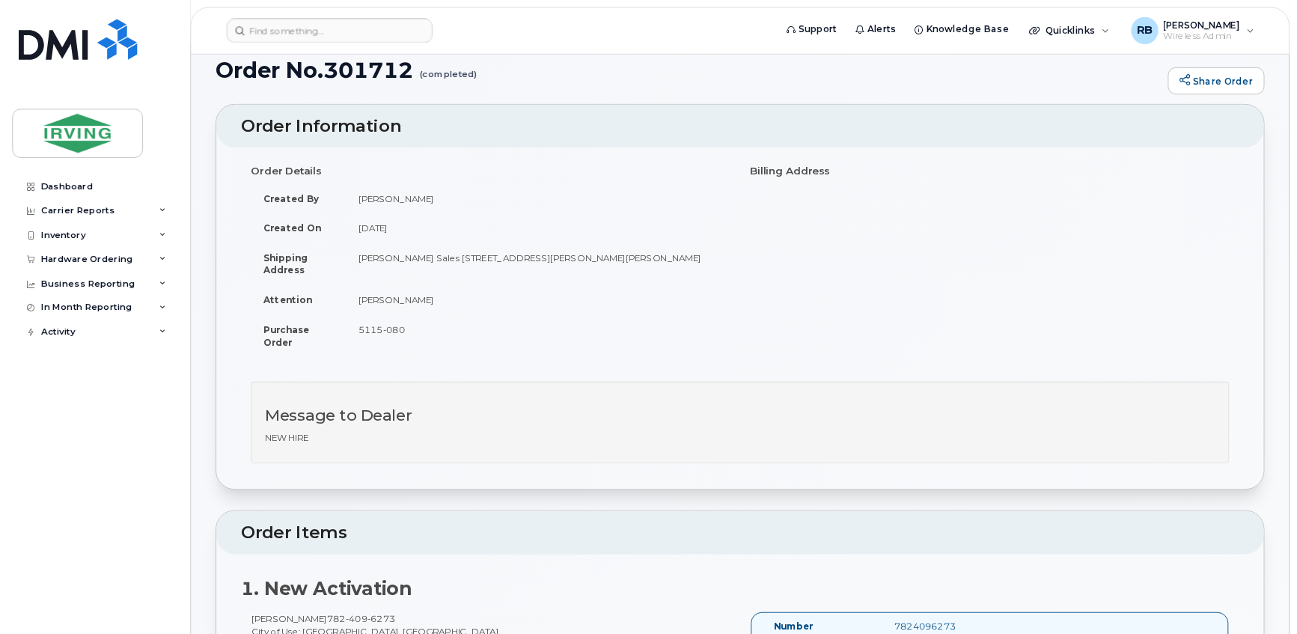
scroll to position [99, 0]
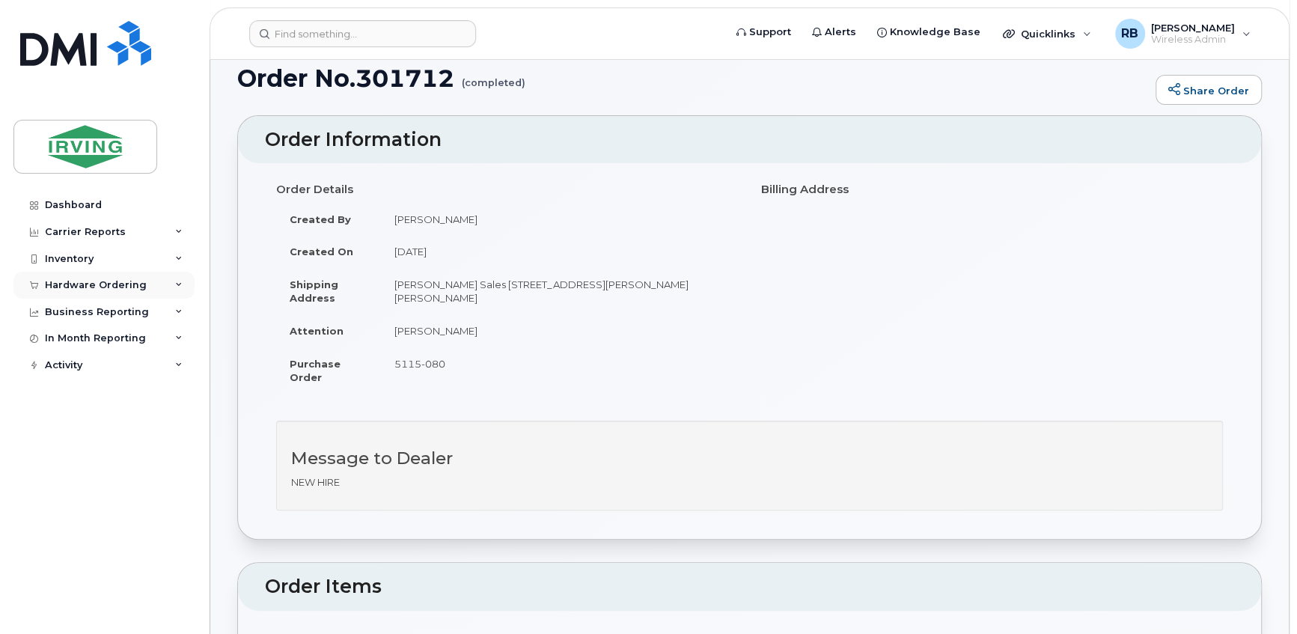
click at [59, 290] on div "Hardware Ordering" at bounding box center [96, 285] width 102 height 12
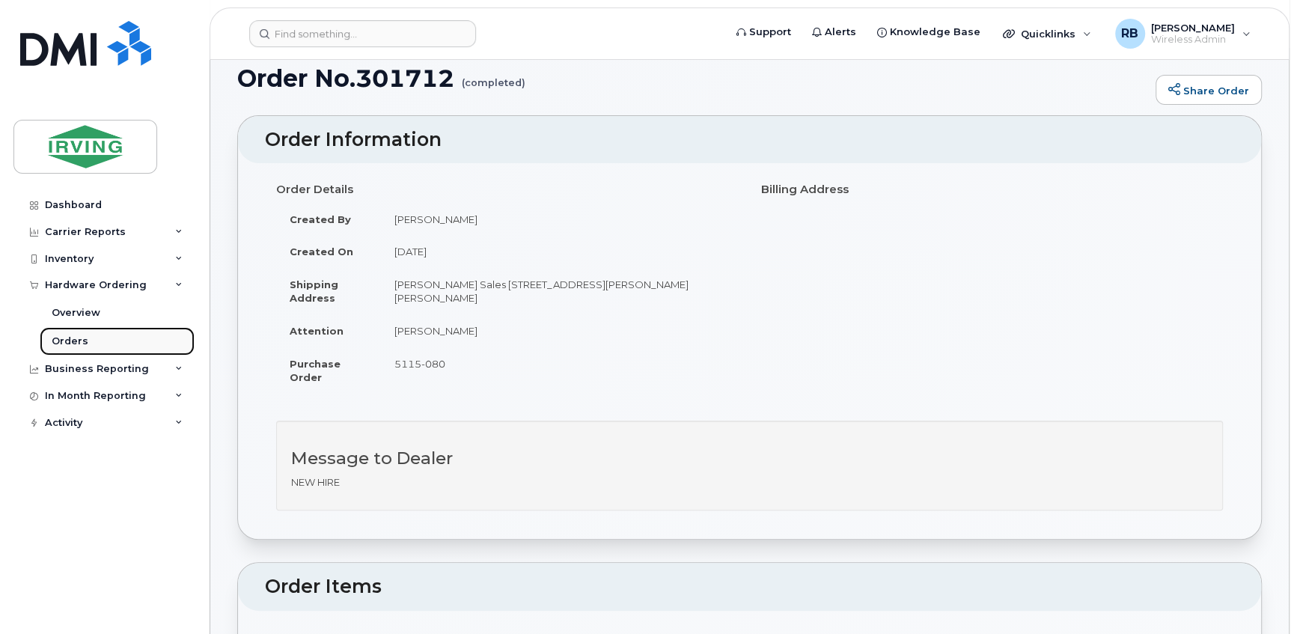
click at [66, 337] on div "Orders" at bounding box center [70, 341] width 37 height 13
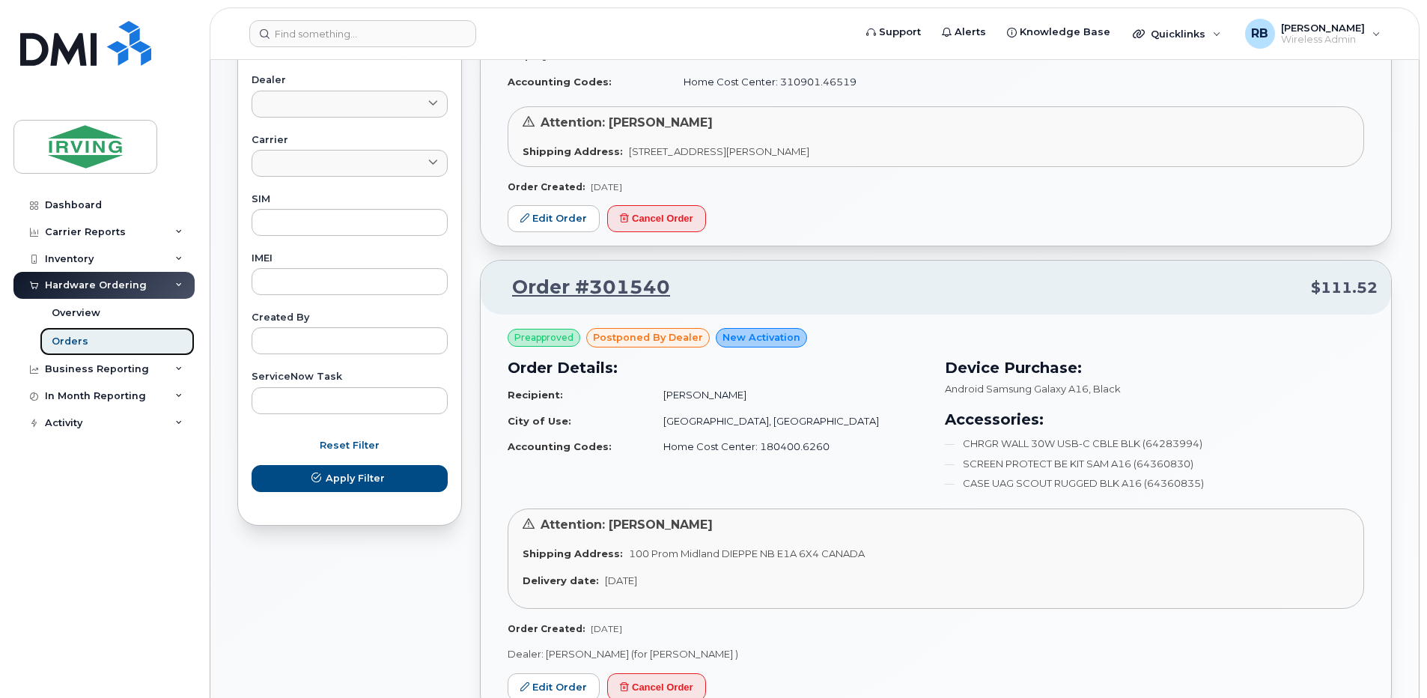
scroll to position [698, 0]
